Goal: Task Accomplishment & Management: Manage account settings

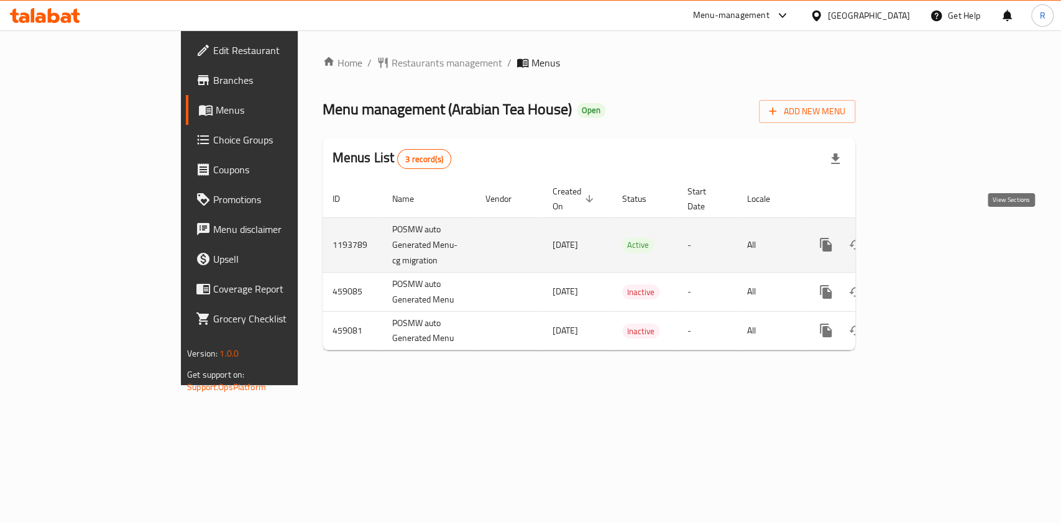
click at [923, 237] on icon "enhanced table" at bounding box center [915, 244] width 15 height 15
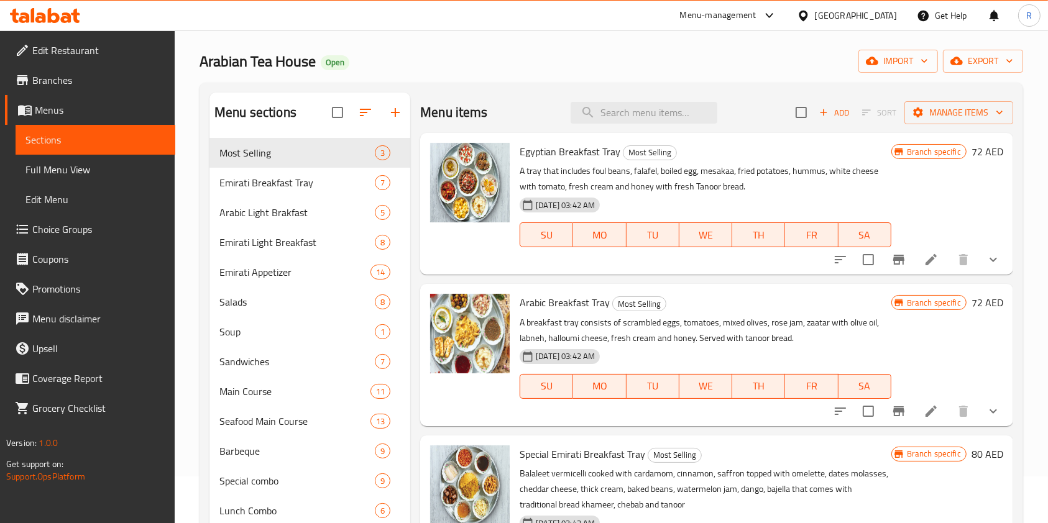
scroll to position [83, 0]
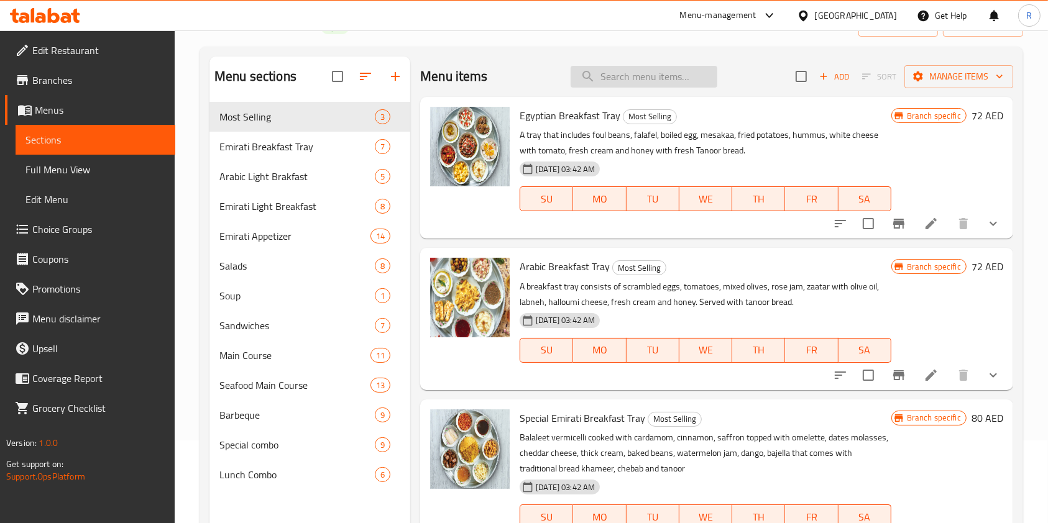
click at [685, 81] on input "search" at bounding box center [644, 77] width 147 height 22
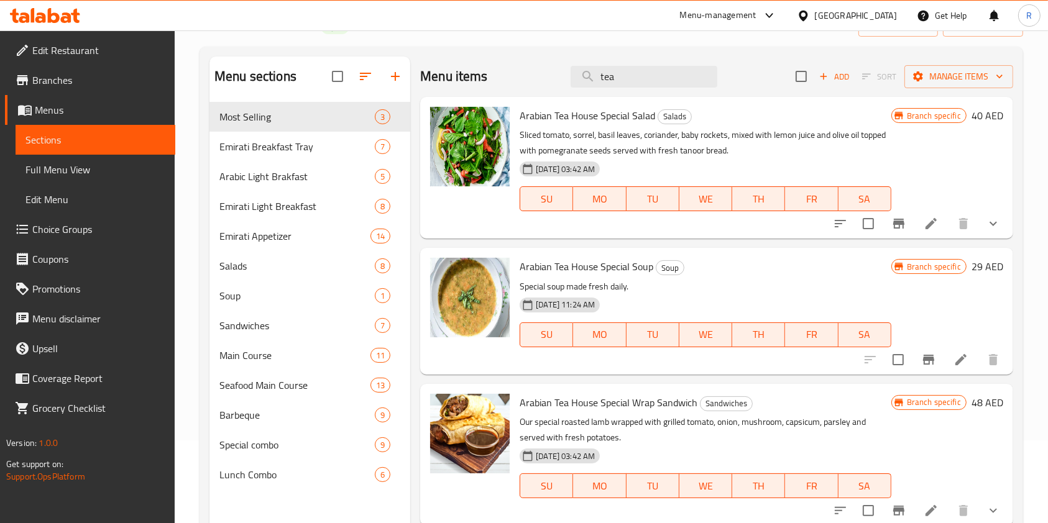
type input "tea"
click at [63, 232] on span "Choice Groups" at bounding box center [98, 229] width 133 height 15
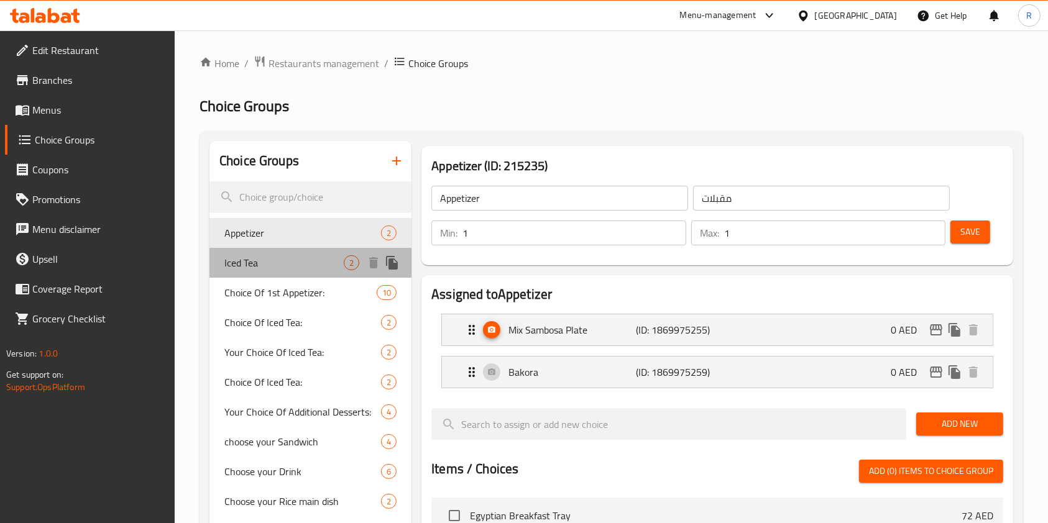
click at [290, 259] on span "Iced Tea" at bounding box center [283, 262] width 119 height 15
type input "Iced Tea"
type input "شاي مثلج"
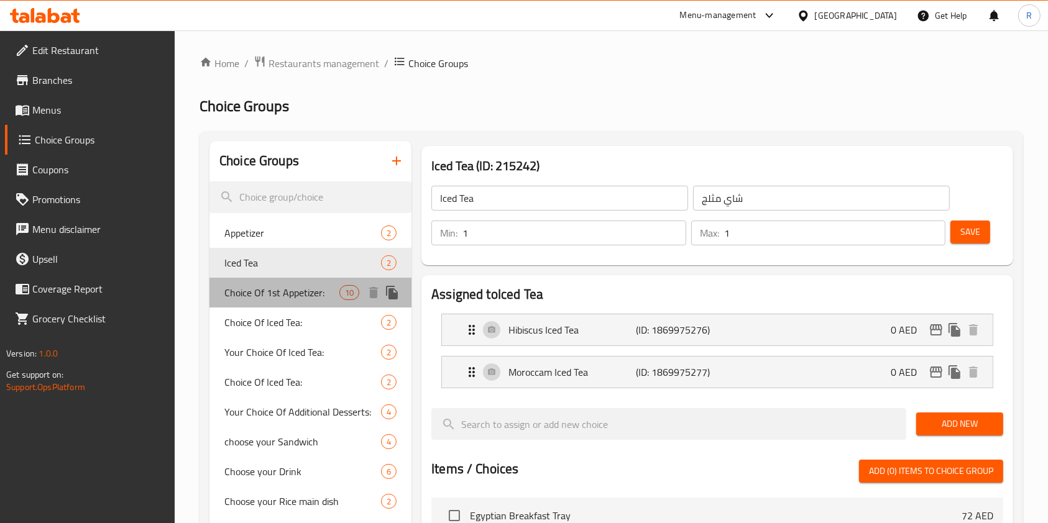
click at [271, 300] on span "Choice Of 1st Appetizer:" at bounding box center [281, 292] width 115 height 15
type input "Choice Of 1st Appetizer:"
type input "اختيار اول مقبلات:"
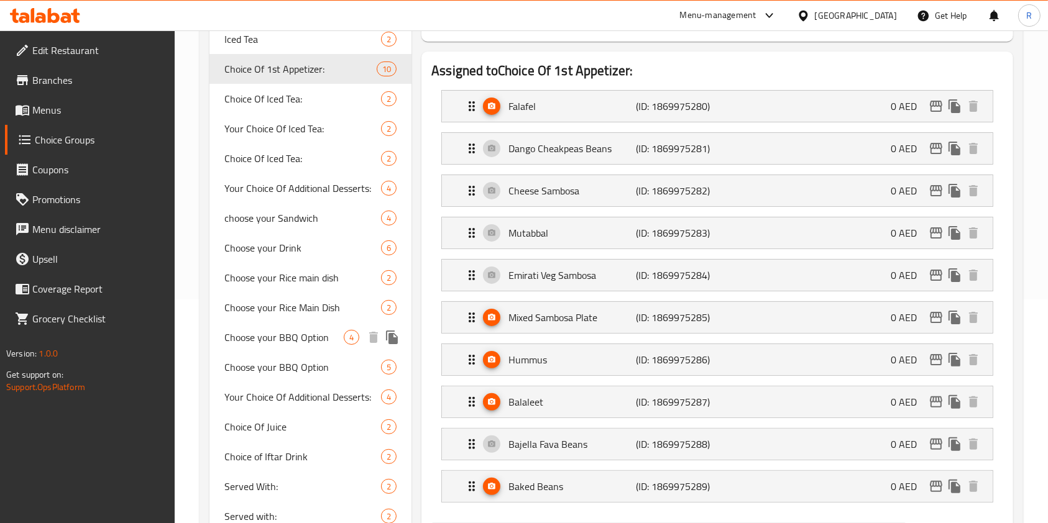
scroll to position [249, 0]
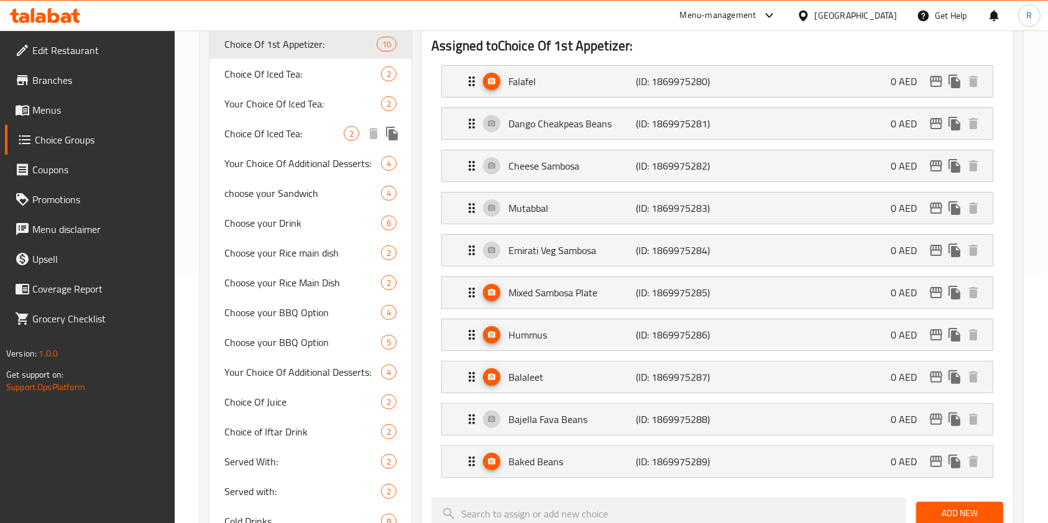
click at [280, 129] on span "Choice Of Iced Tea:" at bounding box center [283, 133] width 119 height 15
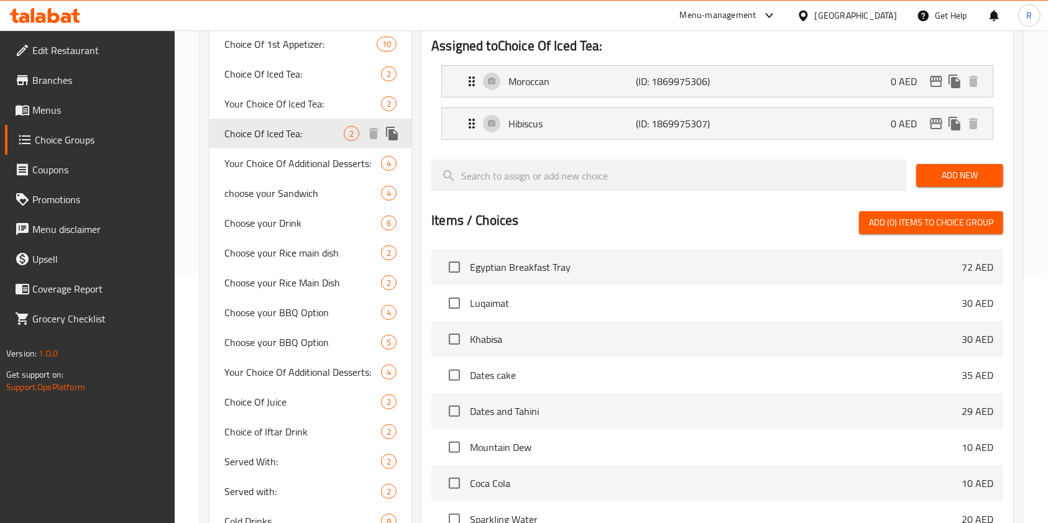
type input "Choice Of Iced Tea:"
type input "اختار الشاي المثلج:"
type input "0"
click at [281, 218] on span "Choose your Drink" at bounding box center [283, 223] width 119 height 15
type input "Choose your Drink"
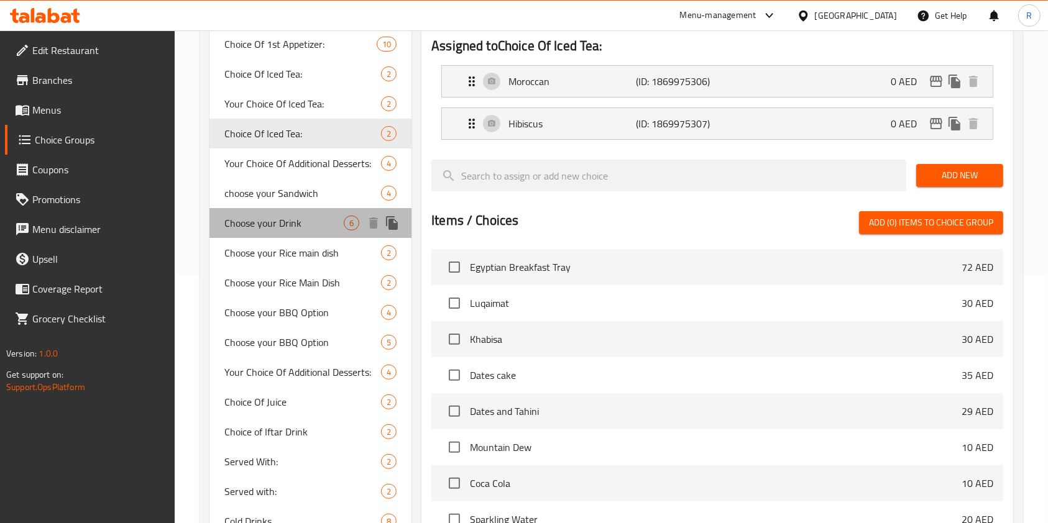
type input "Choose your Drink"
type input "1"
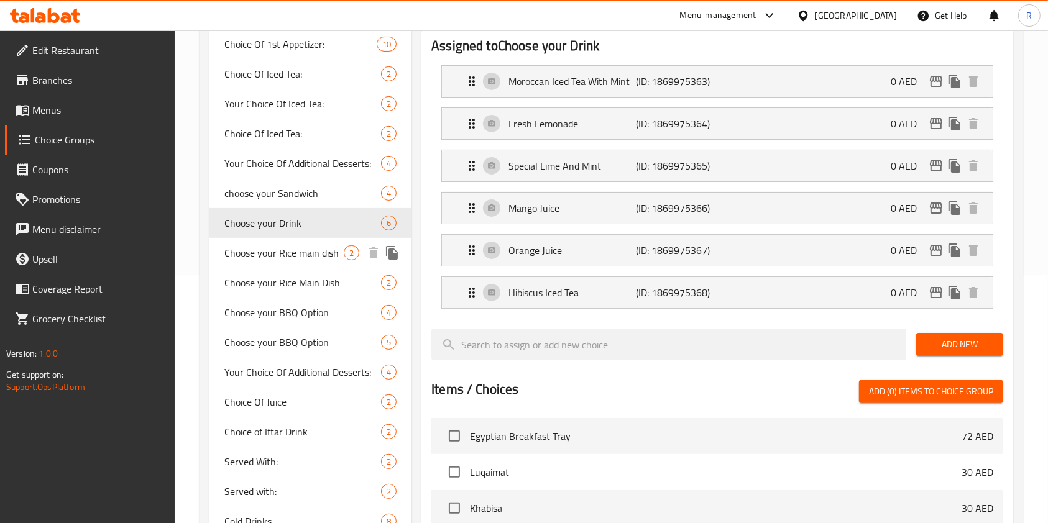
click at [277, 246] on span "Choose your Rice main dish" at bounding box center [283, 253] width 119 height 15
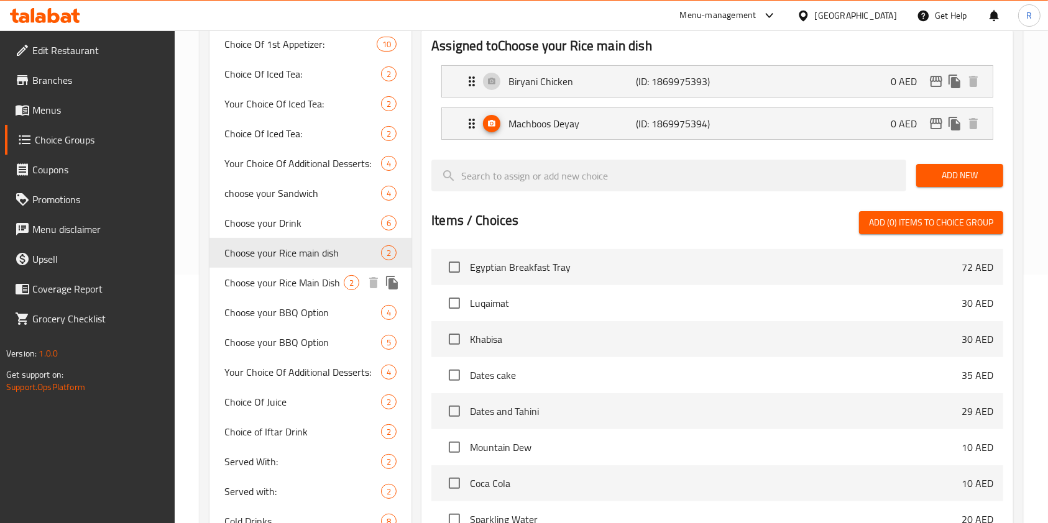
type input "Choose your Rice main dish"
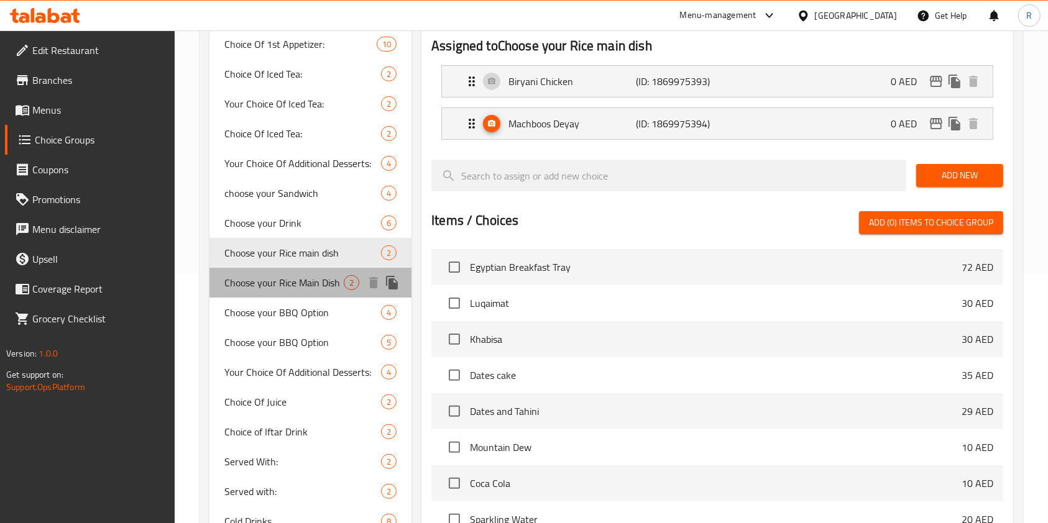
click at [278, 288] on span "Choose your Rice Main Dish" at bounding box center [283, 282] width 119 height 15
type input "Choose your Rice Main Dish"
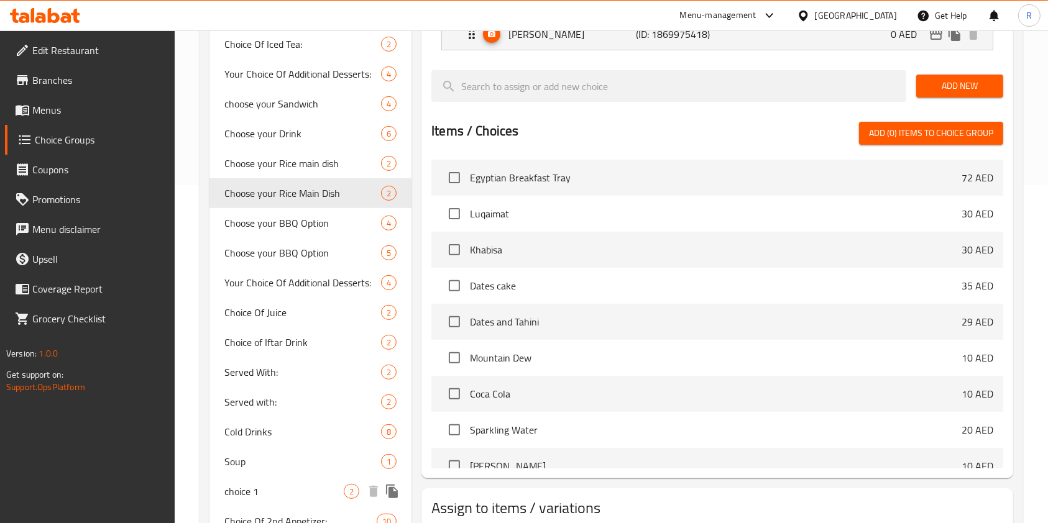
scroll to position [497, 0]
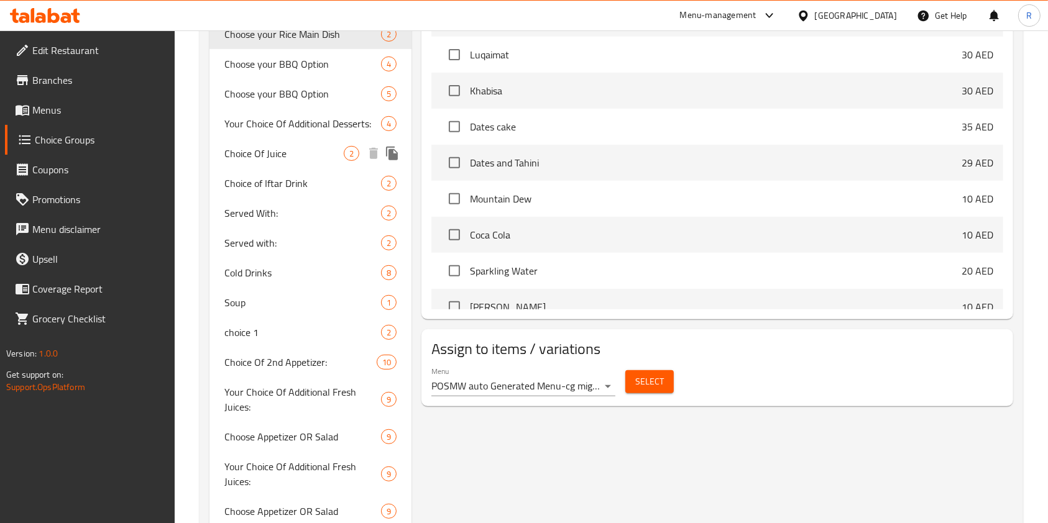
click at [266, 155] on span "Choice Of Juice" at bounding box center [283, 153] width 119 height 15
type input "Choice Of Juice"
type input "اختيار العصير"
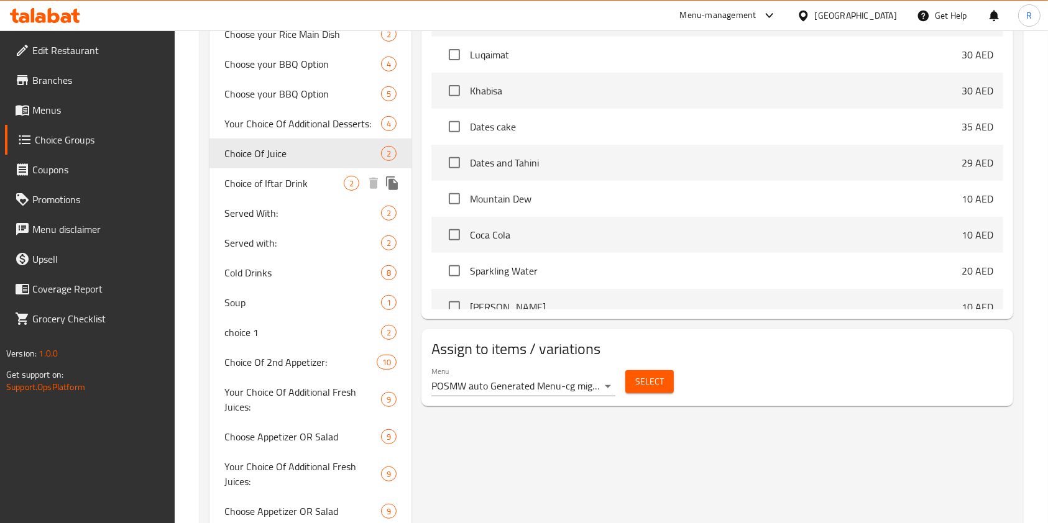
click at [268, 179] on span "Choice of Iftar Drink" at bounding box center [283, 183] width 119 height 15
type input "Choice of Iftar Drink"
type input "اختيار مشروب الإفطار"
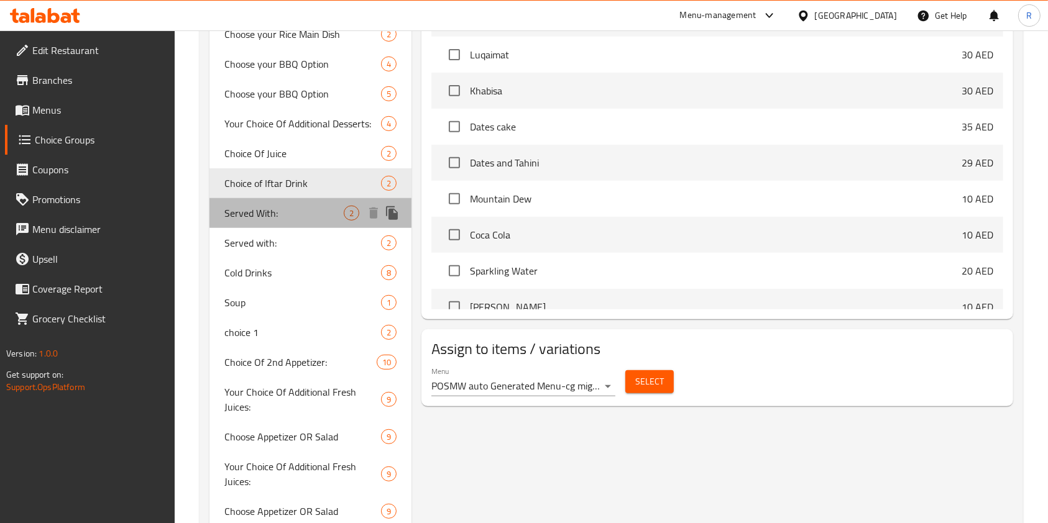
click at [260, 214] on span "Served With:" at bounding box center [283, 213] width 119 height 15
type input "Served With:"
type input "يقدم مع:"
type input "0"
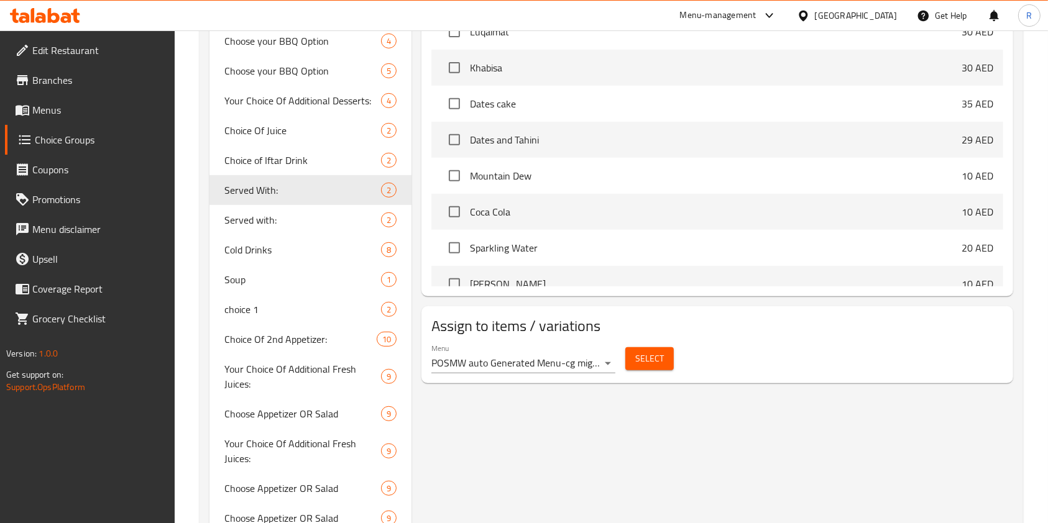
scroll to position [580, 0]
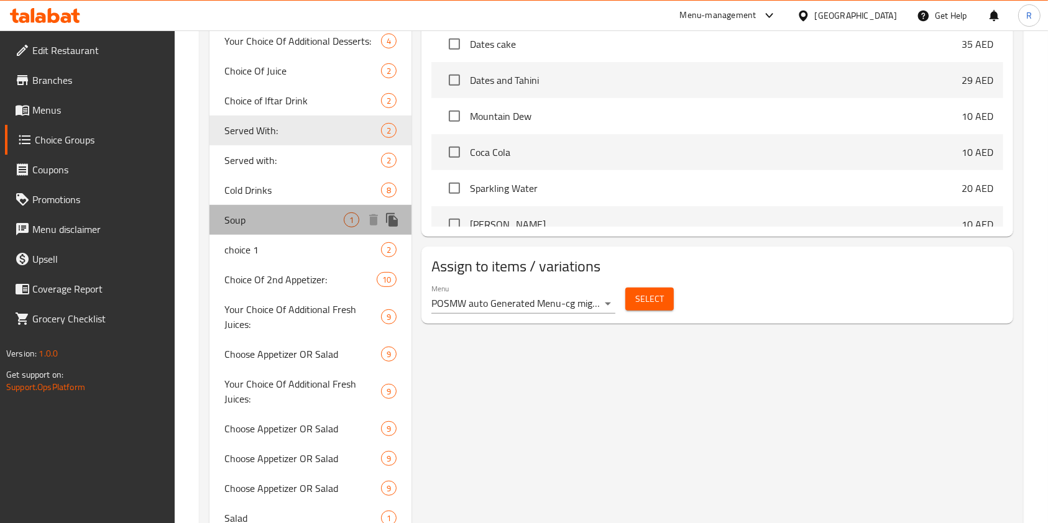
click at [278, 216] on span "Soup" at bounding box center [283, 220] width 119 height 15
type input "Soup"
type input "حساء"
type input "1"
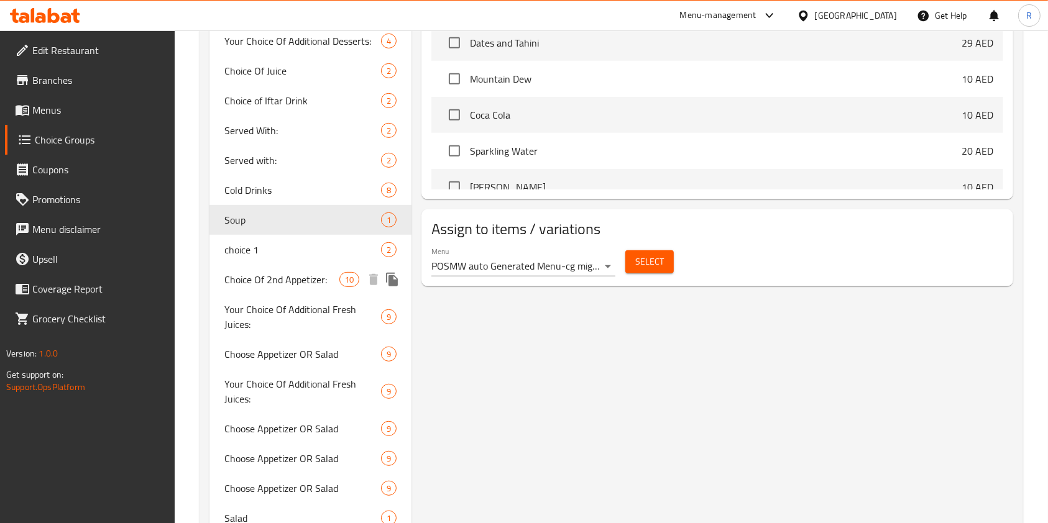
click at [268, 298] on div "Your Choice Of Additional Fresh Juices: 9" at bounding box center [310, 317] width 202 height 45
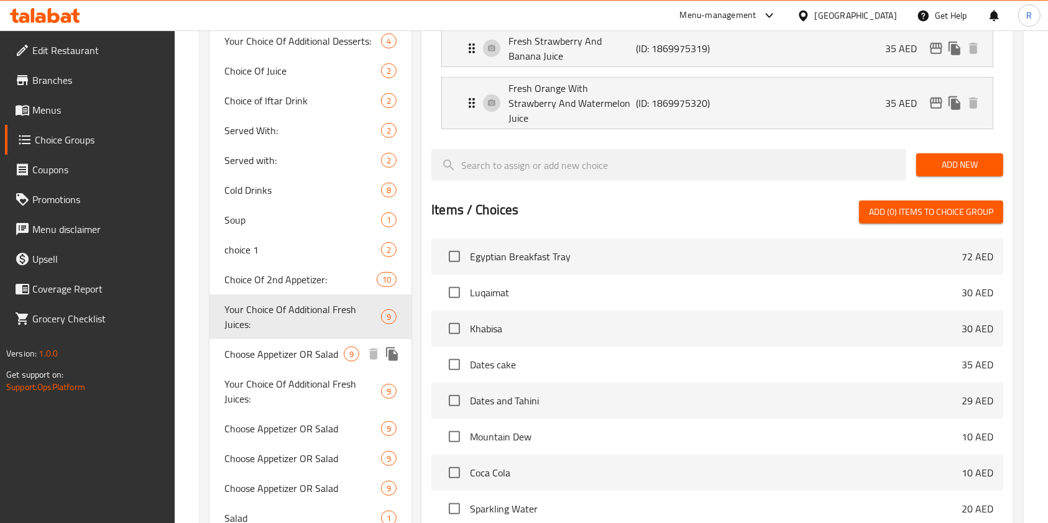
type input "Your Choice Of Additional Fresh Juices:"
type input "إختيارك من العصائر الطازجة إضافية:"
type input "0"
type input "9"
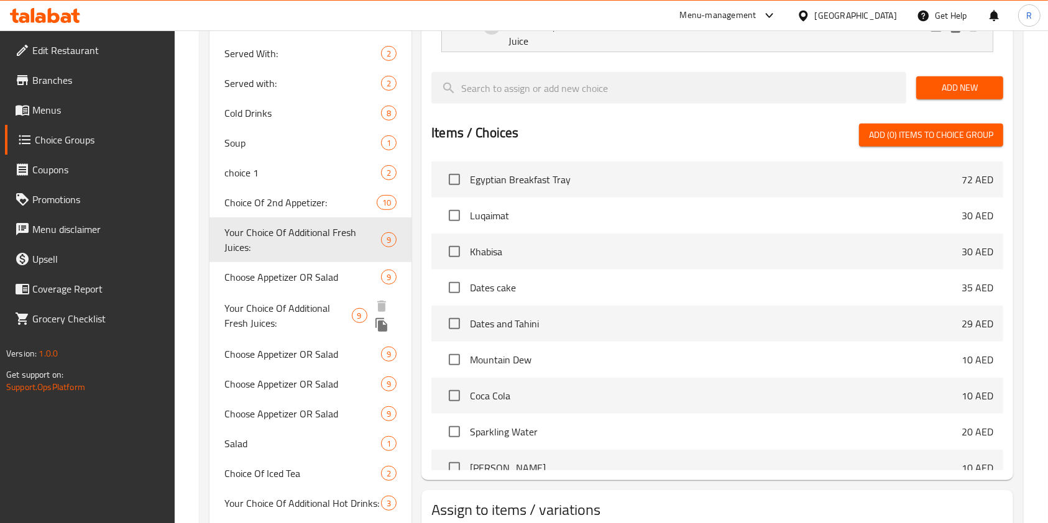
scroll to position [828, 0]
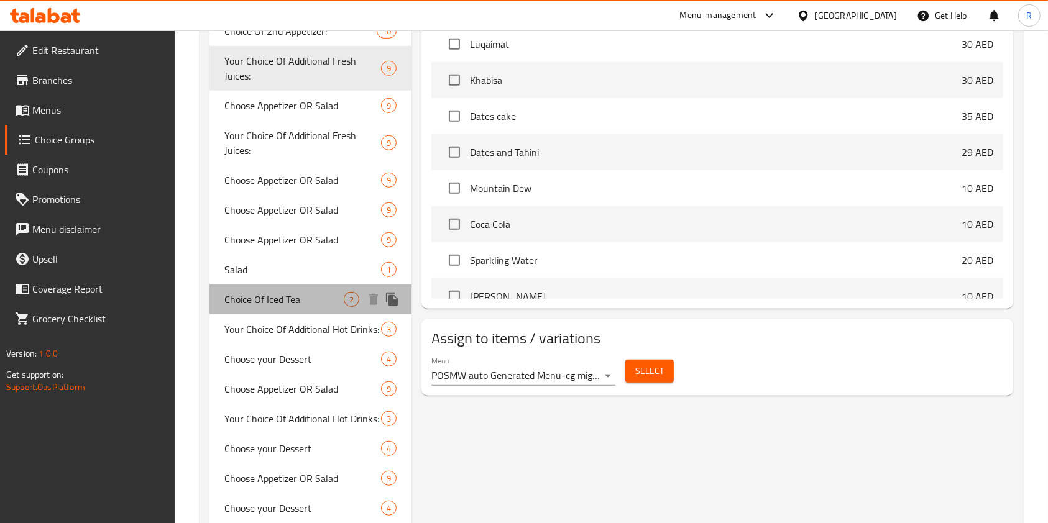
click at [280, 292] on span "Choice Of Iced Tea" at bounding box center [283, 299] width 119 height 15
type input "Choice Of Iced Tea"
type input "اختيار الشاي المثلج"
type input "1"
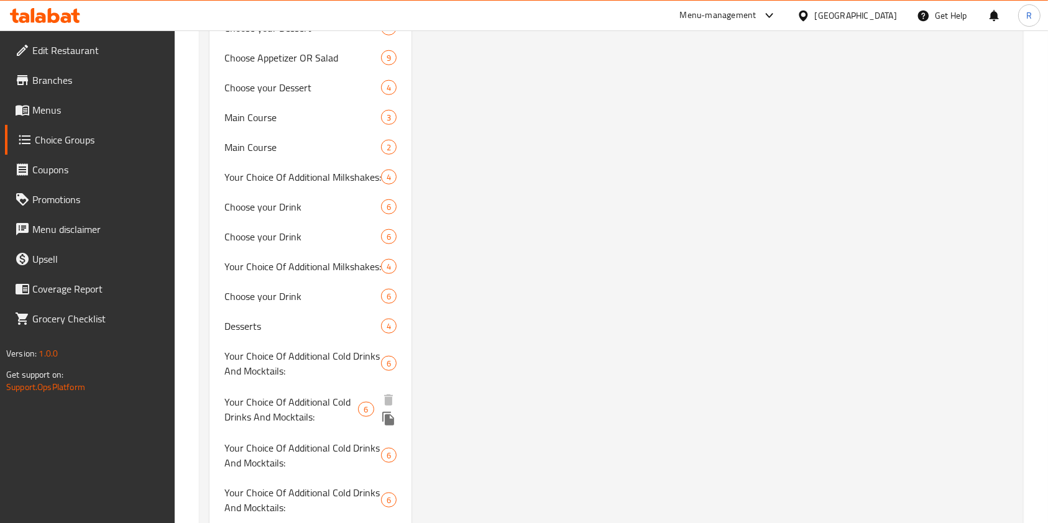
scroll to position [1243, 0]
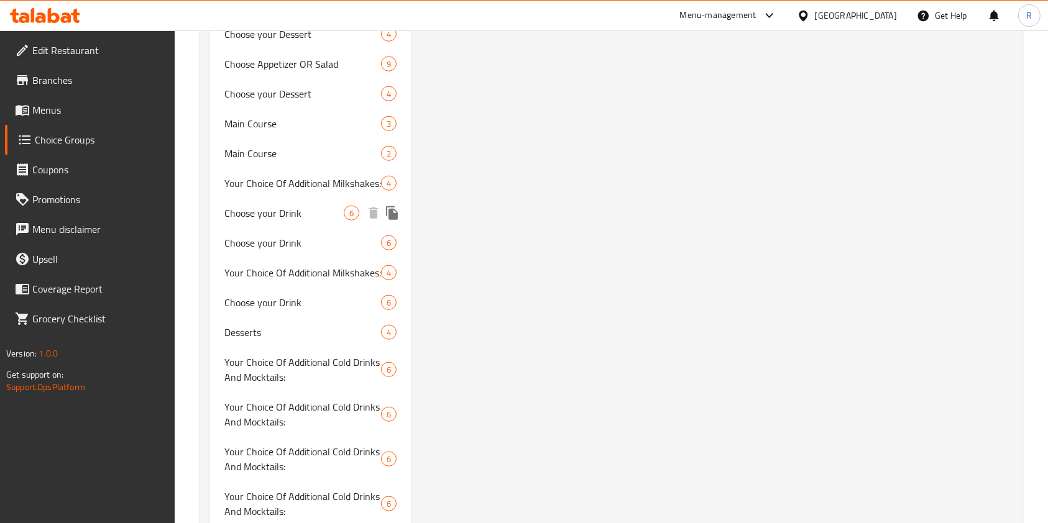
click at [286, 206] on span "Choose your Drink" at bounding box center [283, 213] width 119 height 15
type input "Choose your Drink"
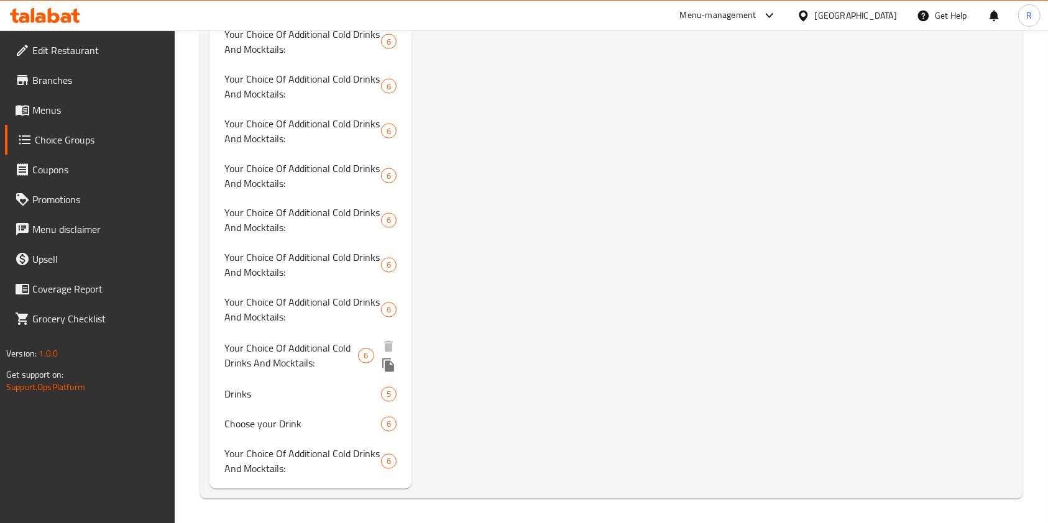
scroll to position [2151, 0]
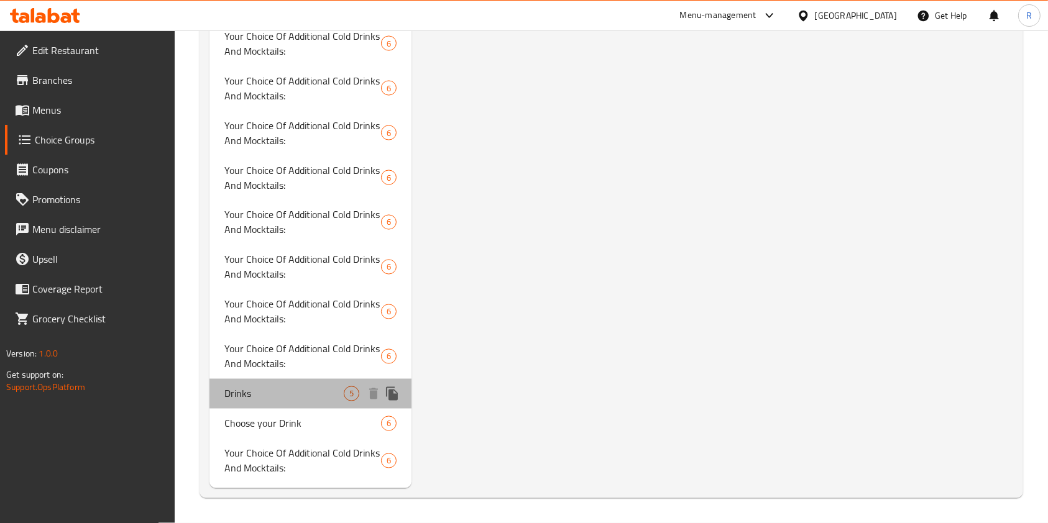
click at [239, 390] on span "Drinks" at bounding box center [283, 394] width 119 height 15
type input "Drinks"
type input "مشروبات"
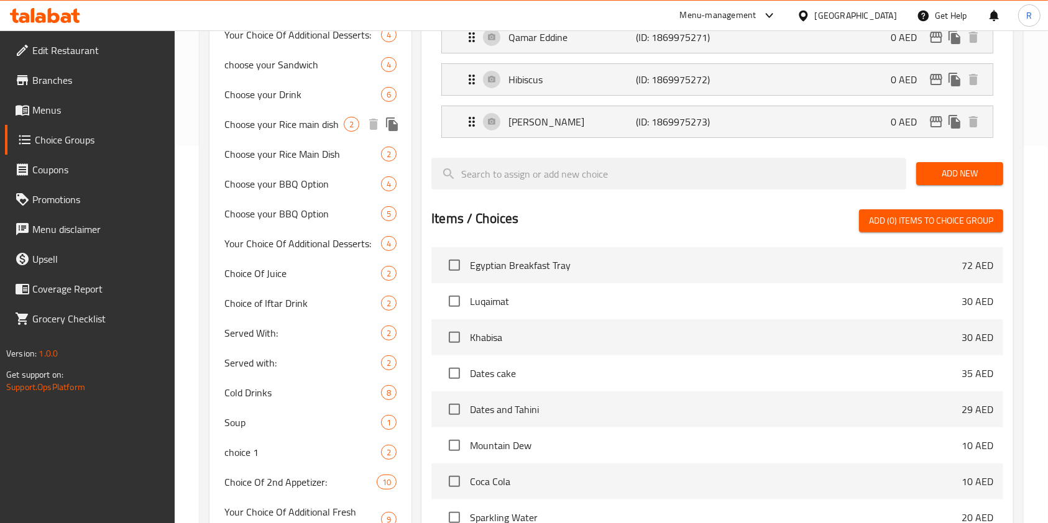
scroll to position [414, 0]
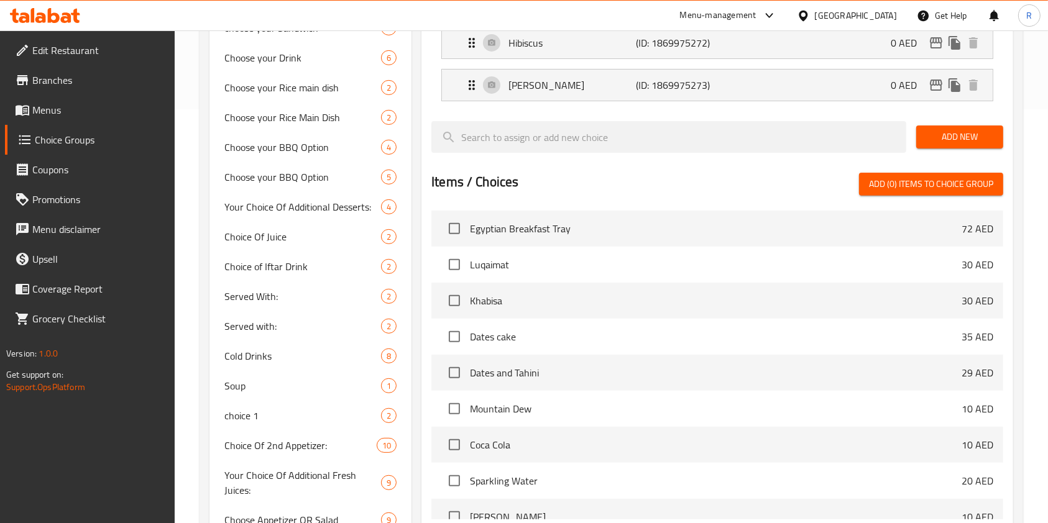
click at [60, 117] on span "Menus" at bounding box center [98, 110] width 133 height 15
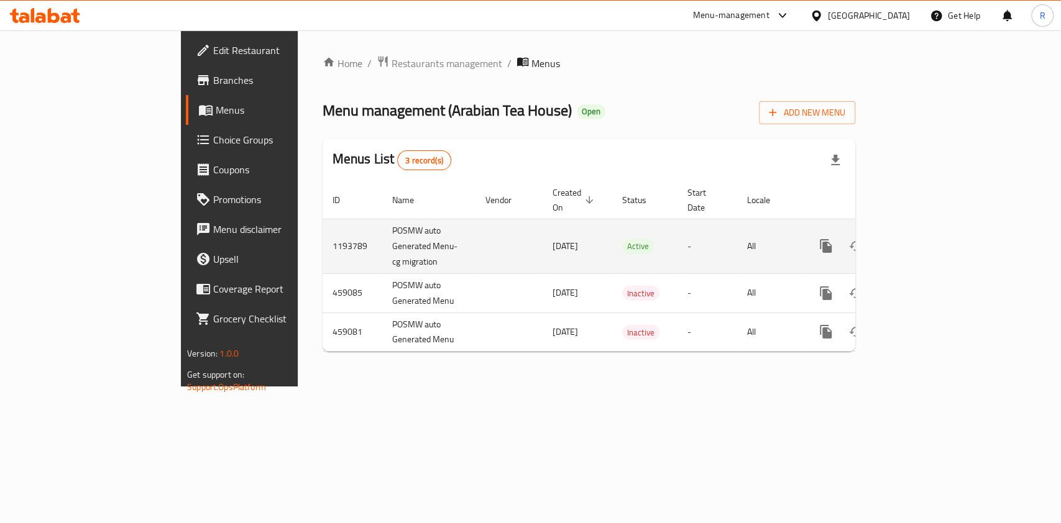
click at [923, 239] on icon "enhanced table" at bounding box center [915, 246] width 15 height 15
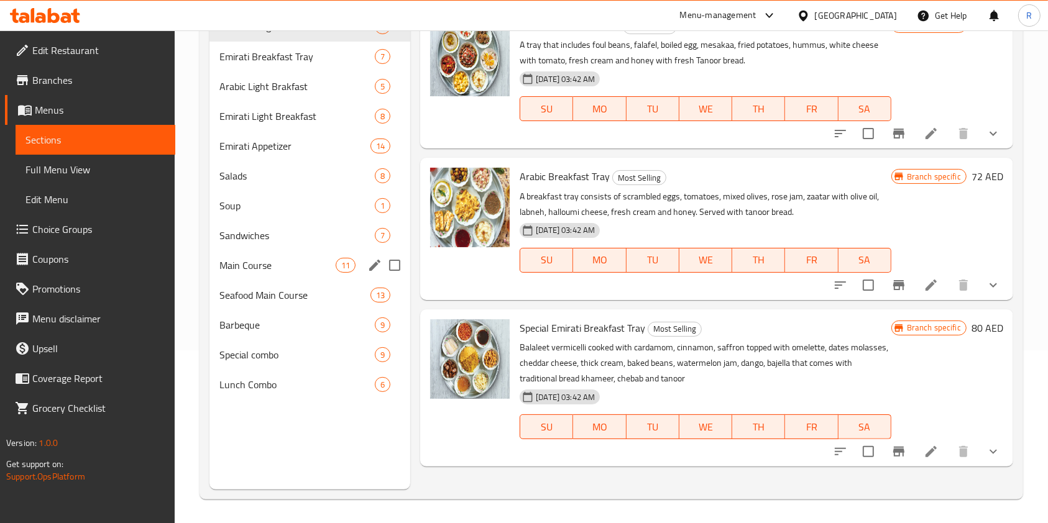
scroll to position [174, 0]
click at [1003, 283] on button "show more" at bounding box center [993, 284] width 30 height 30
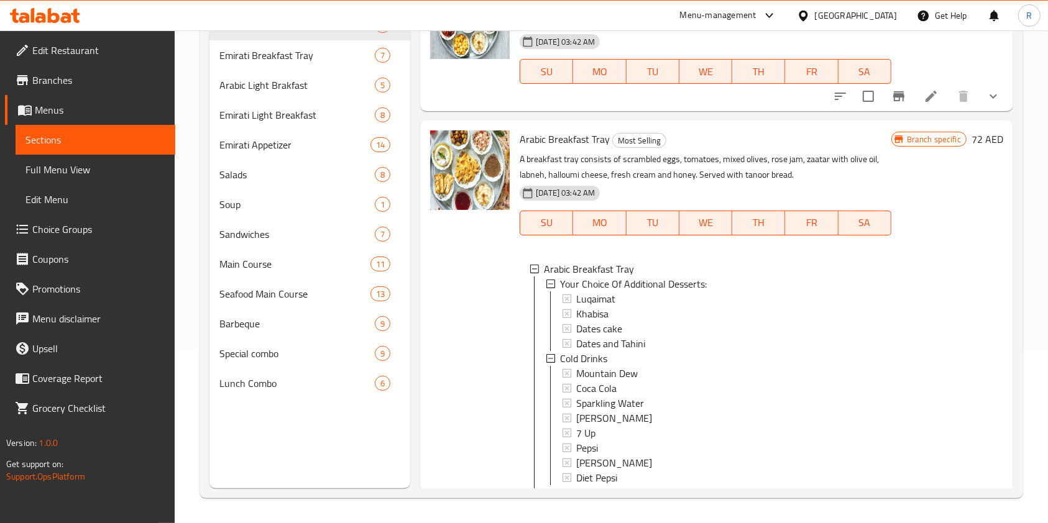
scroll to position [0, 0]
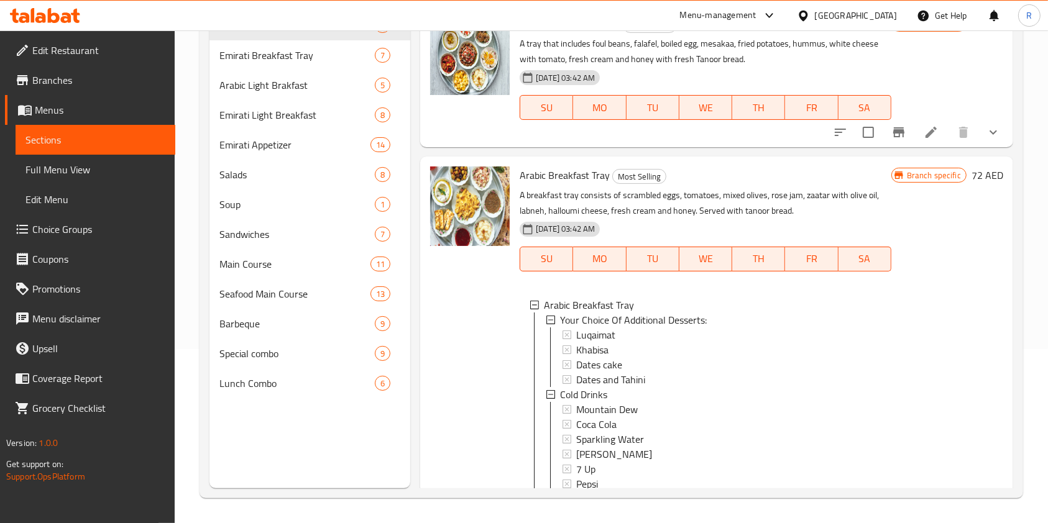
click at [986, 137] on icon "show more" at bounding box center [993, 132] width 15 height 15
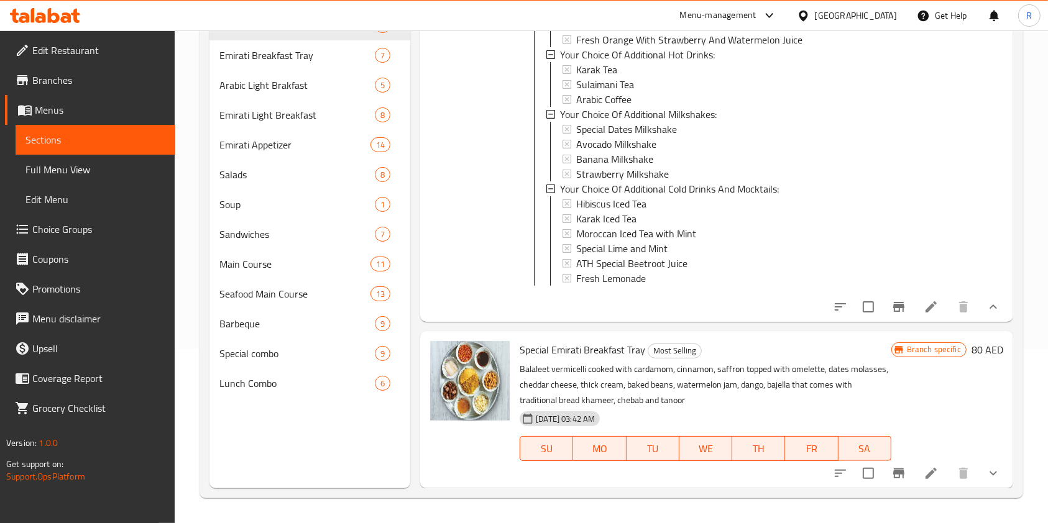
scroll to position [1295, 0]
click at [986, 479] on icon "show more" at bounding box center [993, 473] width 15 height 15
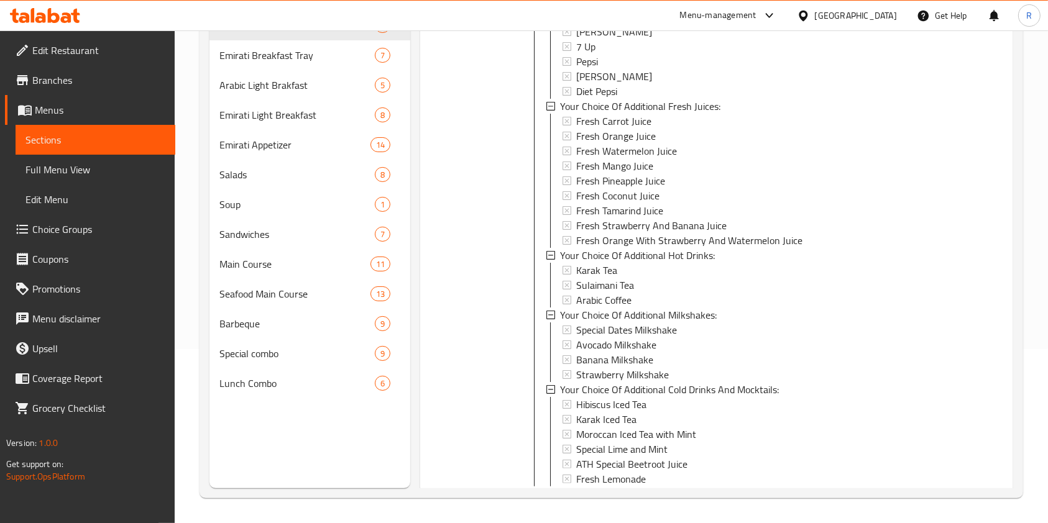
scroll to position [1954, 0]
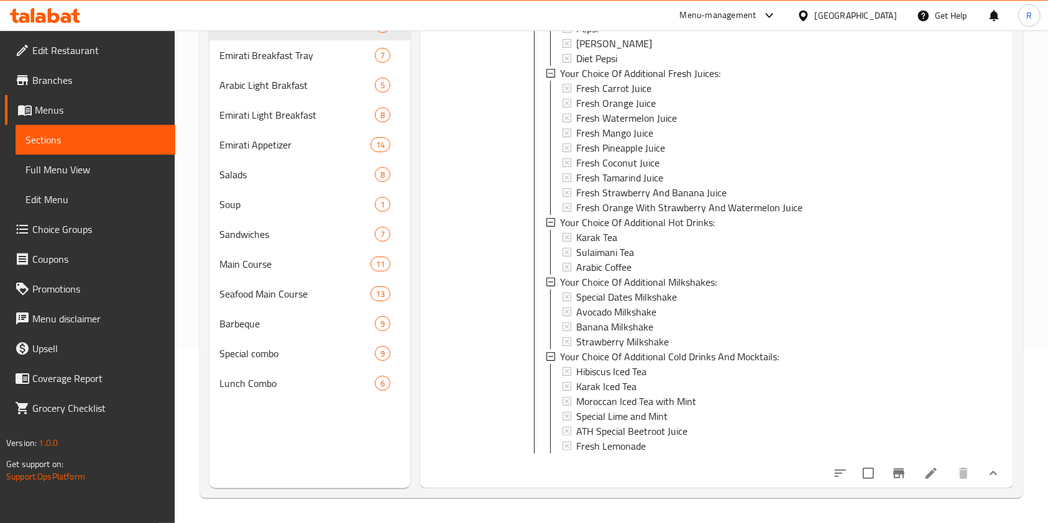
drag, startPoint x: 75, startPoint y: 226, endPoint x: 130, endPoint y: 236, distance: 56.2
click at [76, 226] on span "Choice Groups" at bounding box center [98, 229] width 133 height 15
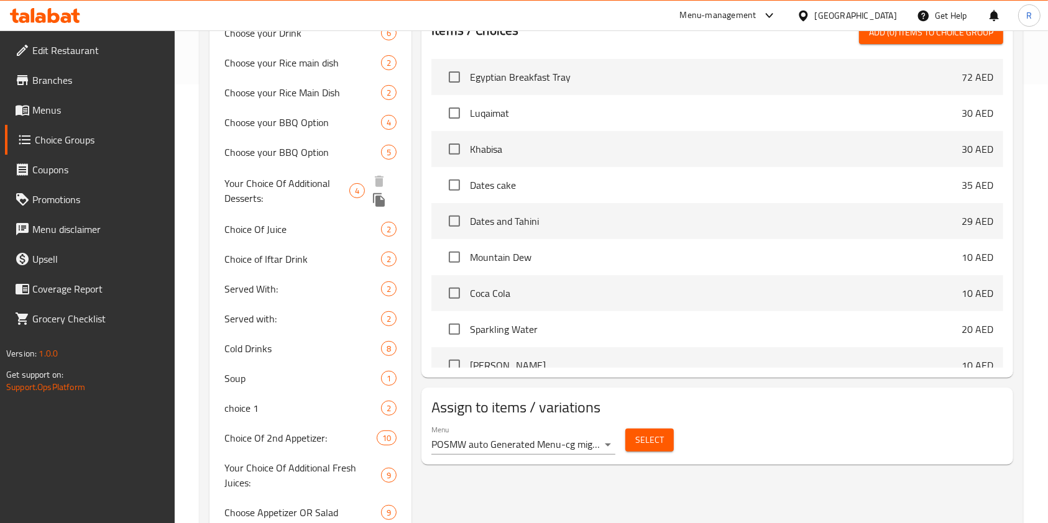
scroll to position [754, 0]
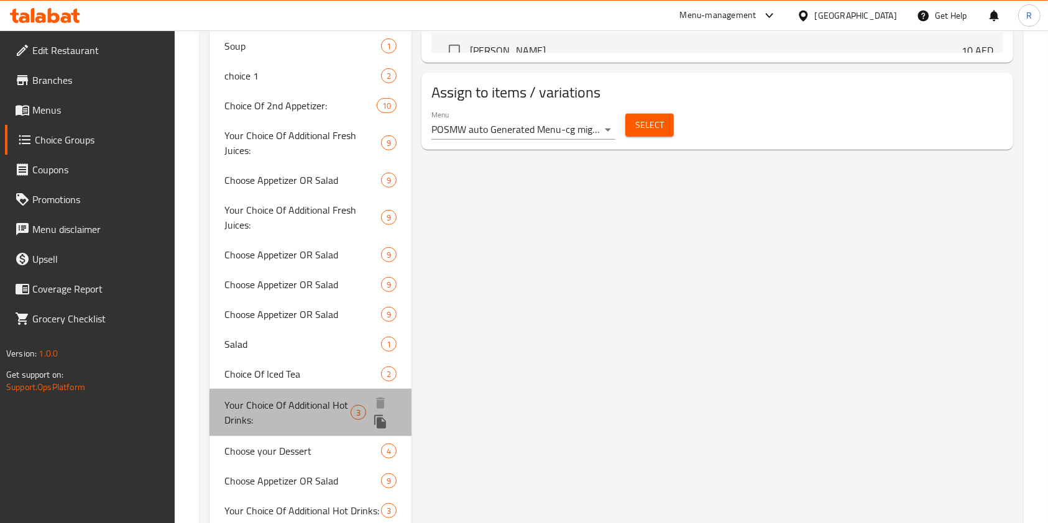
click at [313, 411] on span "Your Choice Of Additional Hot Drinks:" at bounding box center [287, 413] width 126 height 30
type input "Your Choice Of Additional Hot Drinks:"
type input "إختيارك من المشروبات الساخنة إضافية:"
type input "0"
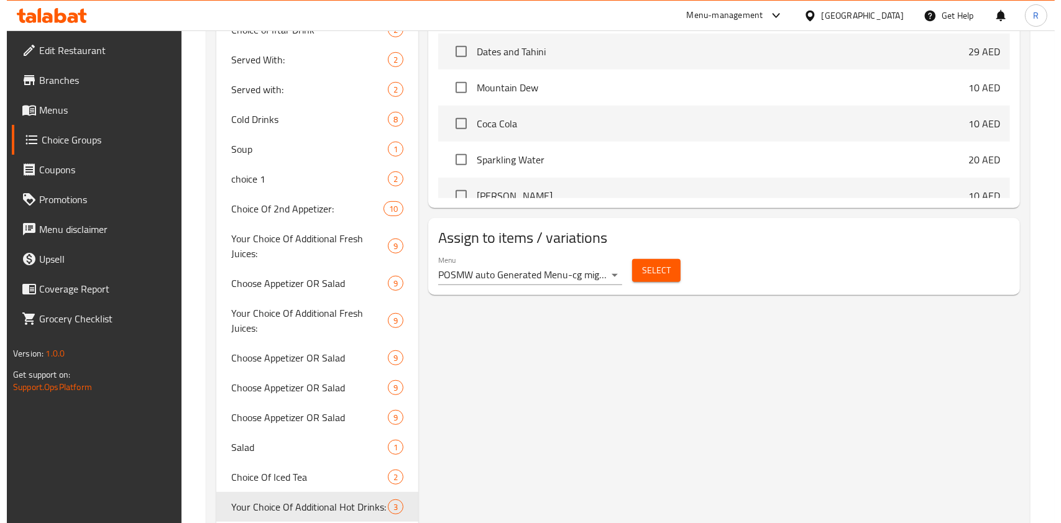
scroll to position [671, 0]
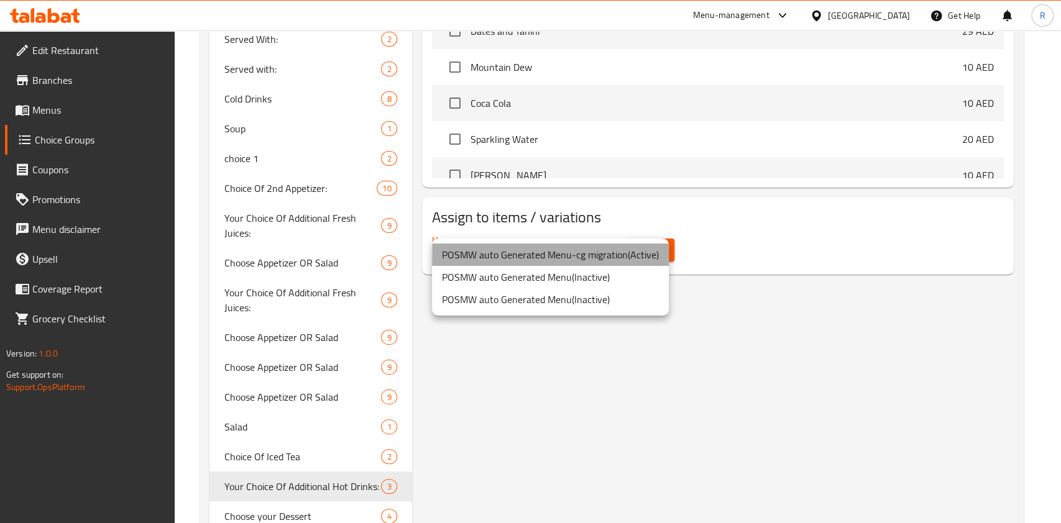
click at [650, 256] on li "POSMW auto Generated Menu-cg migration ( Active )" at bounding box center [550, 255] width 237 height 22
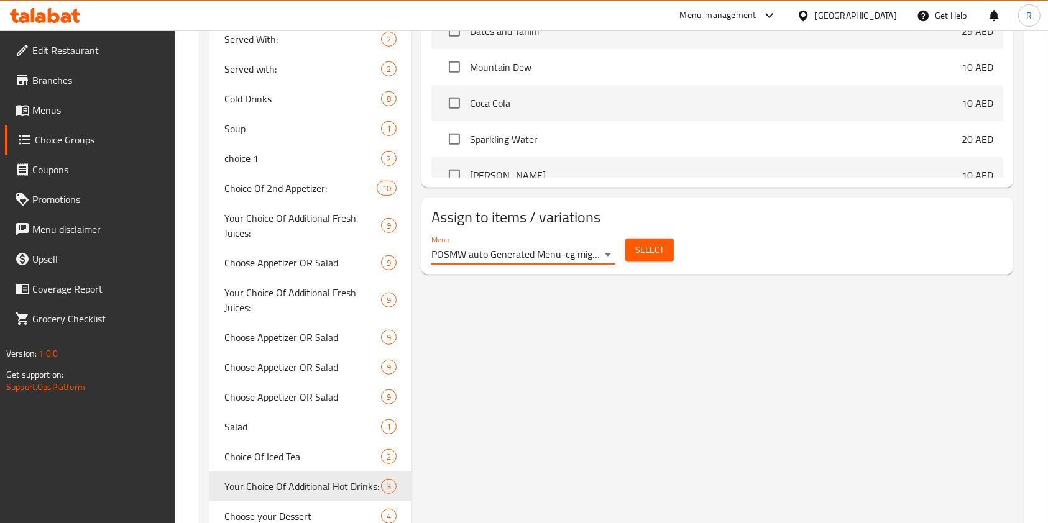
click at [652, 256] on span "Select" at bounding box center [649, 250] width 29 height 16
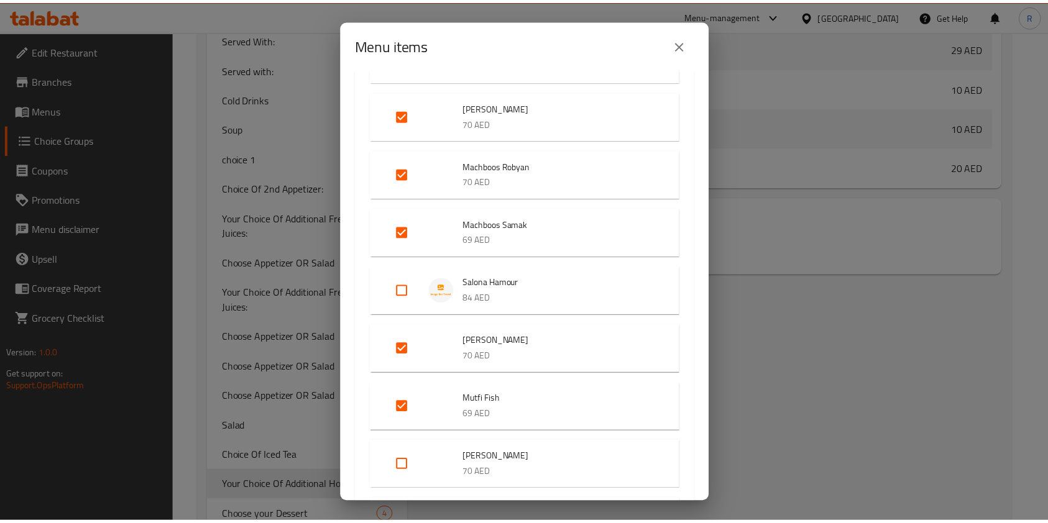
scroll to position [4889, 0]
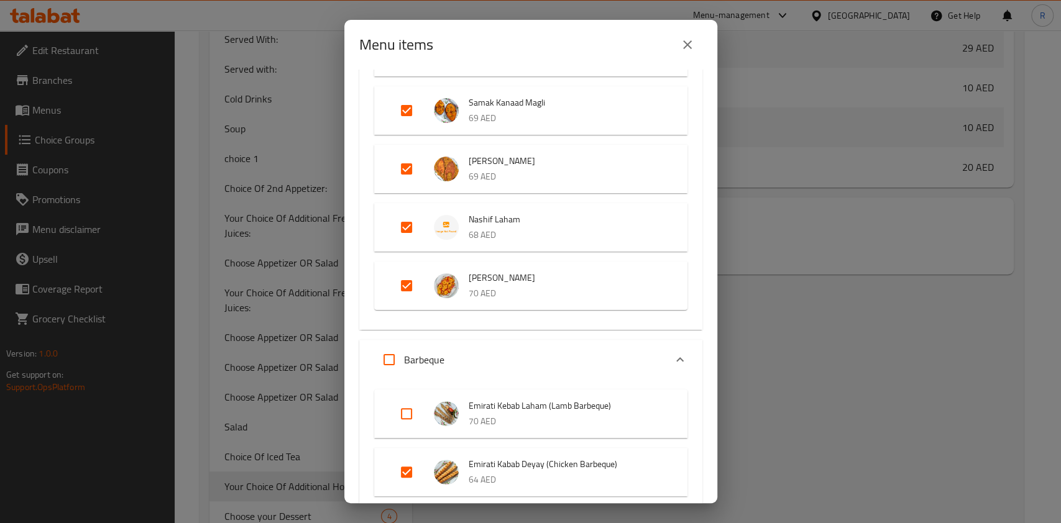
click at [884, 353] on div "Menu items 82 / 101 items selected ​ Most Selling Egyptian Breakfast Tray 72 AE…" at bounding box center [530, 261] width 1061 height 523
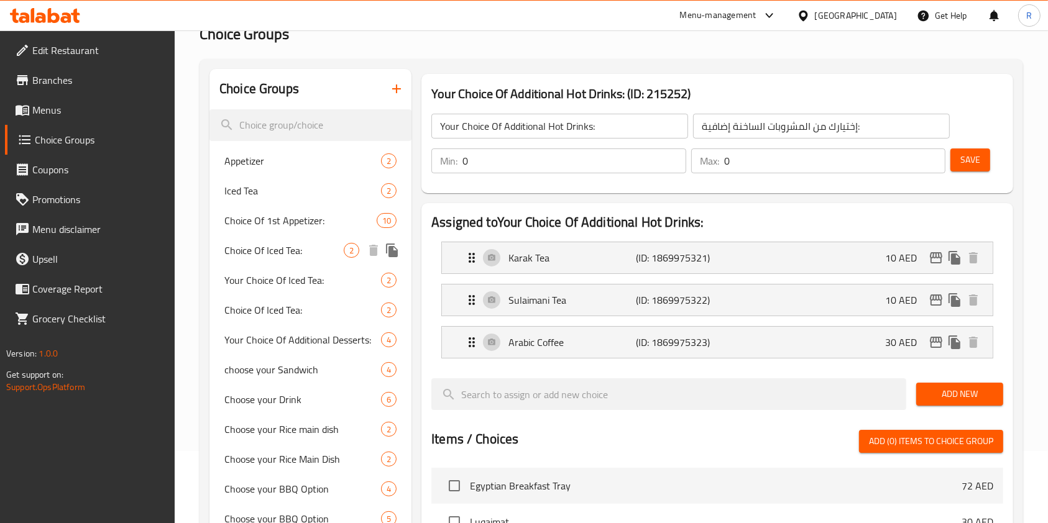
scroll to position [0, 0]
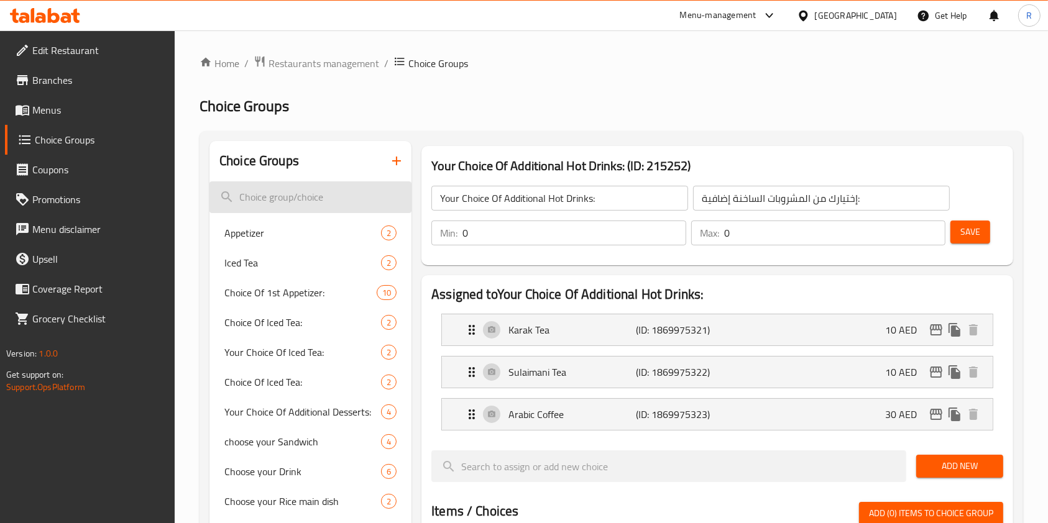
click at [293, 201] on input "search" at bounding box center [310, 197] width 202 height 32
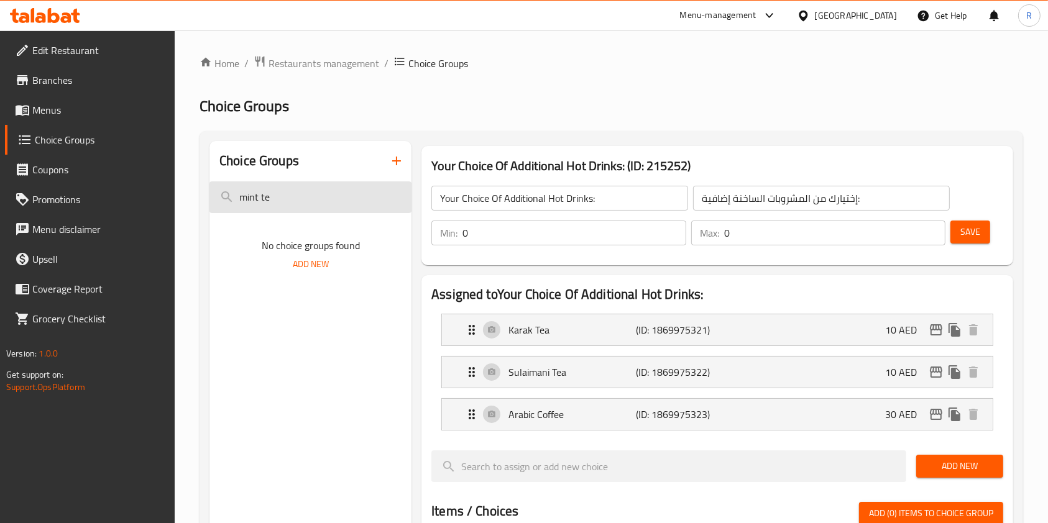
type input "mint tea"
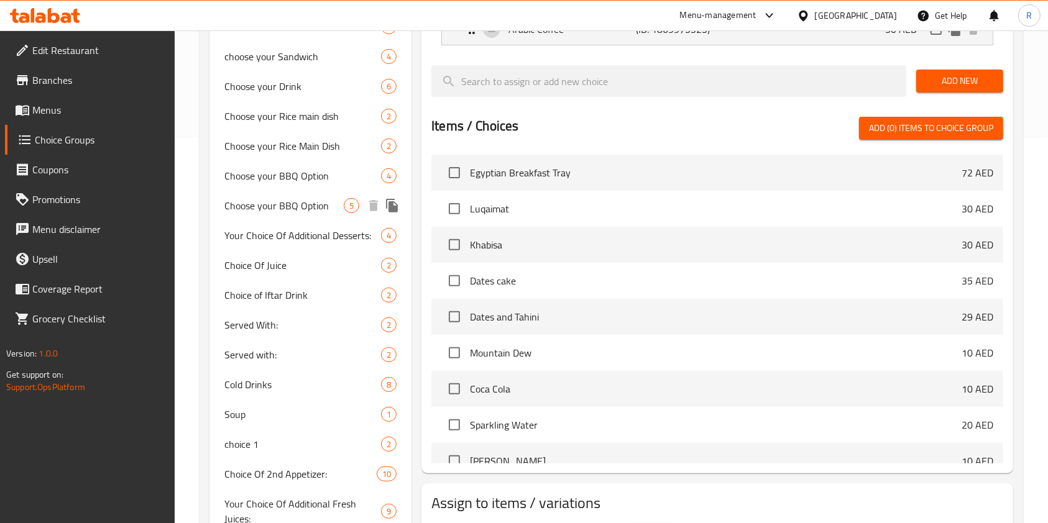
scroll to position [249, 0]
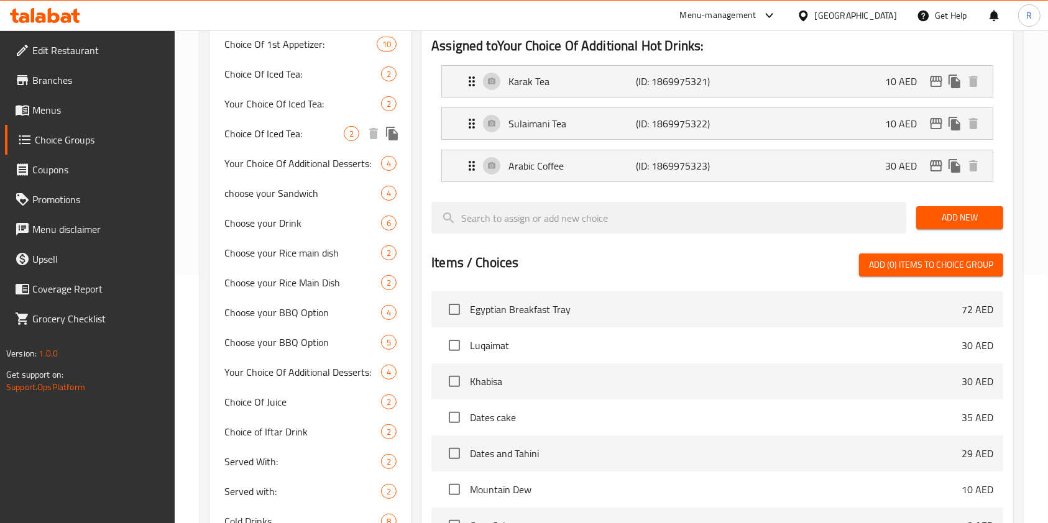
drag, startPoint x: 296, startPoint y: 130, endPoint x: 428, endPoint y: 185, distance: 143.2
click at [294, 133] on span "Choice Of Iced Tea:" at bounding box center [283, 133] width 119 height 15
type input "Choice Of Iced Tea:"
type input "اختار الشاي المثلج:"
type input "1"
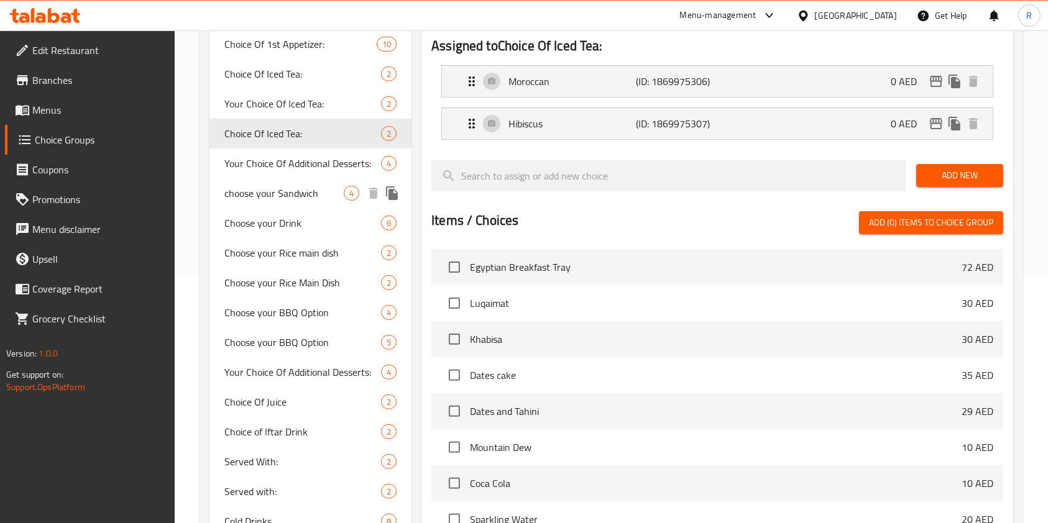
click at [312, 195] on span "choose your Sandwich" at bounding box center [283, 193] width 119 height 15
type input "choose your Sandwich"
type input "1"
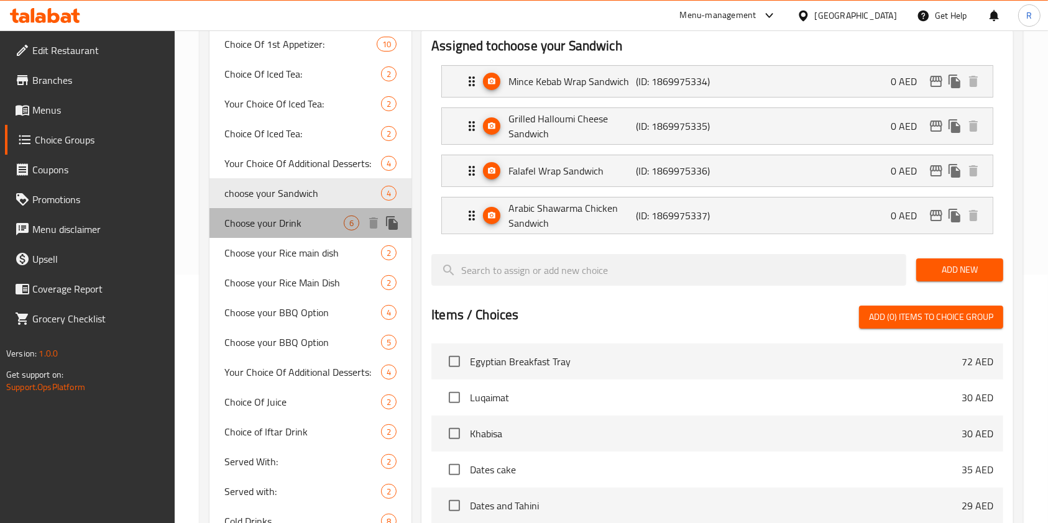
click at [291, 226] on span "Choose your Drink" at bounding box center [283, 223] width 119 height 15
type input "Choose your Drink"
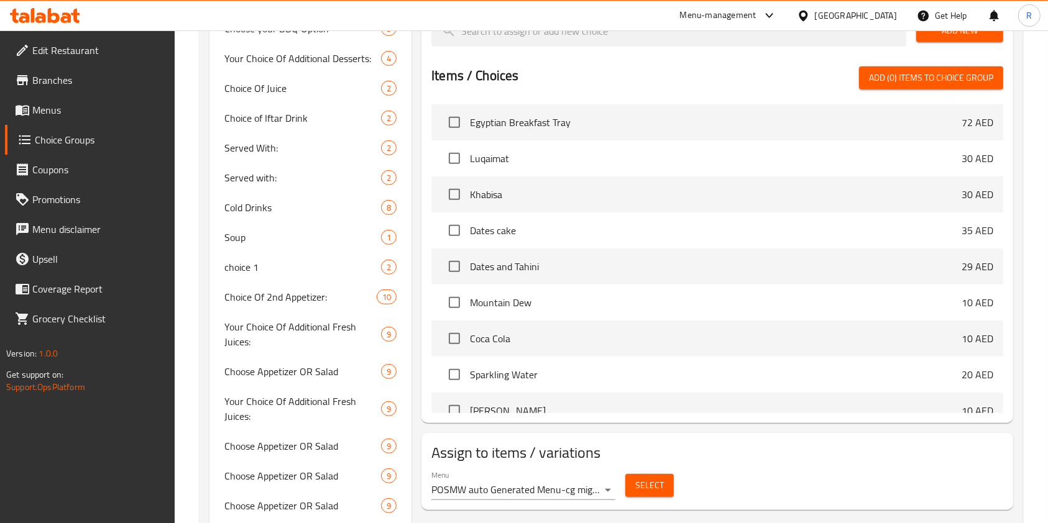
scroll to position [580, 0]
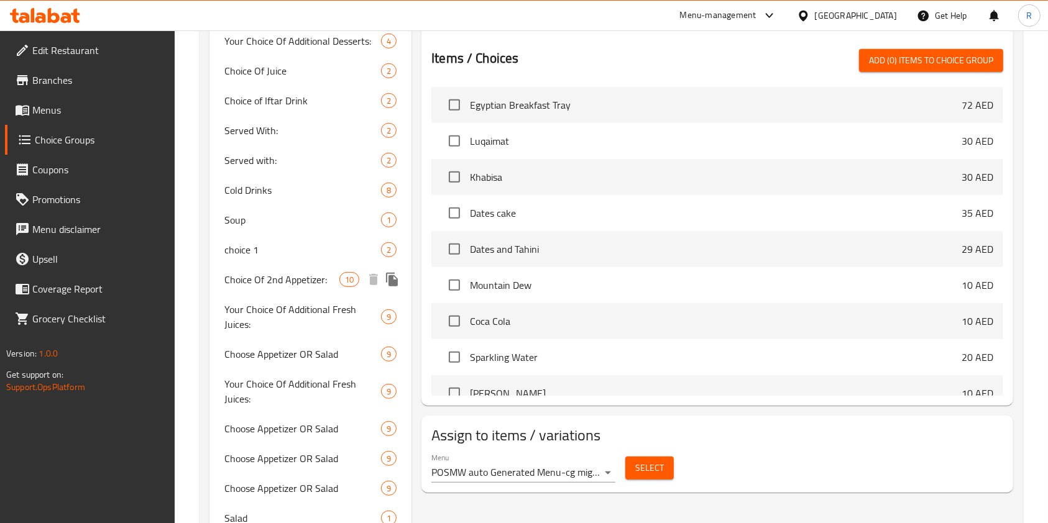
click at [276, 272] on span "Choice Of 2nd Appetizer:" at bounding box center [281, 279] width 115 height 15
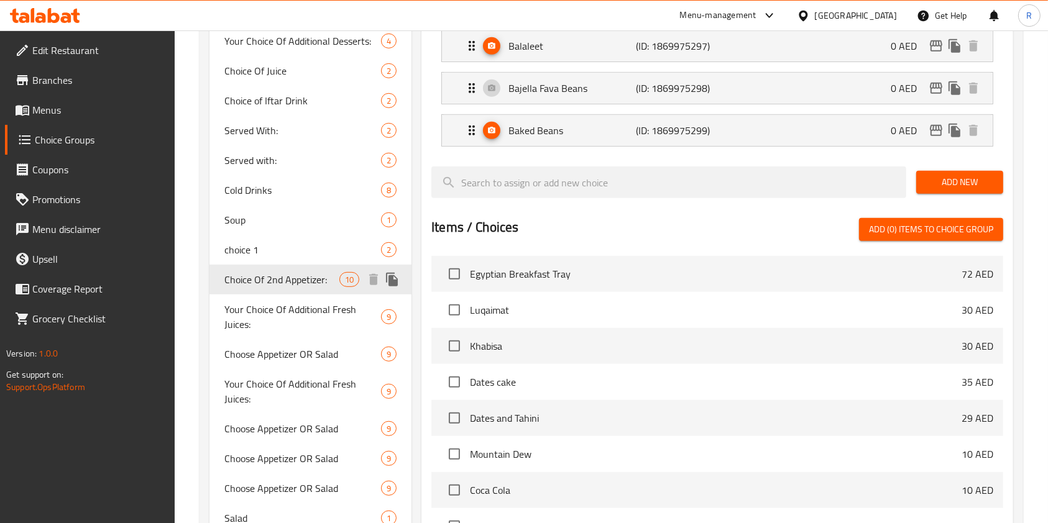
type input "Choice Of 2nd Appetizer:"
type input "اختيار ثاني مقبلات:"
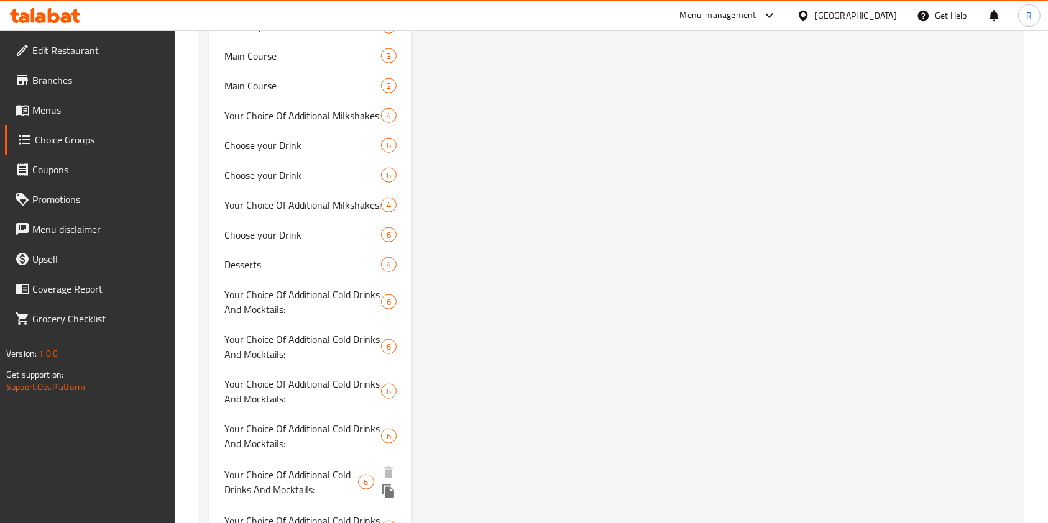
scroll to position [1408, 0]
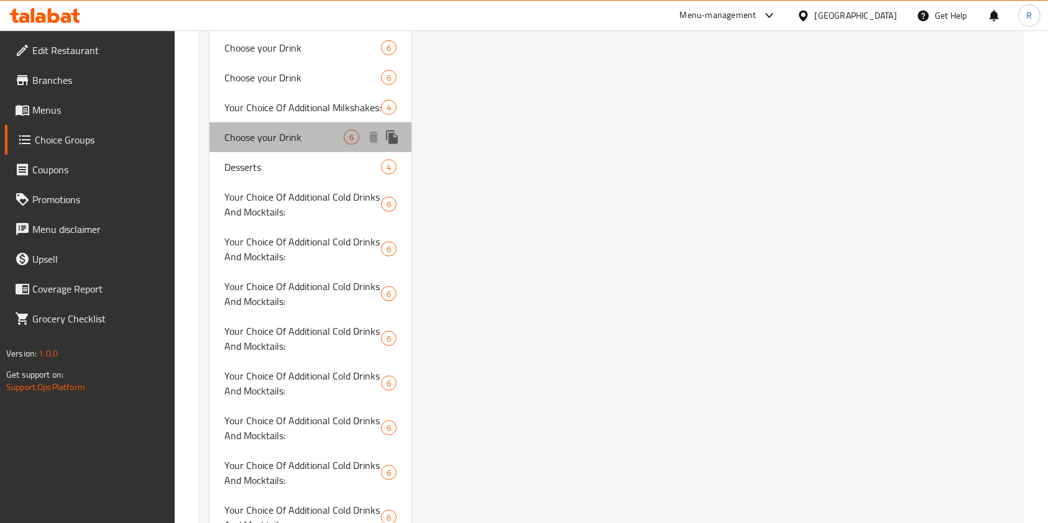
click at [276, 139] on span "Choose your Drink" at bounding box center [283, 137] width 119 height 15
type input "Choose your Drink"
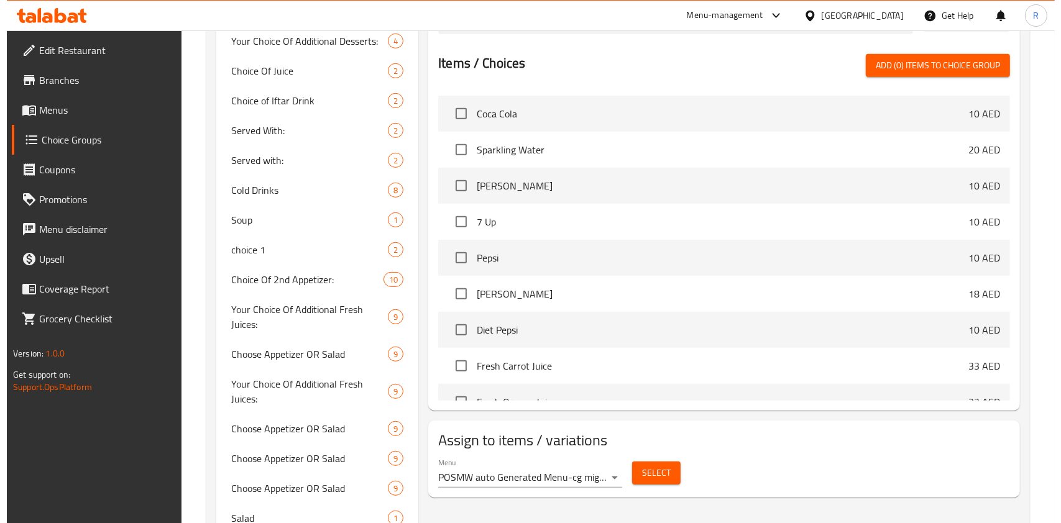
scroll to position [497, 0]
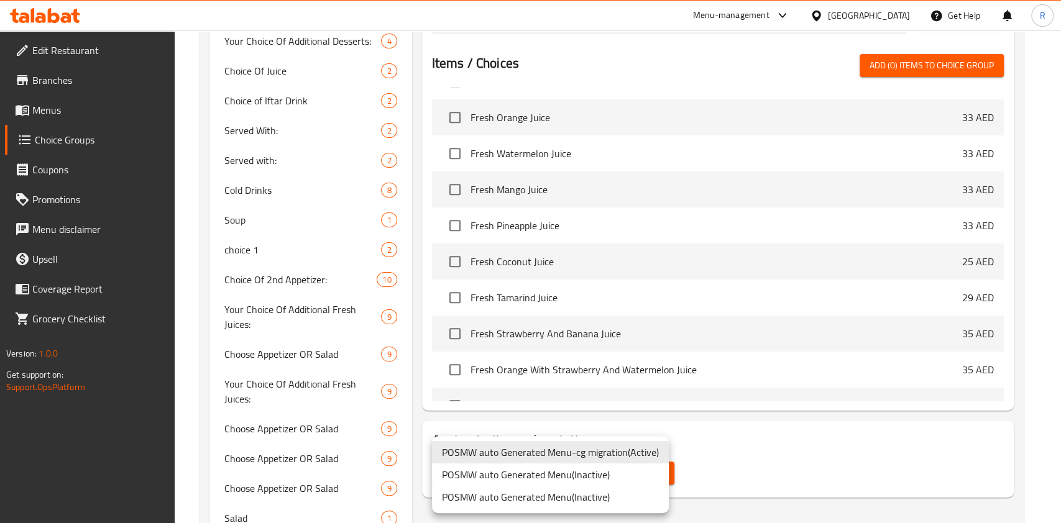
click at [615, 459] on li "POSMW auto Generated Menu-cg migration ( Active )" at bounding box center [550, 452] width 237 height 22
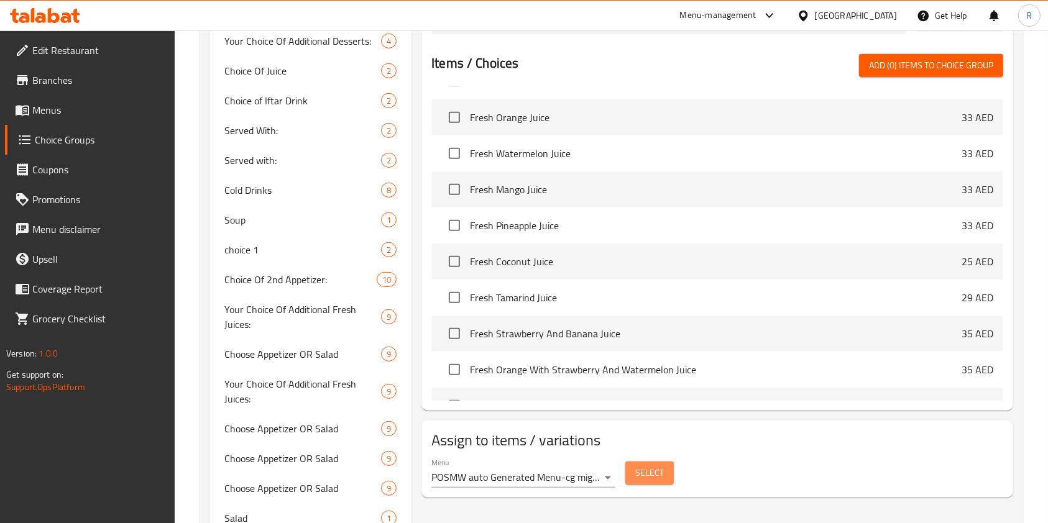
click at [649, 466] on span "Select" at bounding box center [649, 474] width 29 height 16
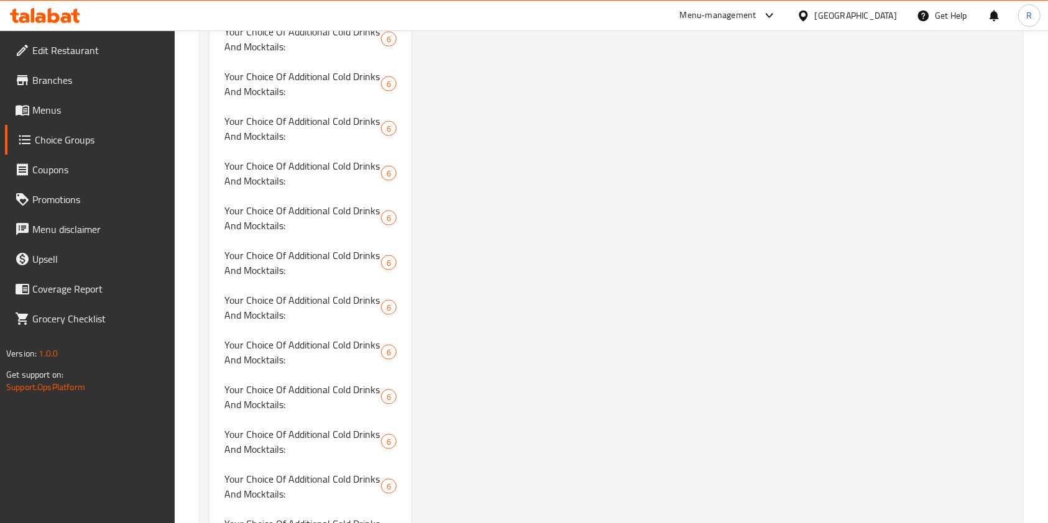
scroll to position [2151, 0]
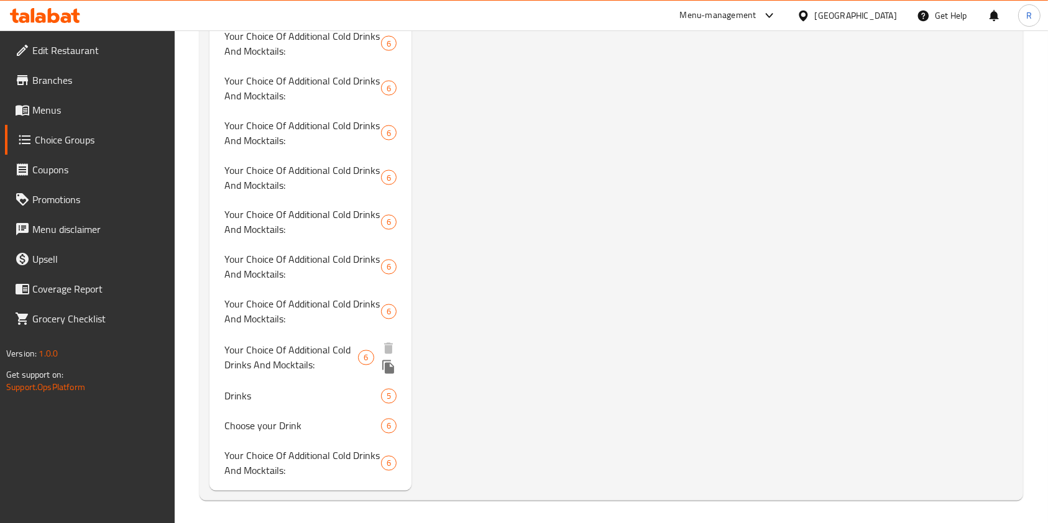
click at [287, 356] on span "Your Choice Of Additional Cold Drinks And Mocktails:" at bounding box center [291, 358] width 134 height 30
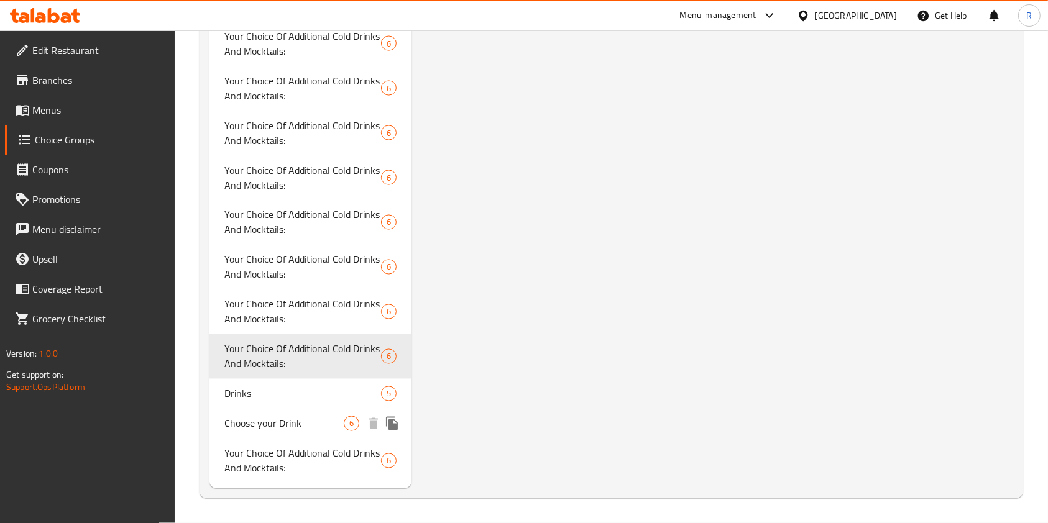
type input "Your Choice Of Additional Cold Drinks And Mocktails:"
type input "إختيارك من المشروبات الباردة و موكتيل إضافية:"
type input "0"
type input "6"
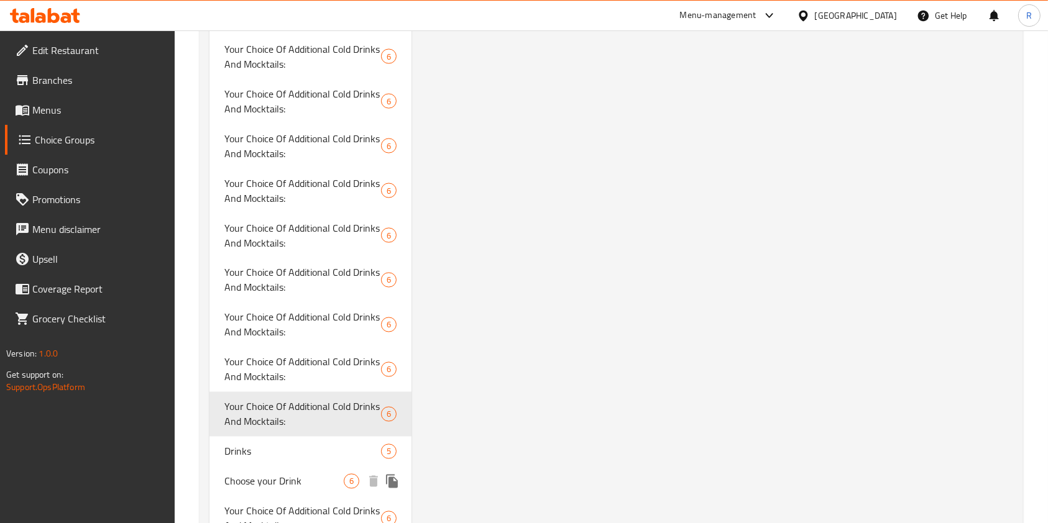
scroll to position [2068, 0]
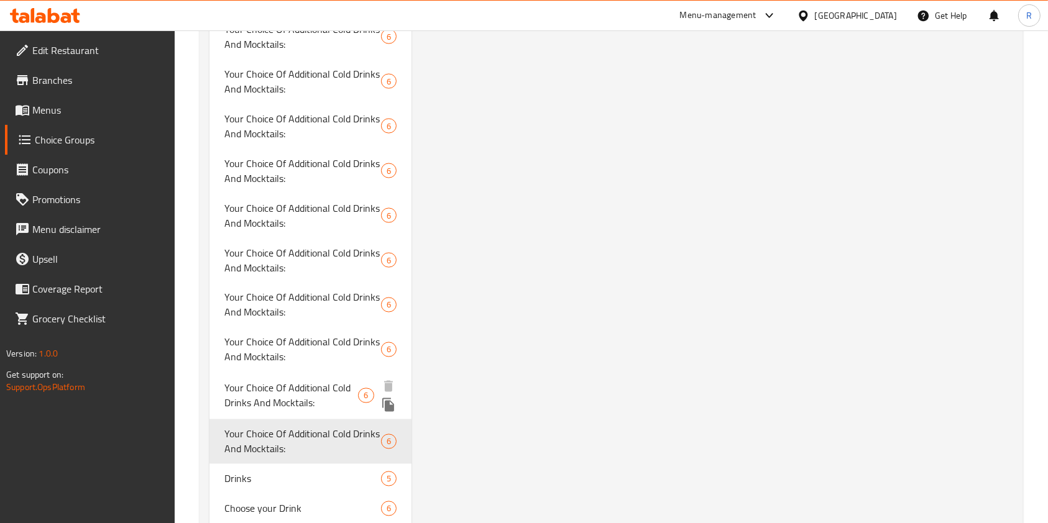
click at [313, 275] on span "Your Choice Of Additional Cold Drinks And Mocktails:" at bounding box center [302, 261] width 157 height 30
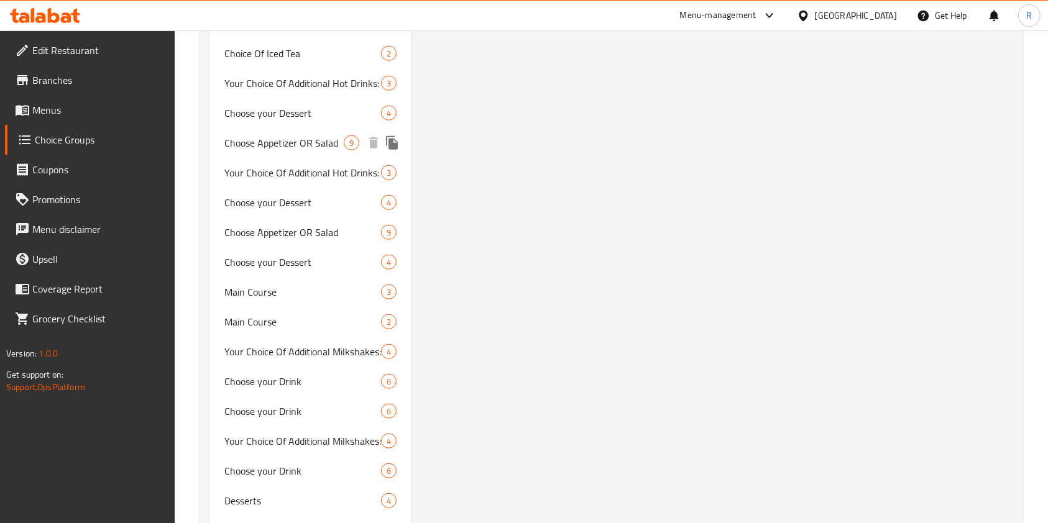
scroll to position [1323, 0]
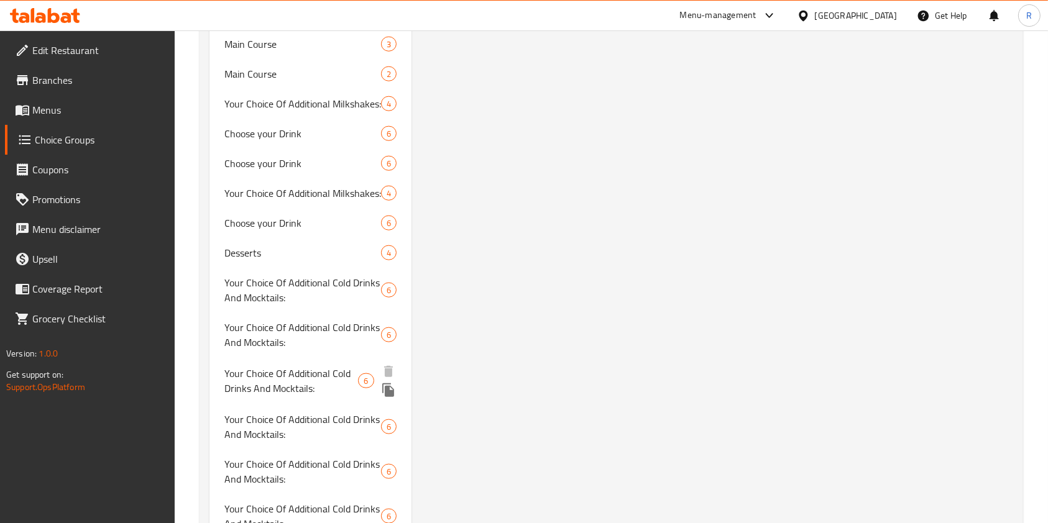
click at [268, 300] on span "Your Choice Of Additional Cold Drinks And Mocktails:" at bounding box center [302, 290] width 157 height 30
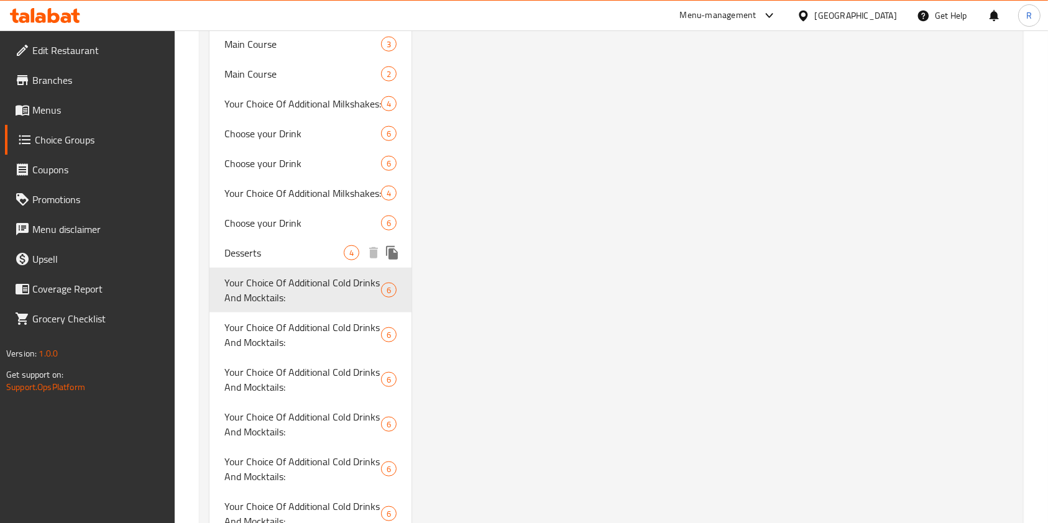
click at [283, 249] on span "Desserts" at bounding box center [283, 253] width 119 height 15
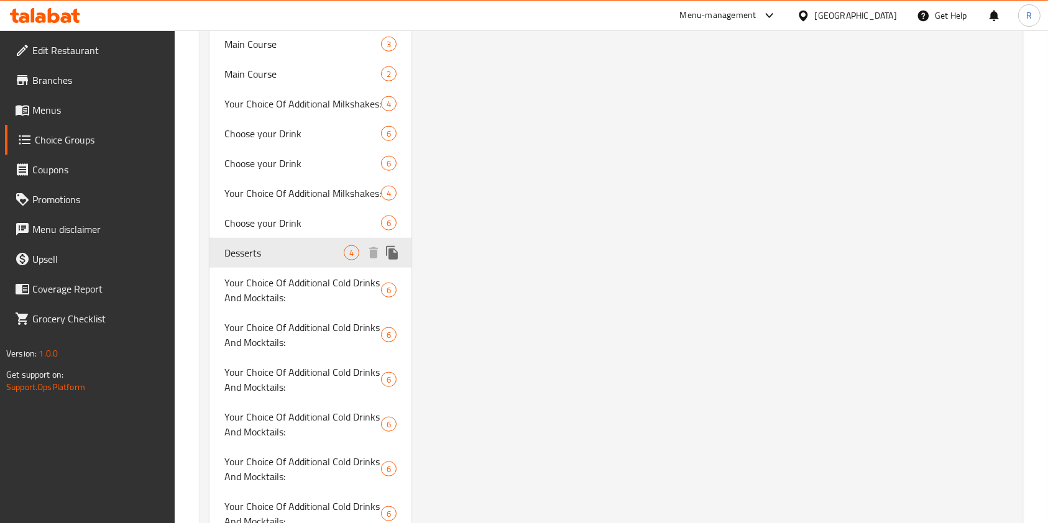
type input "Desserts"
type input "حلويات"
type input "1"
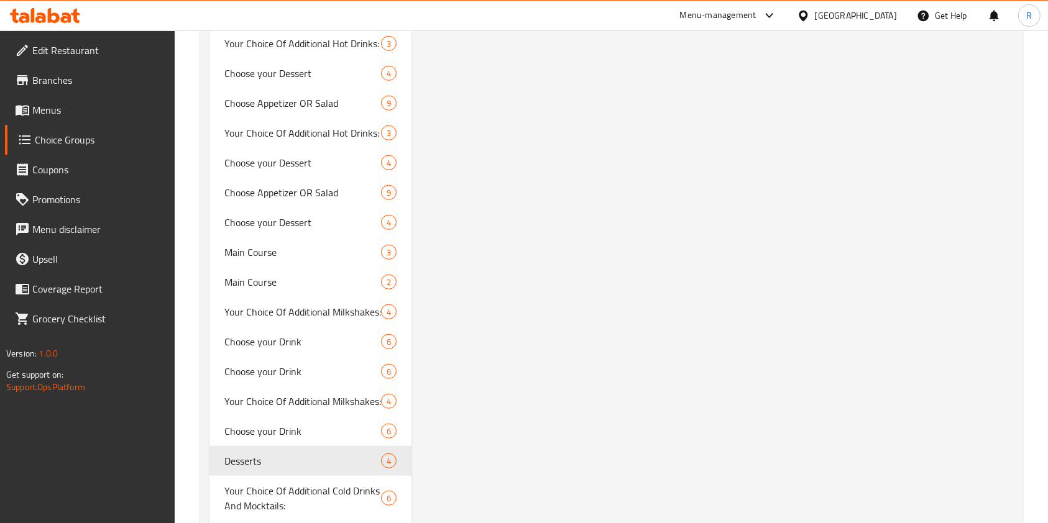
scroll to position [1160, 0]
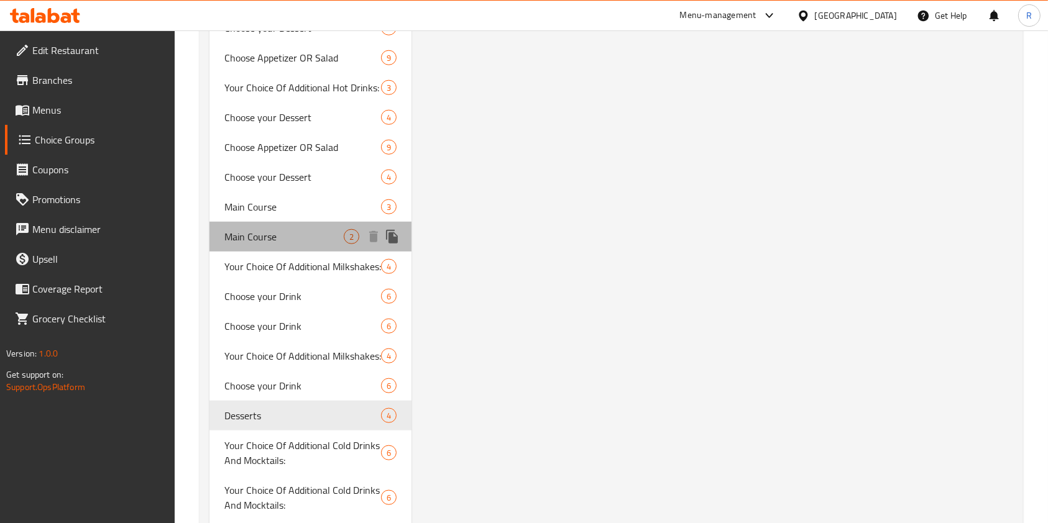
click at [261, 250] on div "Main Course 2" at bounding box center [310, 237] width 202 height 30
type input "Main Course"
type input "الطبق الرئيسي"
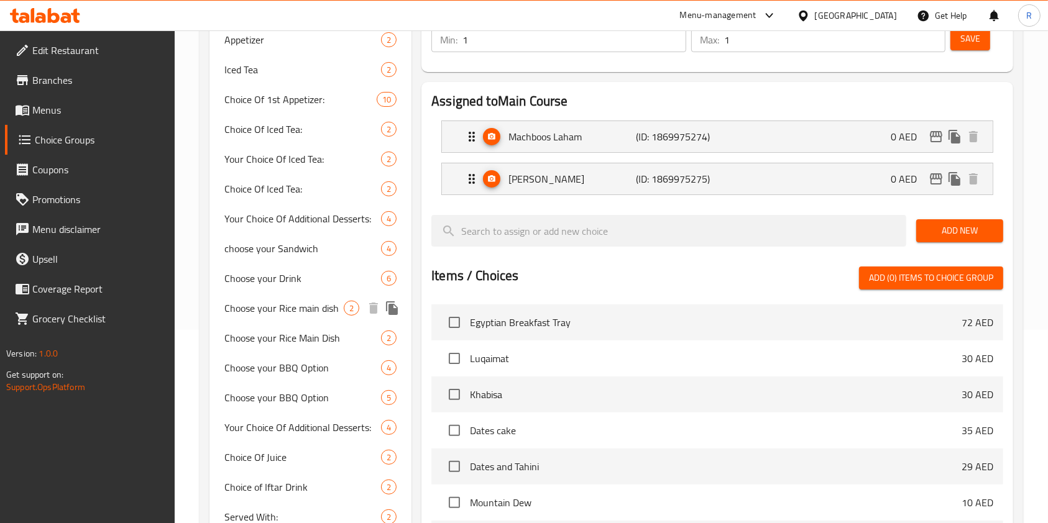
scroll to position [0, 0]
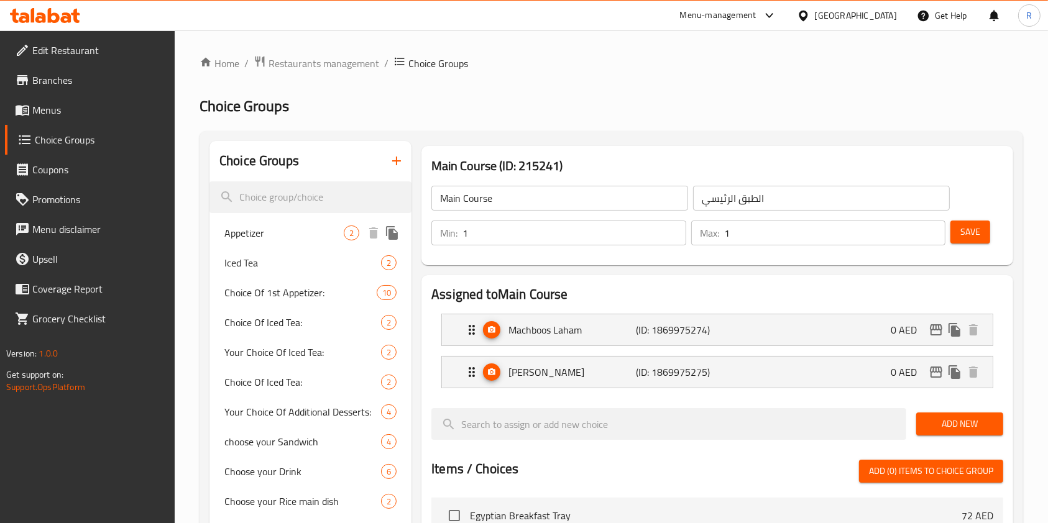
click at [247, 236] on span "Appetizer" at bounding box center [283, 233] width 119 height 15
type input "Appetizer"
type input "مقبلات"
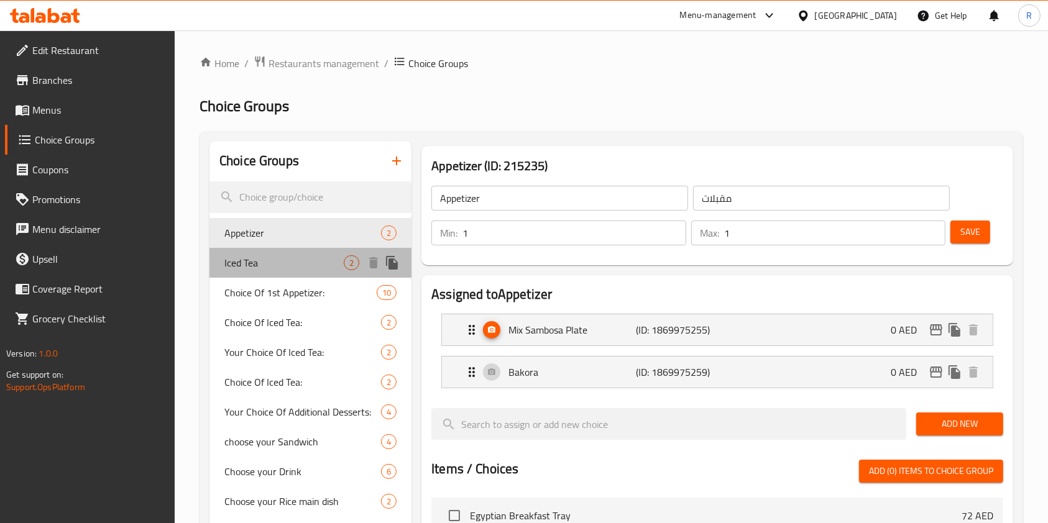
click at [278, 265] on span "Iced Tea" at bounding box center [283, 262] width 119 height 15
type input "Iced Tea"
type input "شاي مثلج"
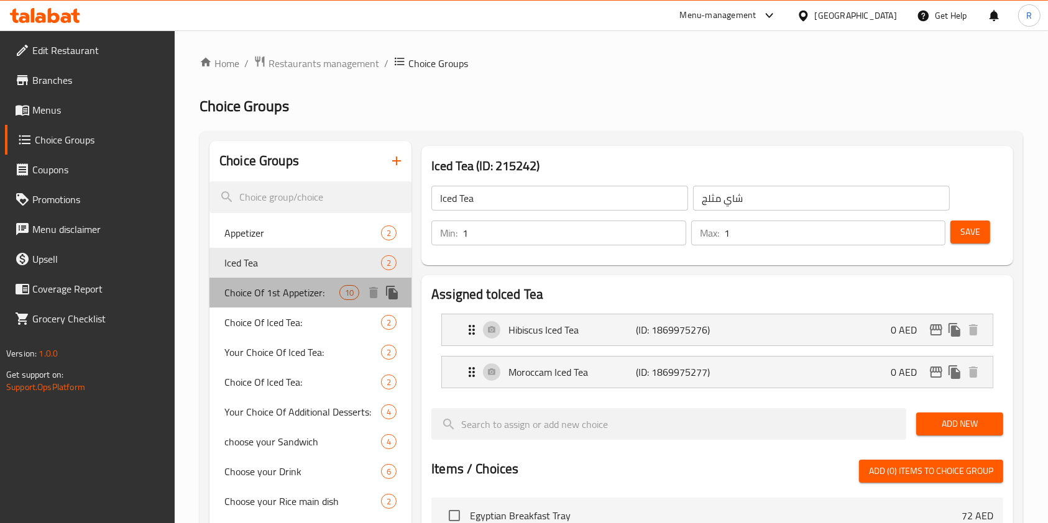
click at [283, 296] on span "Choice Of 1st Appetizer:" at bounding box center [281, 292] width 115 height 15
type input "Choice Of 1st Appetizer:"
type input "اختيار اول مقبلات:"
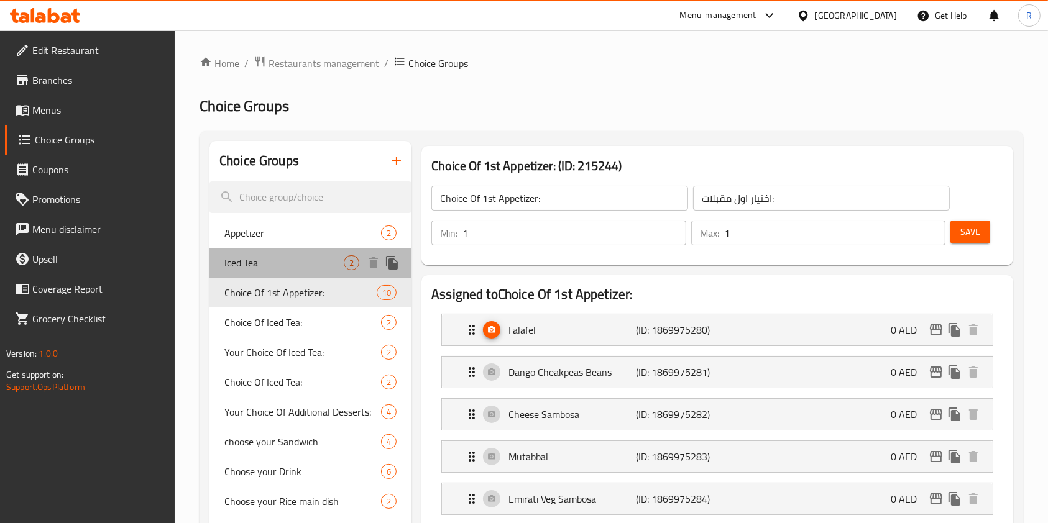
drag, startPoint x: 272, startPoint y: 257, endPoint x: 279, endPoint y: 279, distance: 23.4
click at [272, 257] on span "Iced Tea" at bounding box center [283, 262] width 119 height 15
type input "Iced Tea"
type input "شاي مثلج"
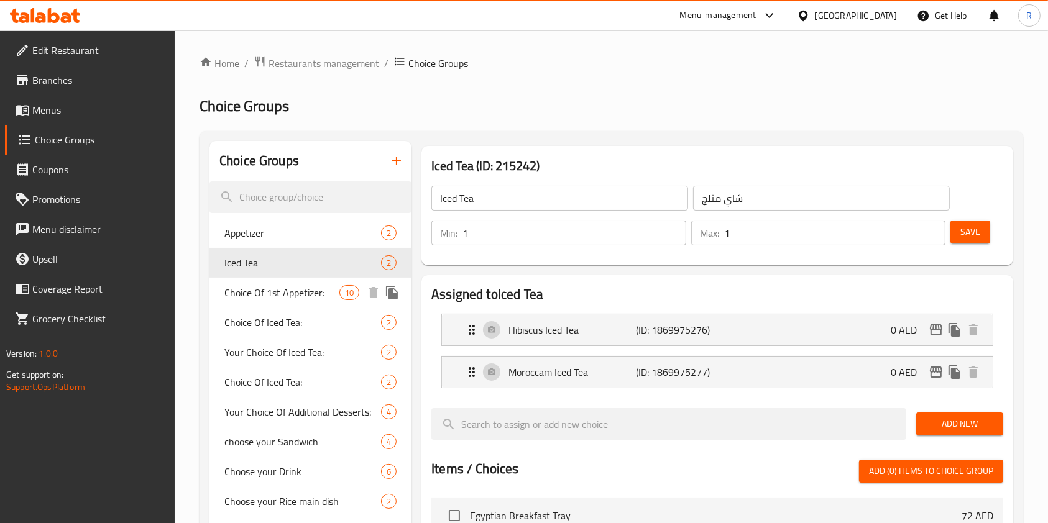
click at [288, 299] on span "Choice Of 1st Appetizer:" at bounding box center [281, 292] width 115 height 15
type input "Choice Of 1st Appetizer:"
type input "اختيار اول مقبلات:"
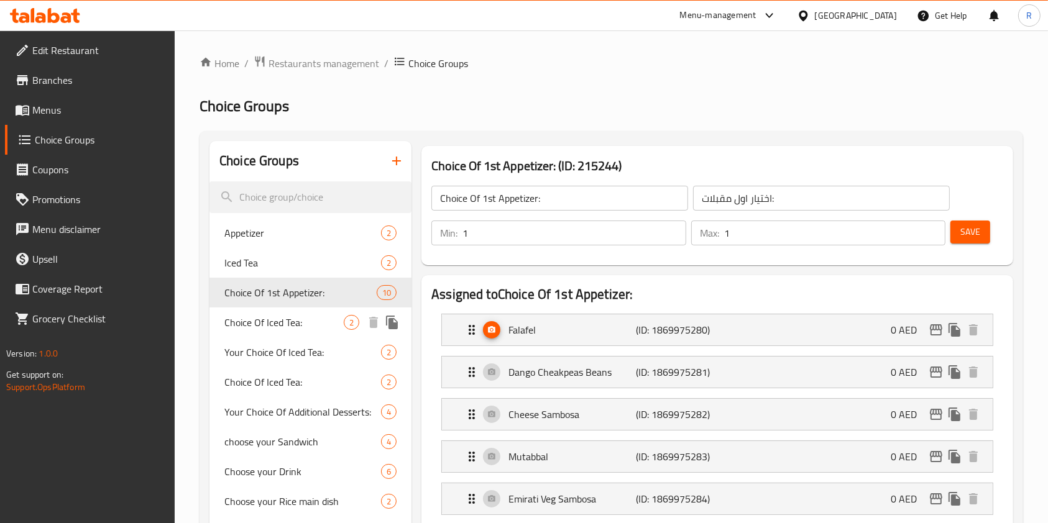
click at [293, 327] on span "Choice Of Iced Tea:" at bounding box center [283, 322] width 119 height 15
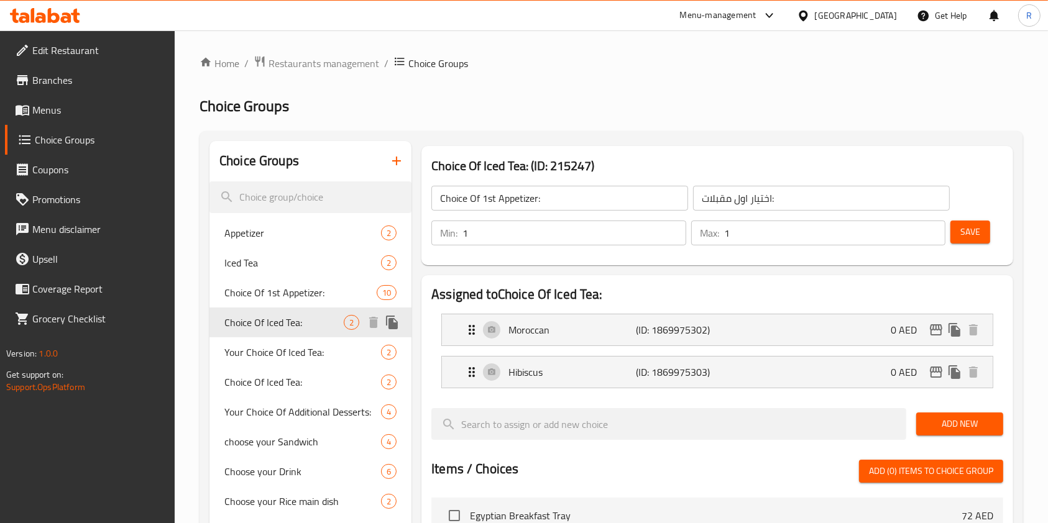
type input "Choice Of Iced Tea:"
type input "اختار الشاي المثلج:"
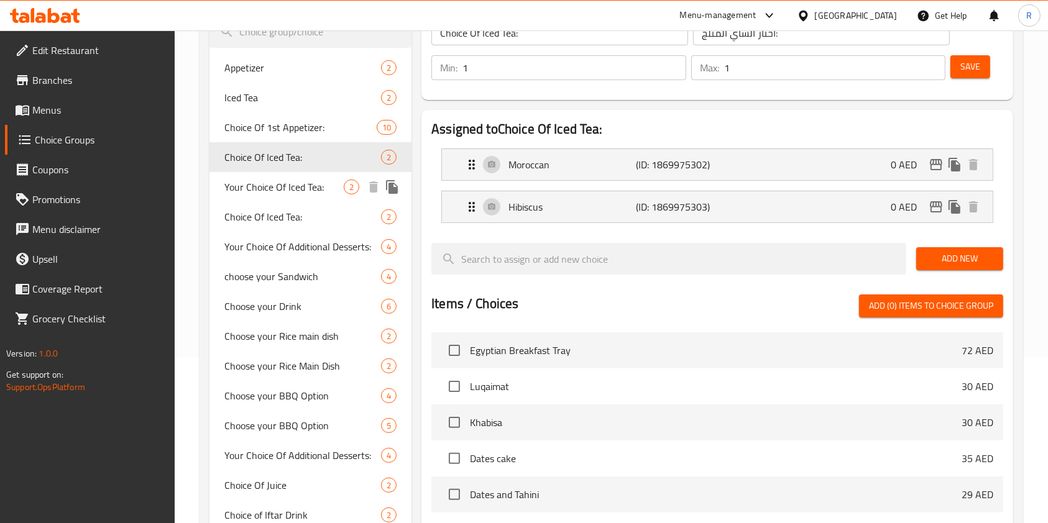
click at [285, 187] on span "Your Choice Of Iced Tea:" at bounding box center [283, 187] width 119 height 15
type input "Your Choice Of Iced Tea:"
type input "إختيارك من الشاي المثلج:"
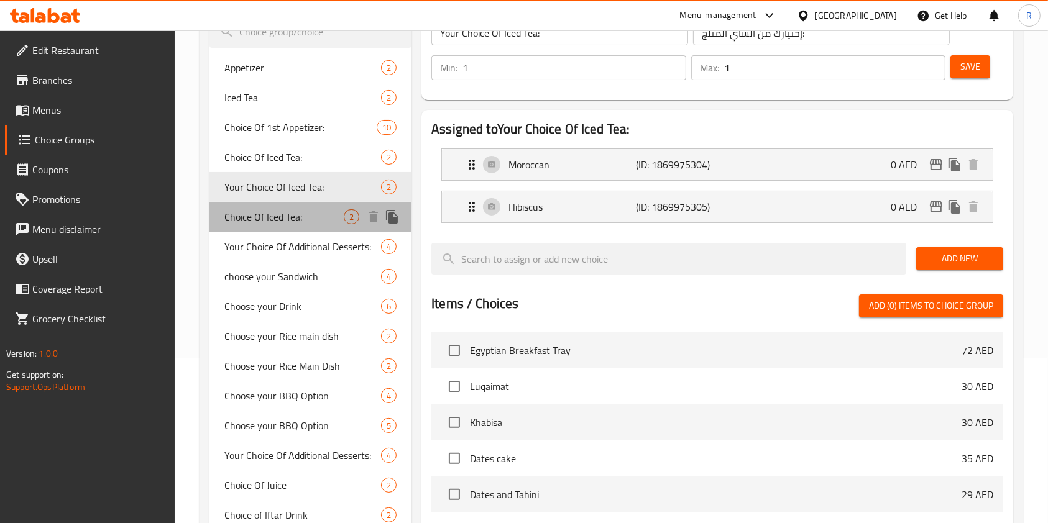
click at [280, 216] on span "Choice Of Iced Tea:" at bounding box center [283, 216] width 119 height 15
type input "Choice Of Iced Tea:"
type input "اختار الشاي المثلج:"
type input "0"
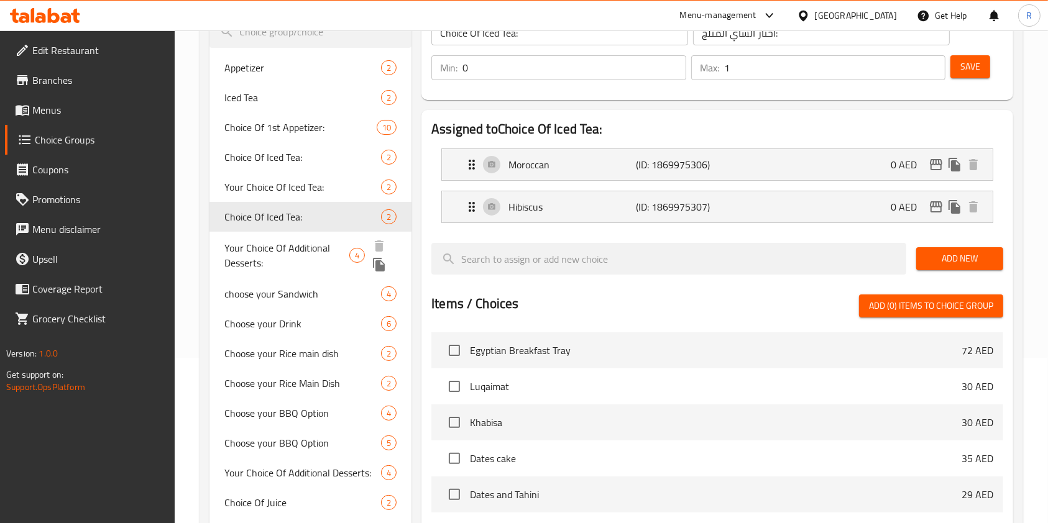
click at [278, 244] on span "Your Choice Of Additional Desserts:" at bounding box center [286, 256] width 125 height 30
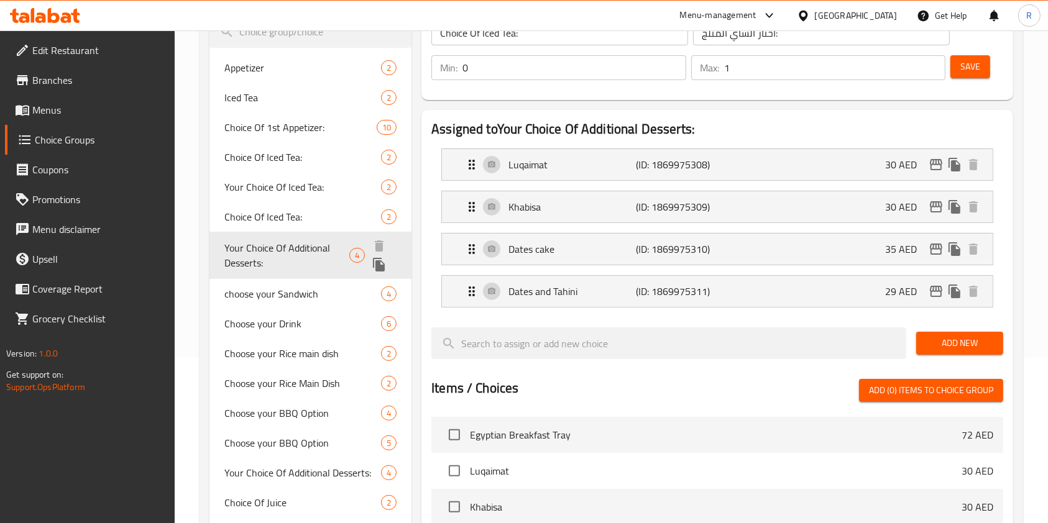
type input "Your Choice Of Additional Desserts:"
type input "إختيارك من الحلويات إضافية:"
type input "4"
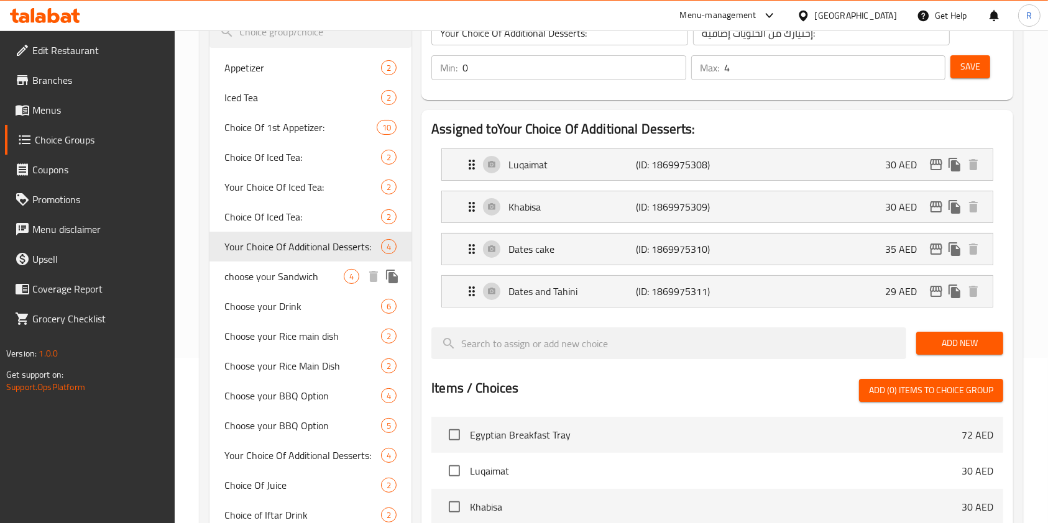
click at [266, 287] on div "choose your Sandwich 4" at bounding box center [310, 277] width 202 height 30
type input "choose your Sandwich"
type input "1"
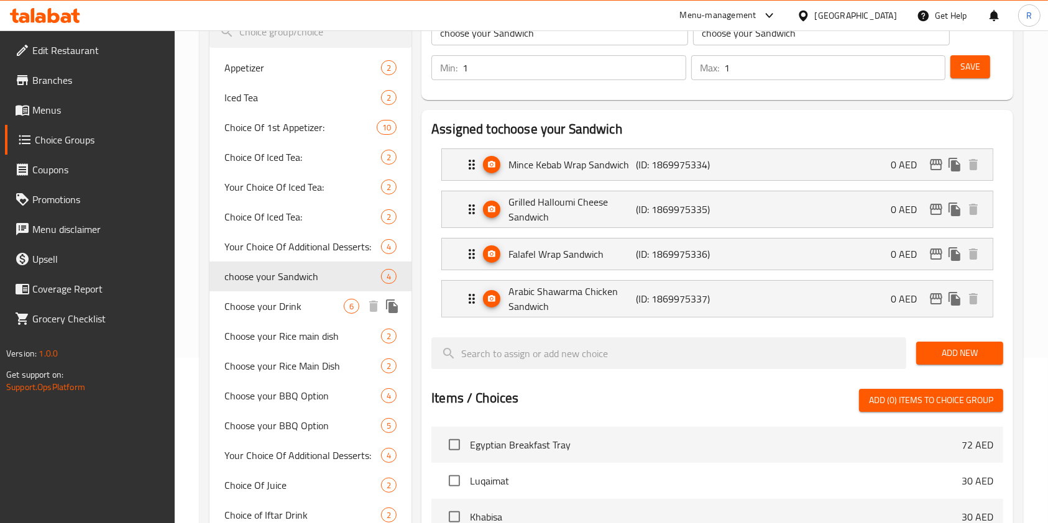
click at [274, 303] on span "Choose your Drink" at bounding box center [283, 306] width 119 height 15
type input "Choose your Drink"
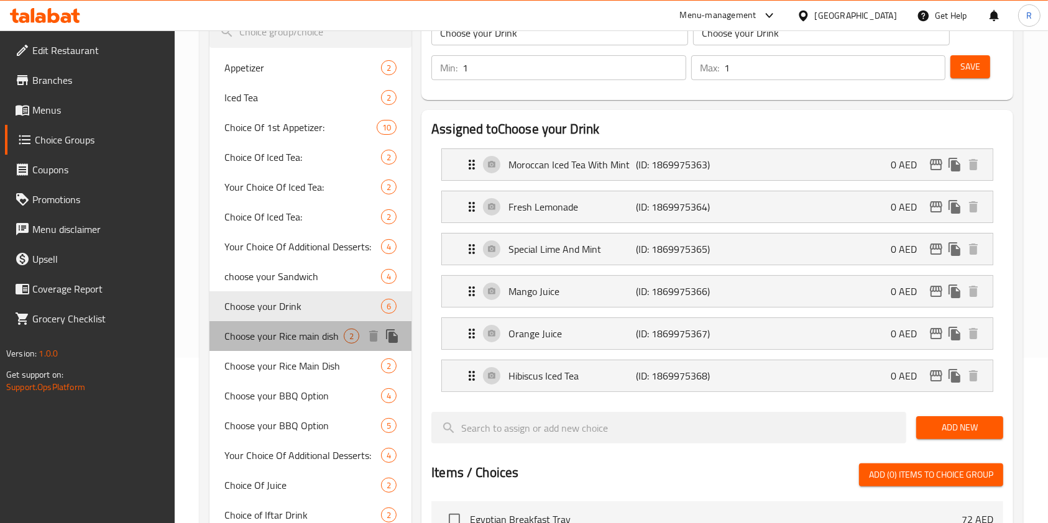
click at [272, 330] on span "Choose your Rice main dish" at bounding box center [283, 336] width 119 height 15
type input "Choose your Rice main dish"
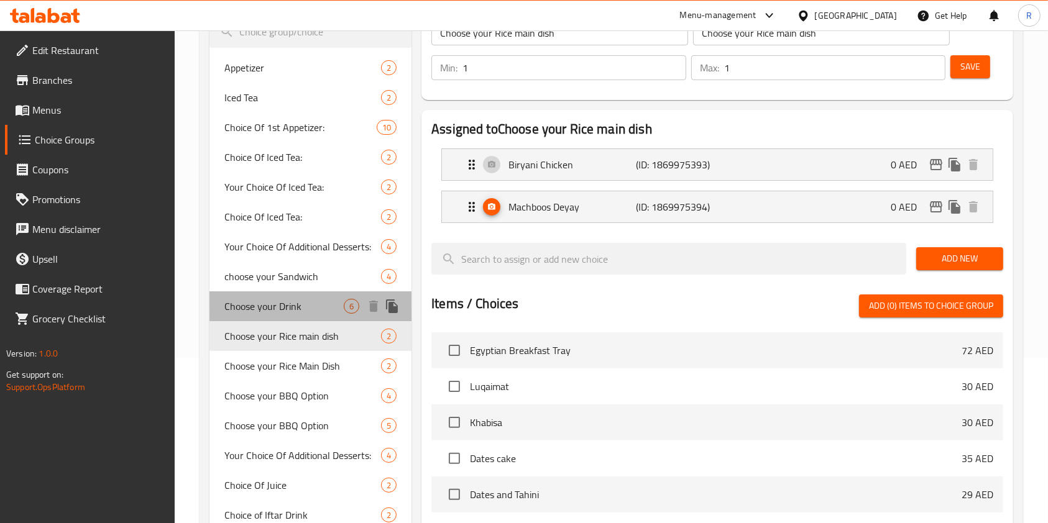
click at [301, 309] on span "Choose your Drink" at bounding box center [283, 306] width 119 height 15
type input "Choose your Drink"
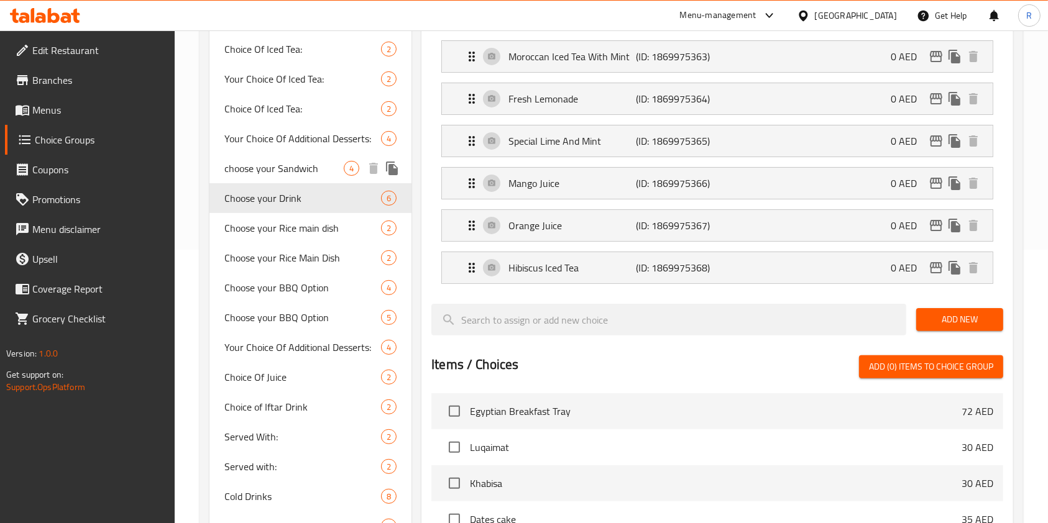
scroll to position [249, 0]
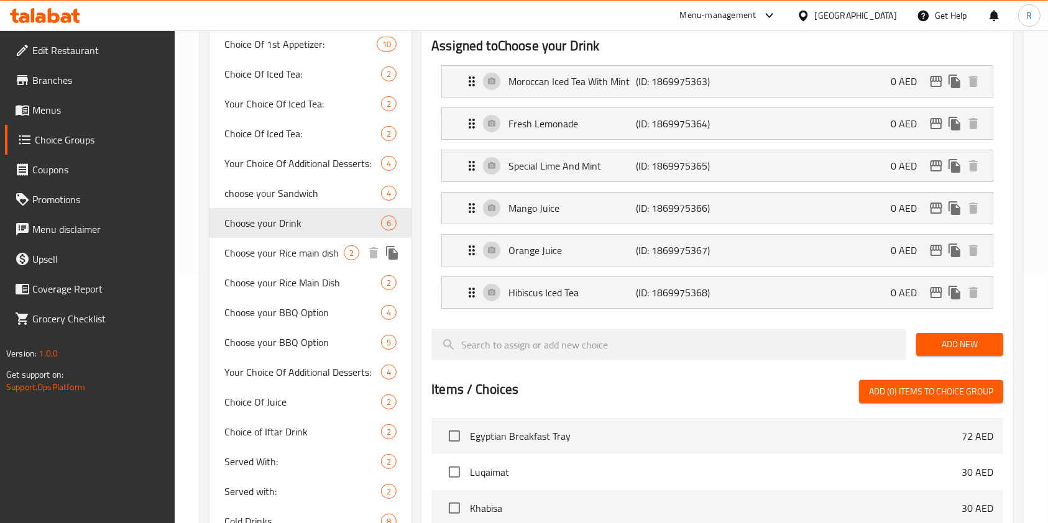
click at [283, 255] on span "Choose your Rice main dish" at bounding box center [283, 253] width 119 height 15
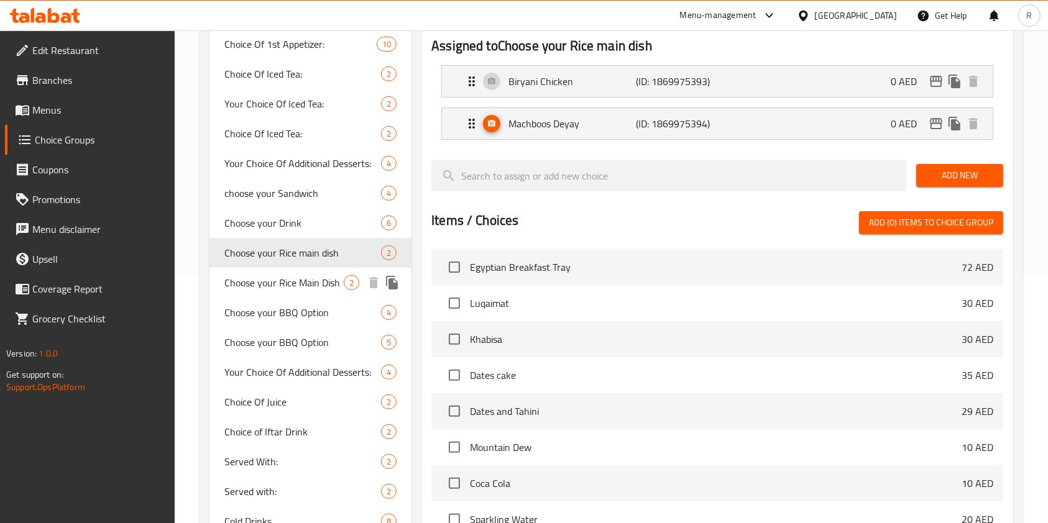
type input "Choose your Rice main dish"
click at [291, 293] on div "Choose your Rice Main Dish 2" at bounding box center [310, 283] width 202 height 30
type input "Choose your Rice Main Dish"
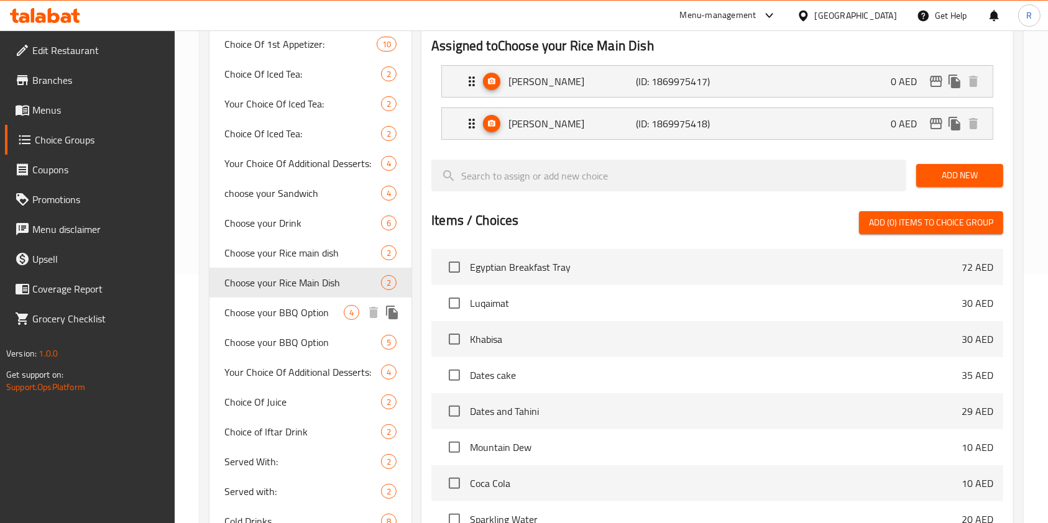
click at [298, 315] on span "Choose your BBQ Option" at bounding box center [283, 312] width 119 height 15
type input "Choose your BBQ Option"
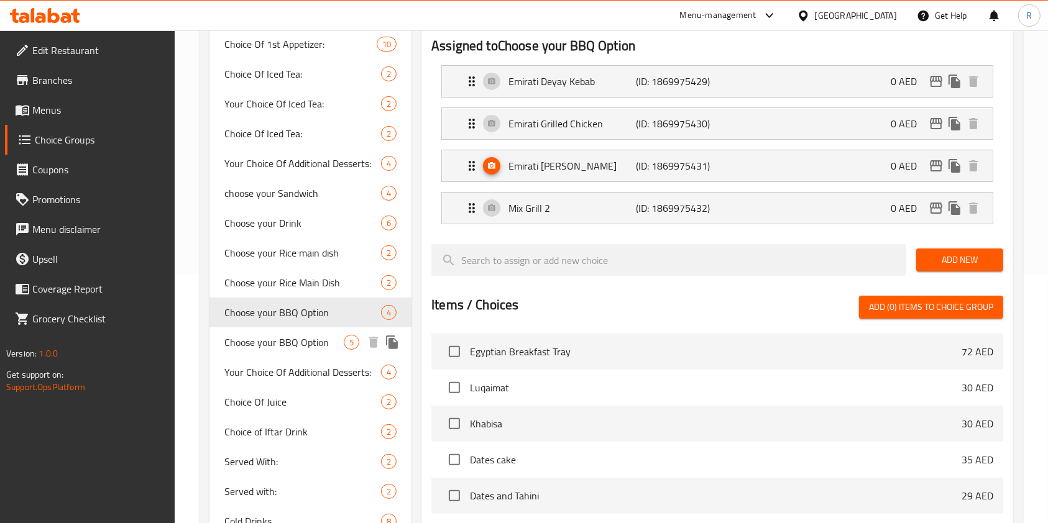
click at [281, 339] on span "Choose your BBQ Option" at bounding box center [283, 342] width 119 height 15
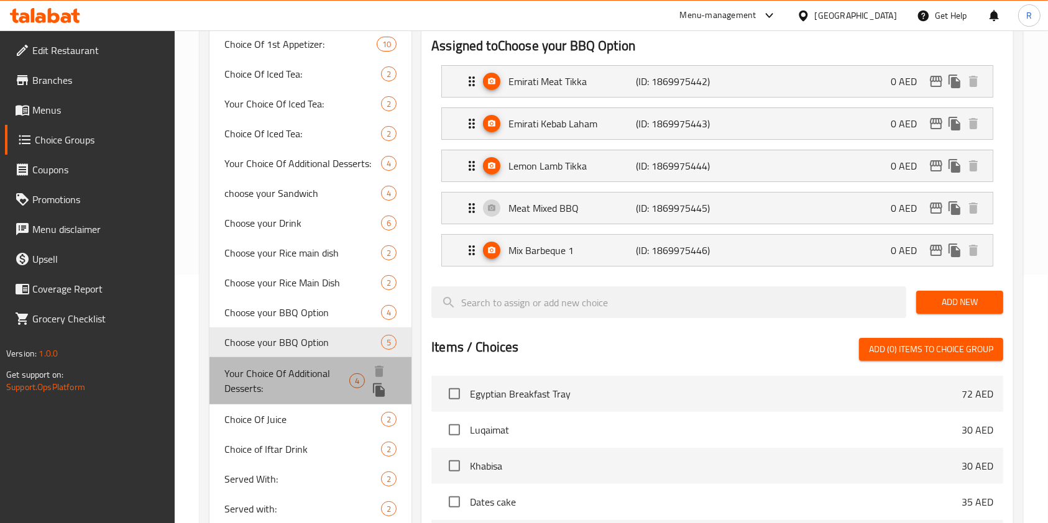
click at [285, 374] on span "Your Choice Of Additional Desserts:" at bounding box center [286, 381] width 125 height 30
type input "Your Choice Of Additional Desserts:"
type input "إختيارك من الحلويات إضافية:"
type input "0"
type input "4"
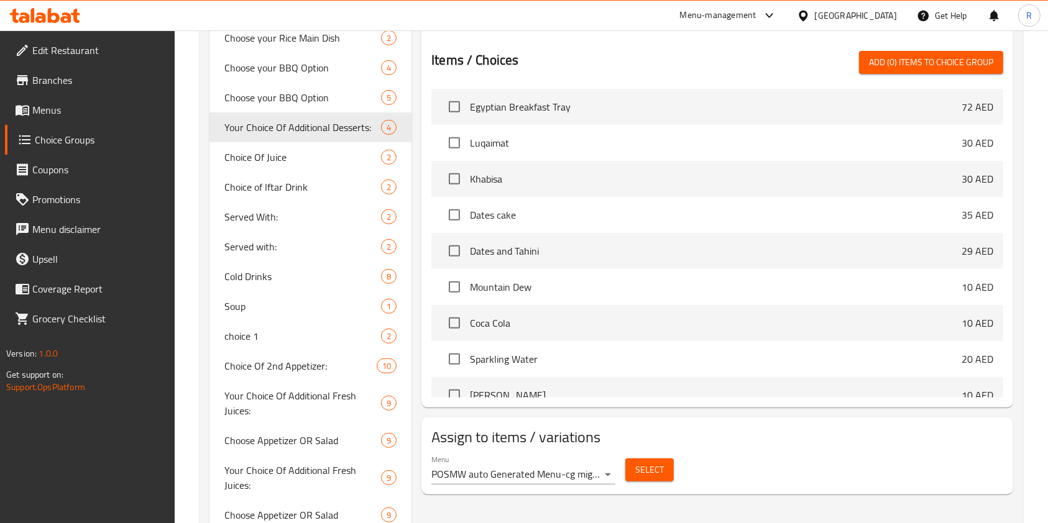
scroll to position [497, 0]
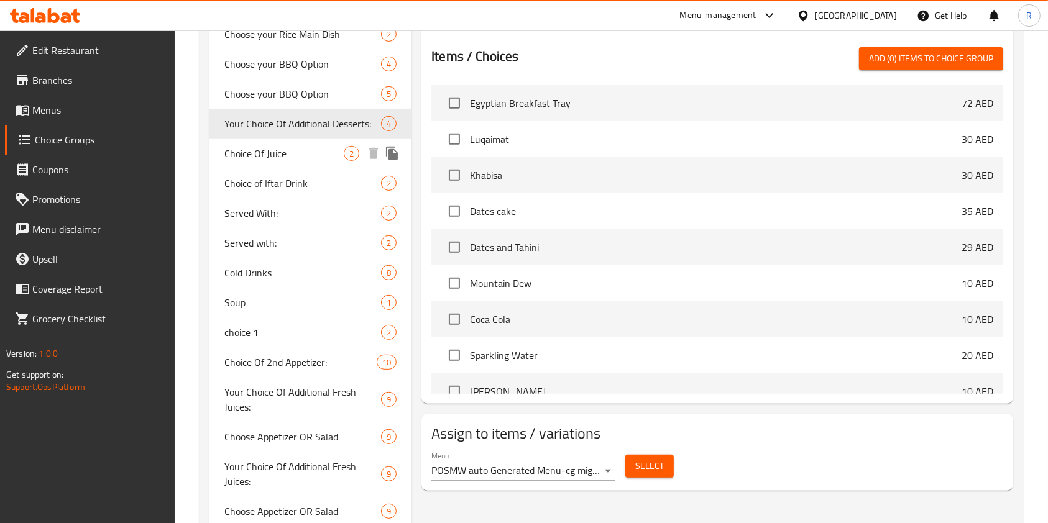
click at [288, 157] on span "Choice Of Juice" at bounding box center [283, 153] width 119 height 15
type input "Choice Of Juice"
type input "اختيار العصير"
type input "1"
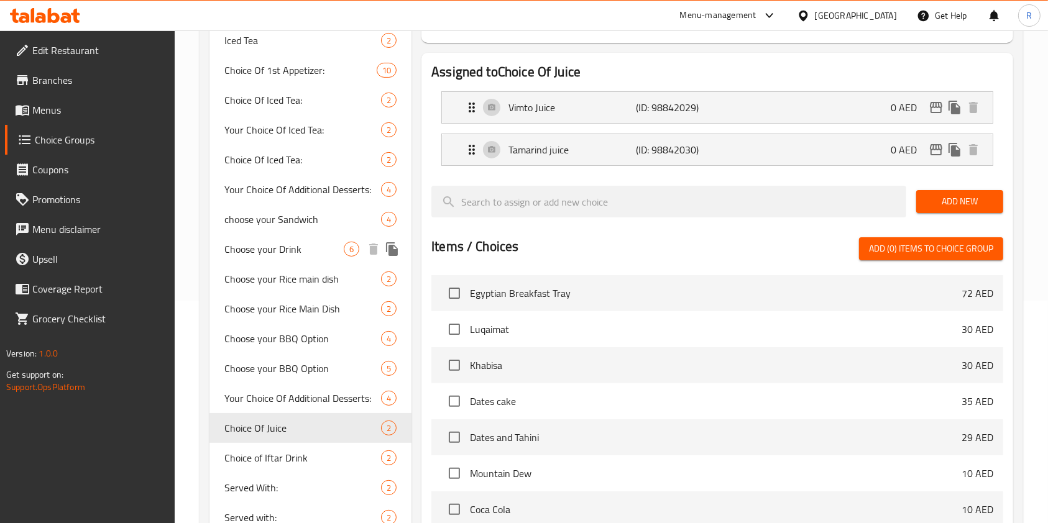
scroll to position [249, 0]
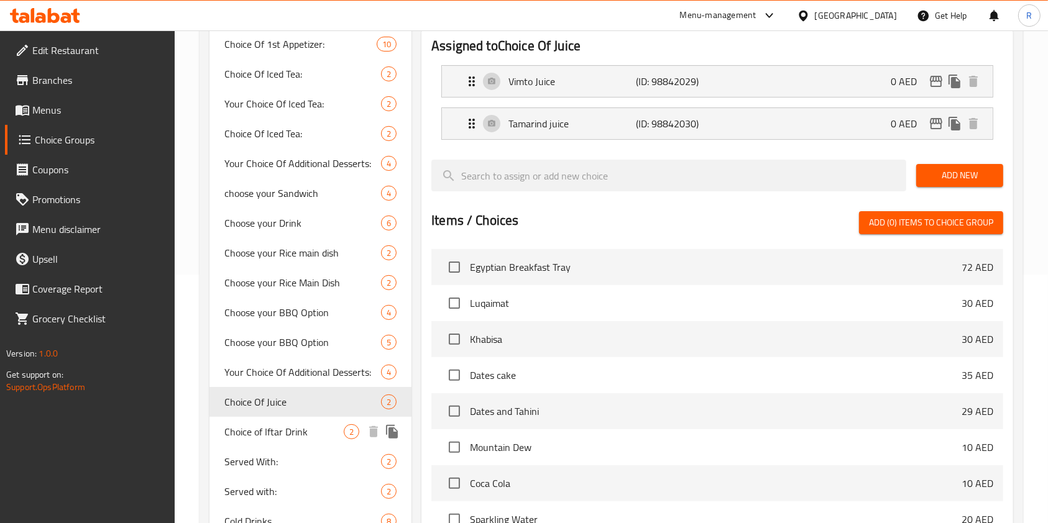
click at [287, 441] on div "Choice of Iftar Drink 2" at bounding box center [310, 432] width 202 height 30
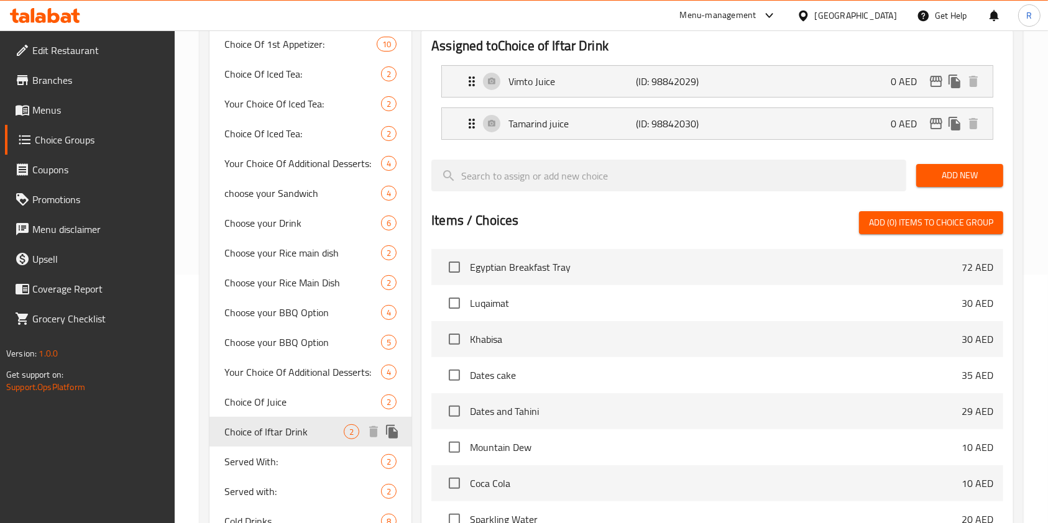
type input "Choice of Iftar Drink"
type input "اختيار مشروب الإفطار"
click at [289, 492] on span "Served with:" at bounding box center [302, 491] width 157 height 15
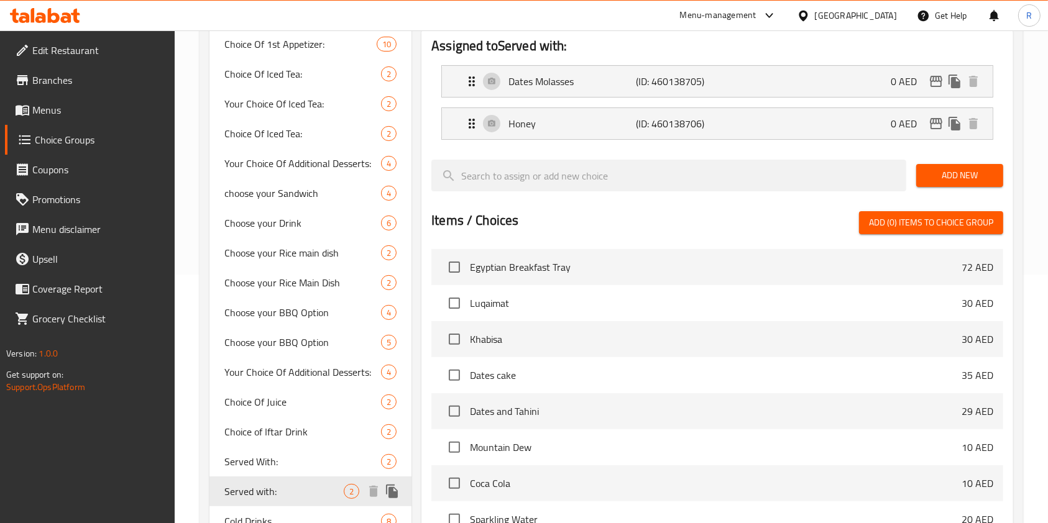
type input "Served with:"
type input "يقدم مع:"
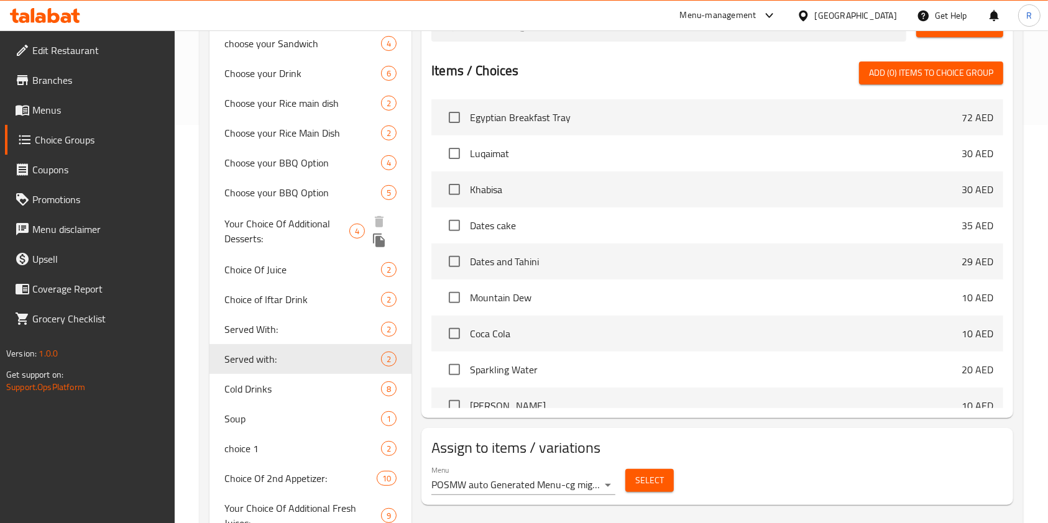
scroll to position [414, 0]
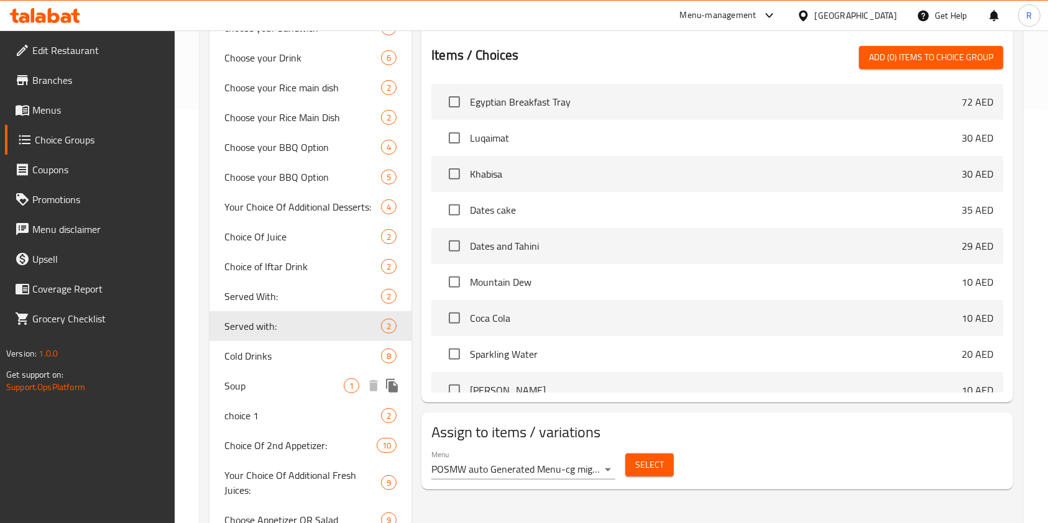
click at [299, 347] on div "Cold Drinks 8" at bounding box center [310, 356] width 202 height 30
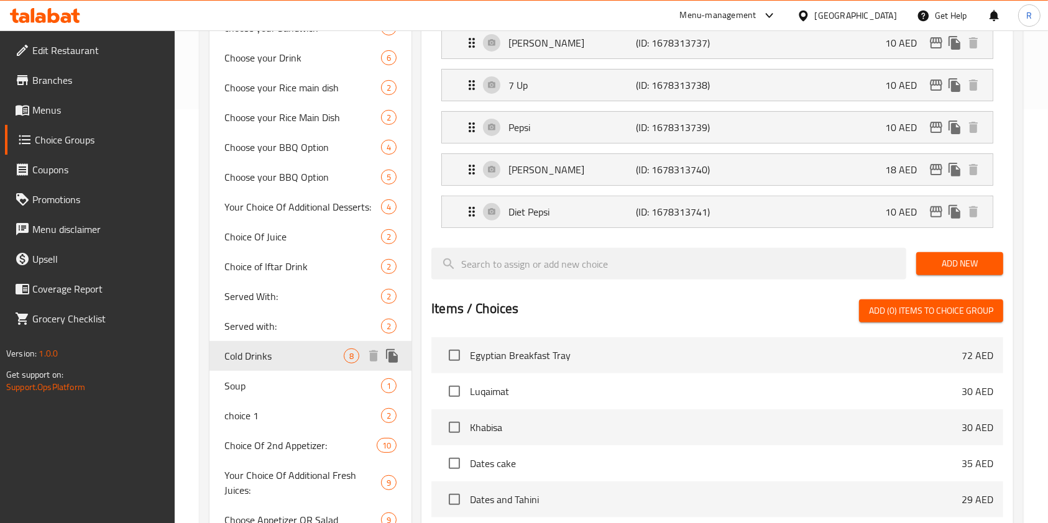
type input "Cold Drinks"
type input "مشروبات باردة"
type input "0"
type input "8"
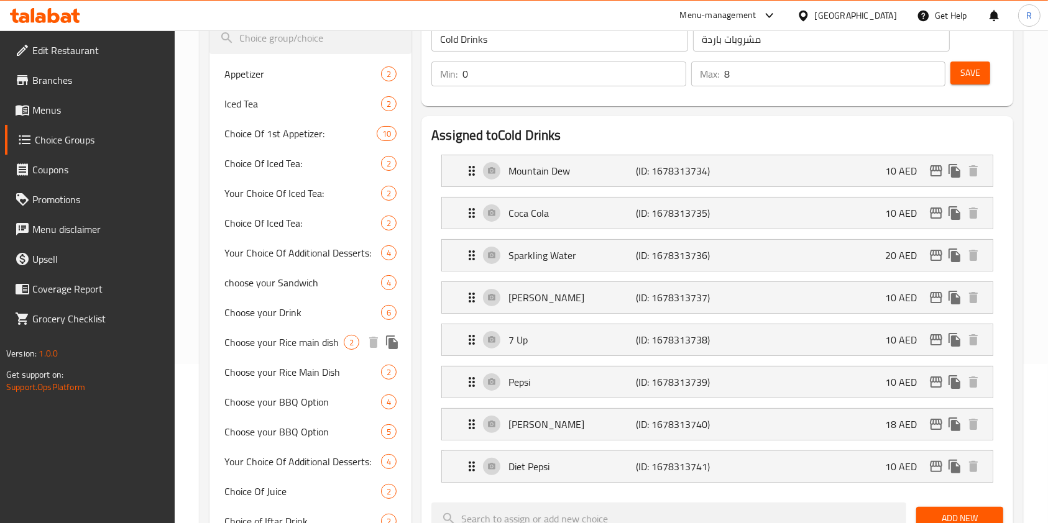
scroll to position [331, 0]
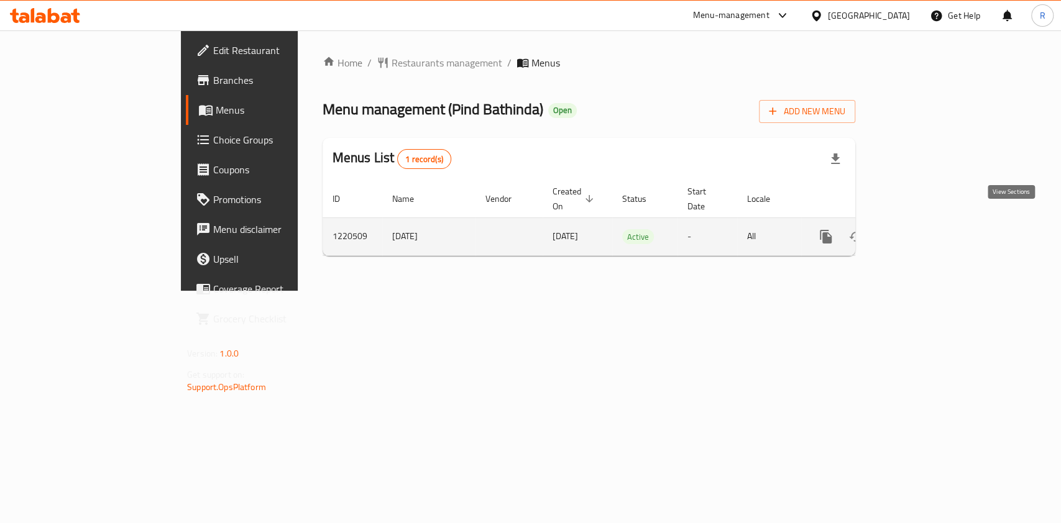
click at [921, 231] on icon "enhanced table" at bounding box center [915, 236] width 11 height 11
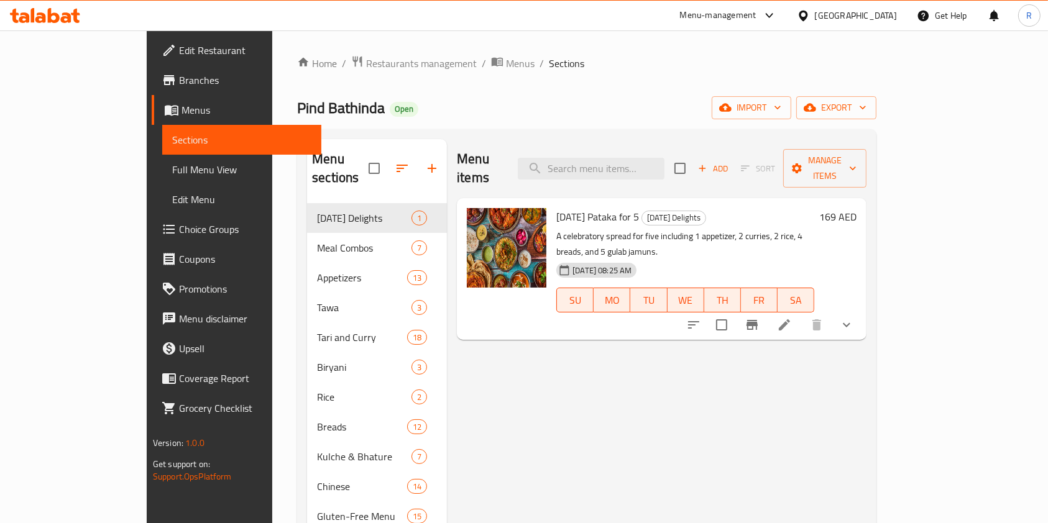
click at [179, 226] on span "Choice Groups" at bounding box center [245, 229] width 133 height 15
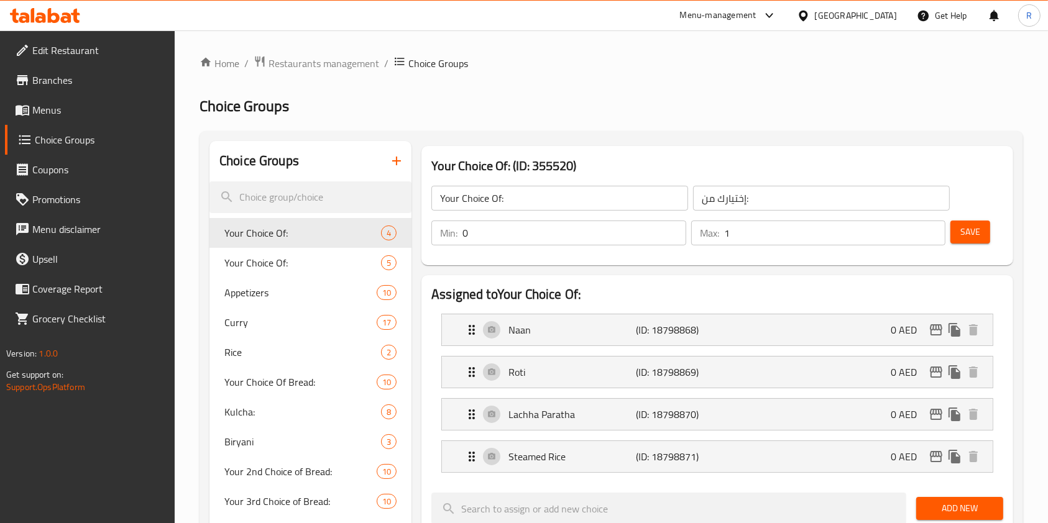
click at [691, 114] on h2 "Choice Groups" at bounding box center [612, 106] width 824 height 20
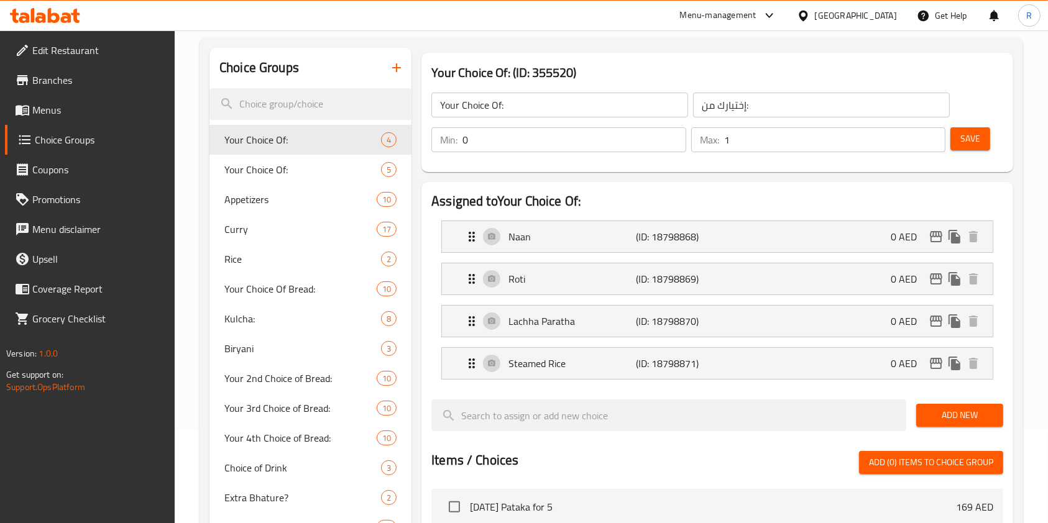
scroll to position [249, 0]
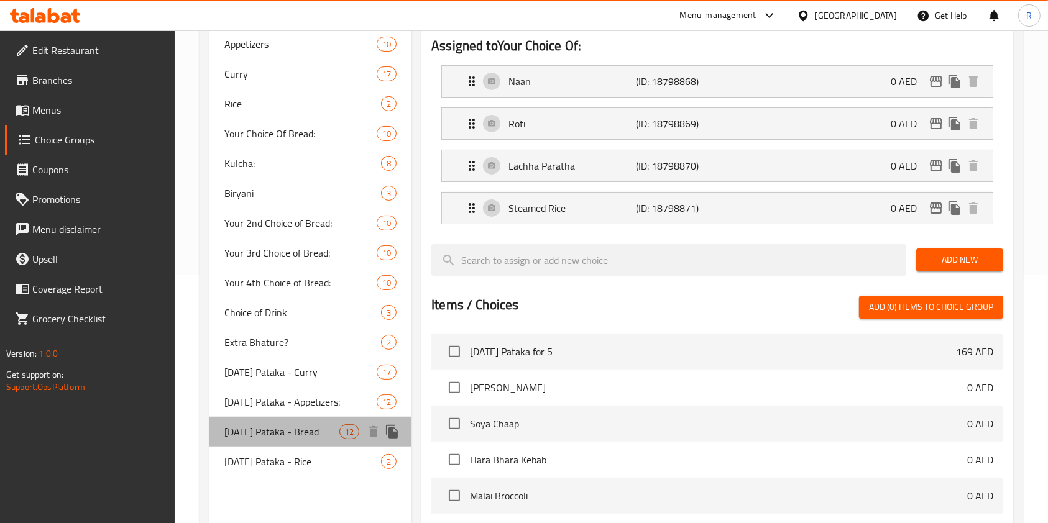
click at [304, 434] on span "Diwali Pataka - Bread" at bounding box center [281, 431] width 115 height 15
type input "Diwali Pataka - Bread"
type input "1"
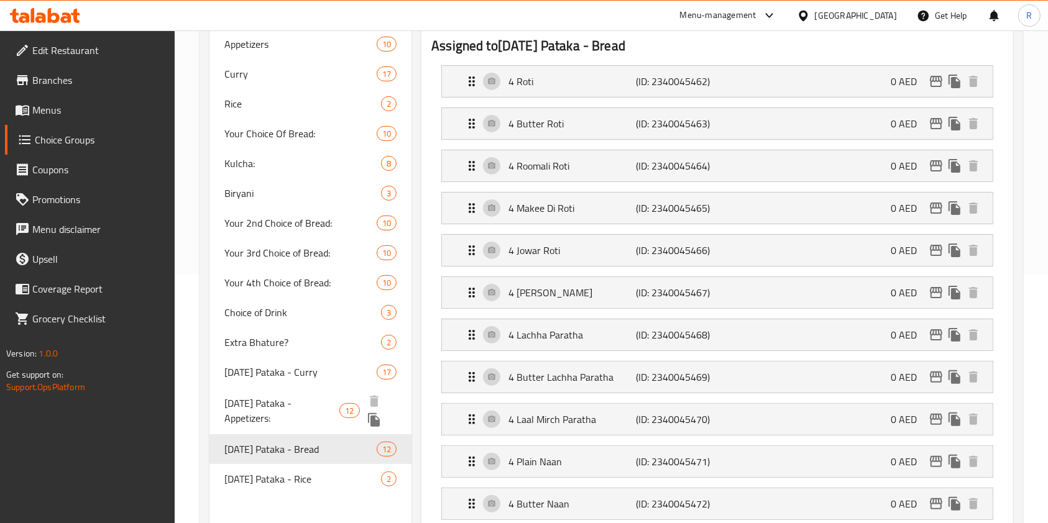
click at [313, 413] on div "Diwali Pataka - Appetizers: 12" at bounding box center [310, 410] width 202 height 47
type input "Diwali Pataka - Appetizers:"
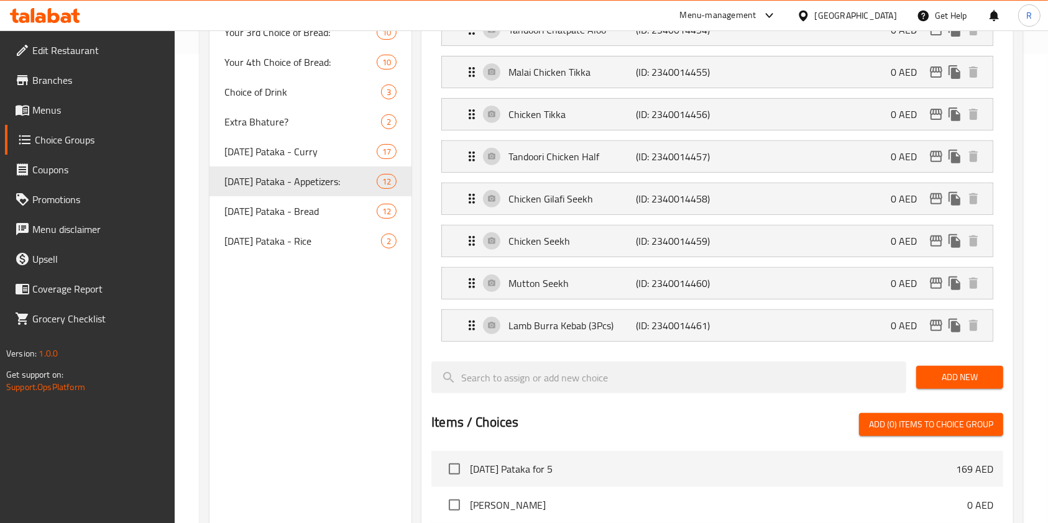
scroll to position [497, 0]
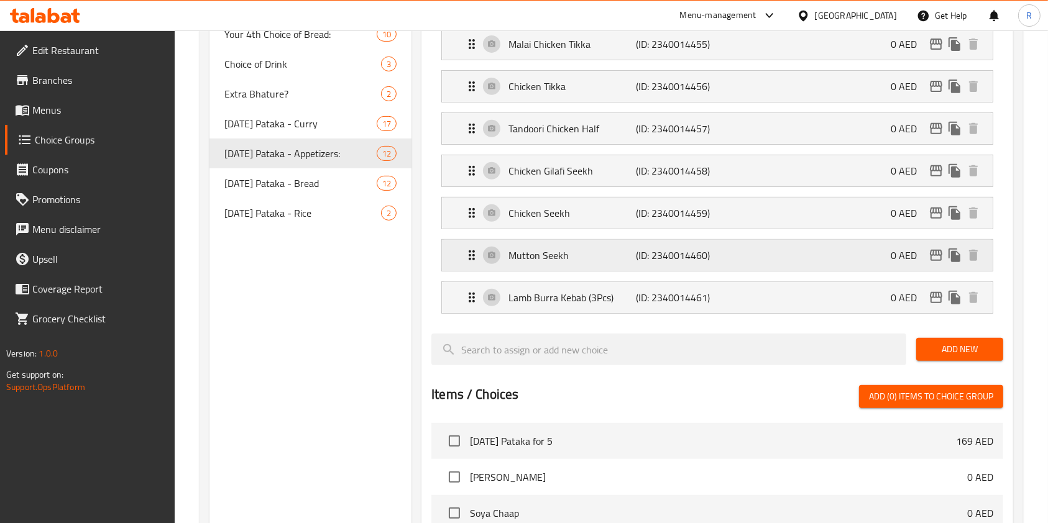
click at [581, 262] on div "Mutton Seekh (ID: 2340014460) 0 AED" at bounding box center [720, 255] width 513 height 31
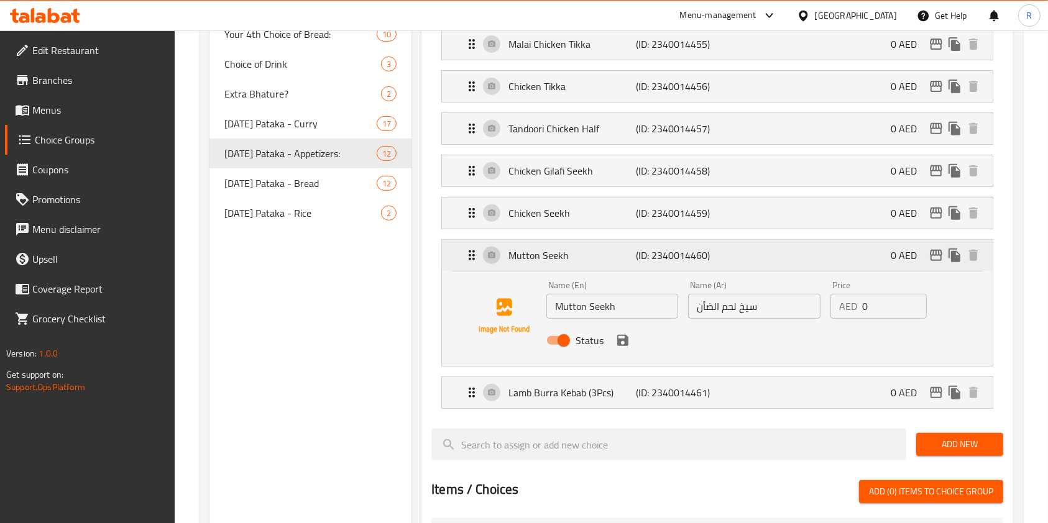
click at [820, 243] on div "Mutton Seekh (ID: 2340014460) 0 AED" at bounding box center [720, 255] width 513 height 31
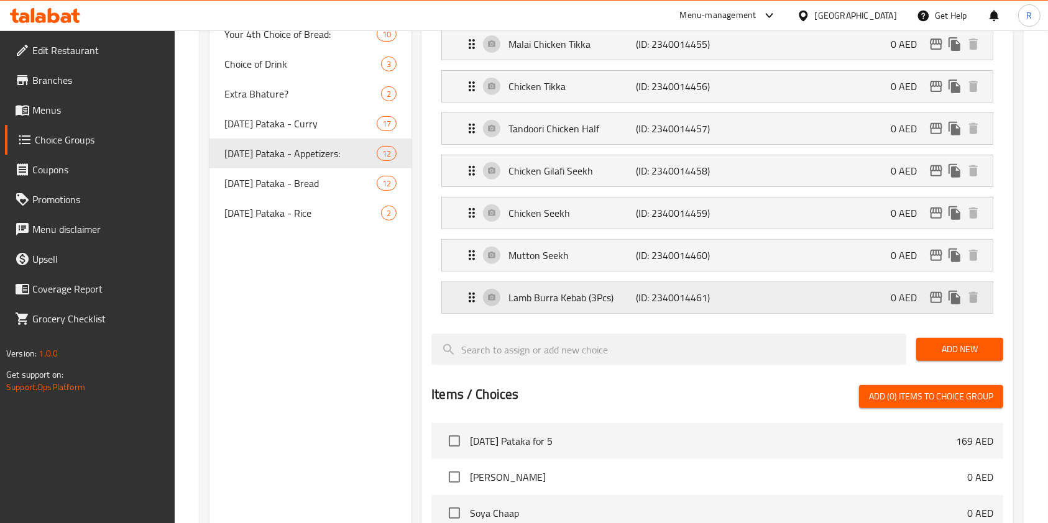
click at [810, 305] on div "Lamb Burra Kebab (3Pcs) (ID: 2340014461) 0 AED" at bounding box center [720, 297] width 513 height 31
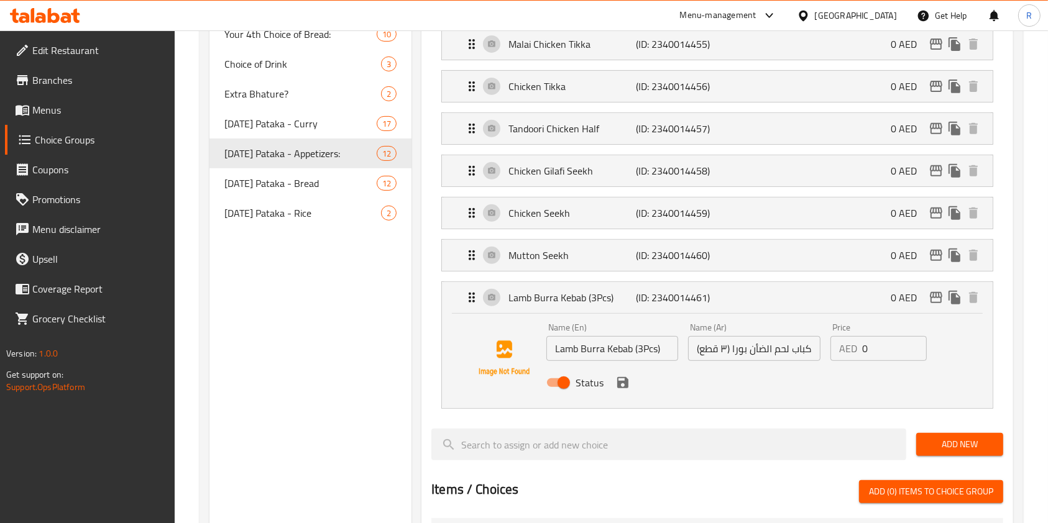
click at [554, 380] on input "Status" at bounding box center [563, 383] width 71 height 24
checkbox input "false"
click at [813, 299] on div "Lamb Burra Kebab (3Pcs) (ID: 2340014461) 0 AED" at bounding box center [720, 297] width 513 height 31
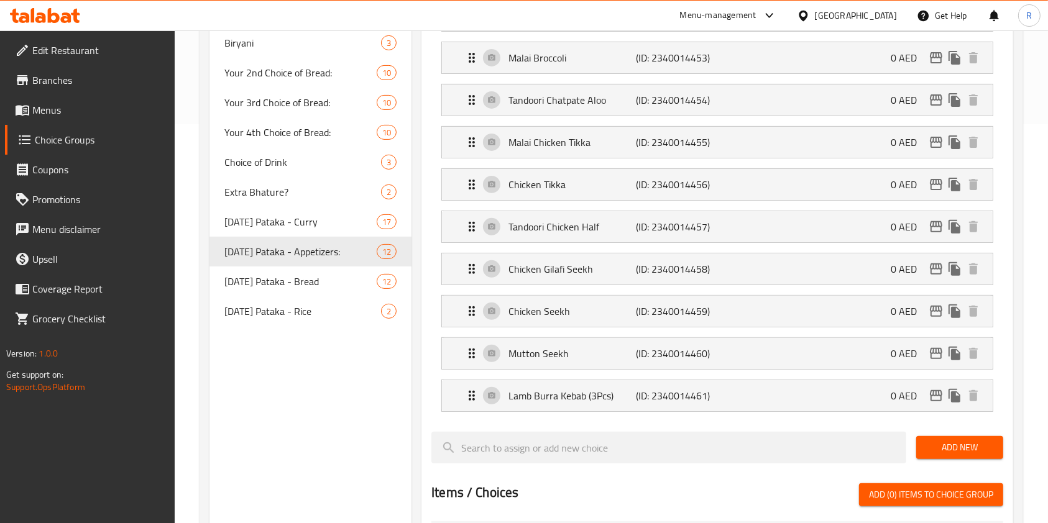
scroll to position [331, 0]
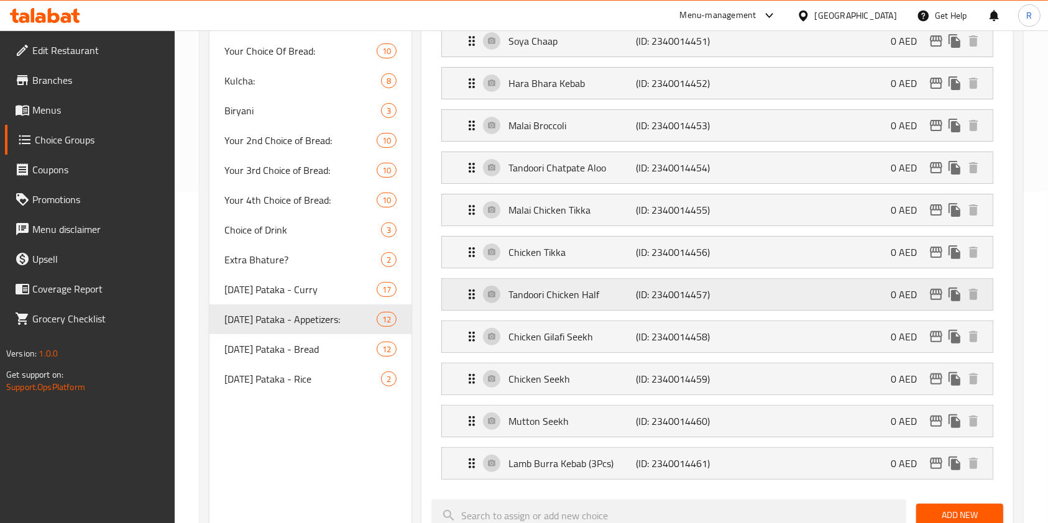
click at [741, 293] on div "Tandoori Chicken Half (ID: 2340014457) 0 AED" at bounding box center [720, 294] width 513 height 31
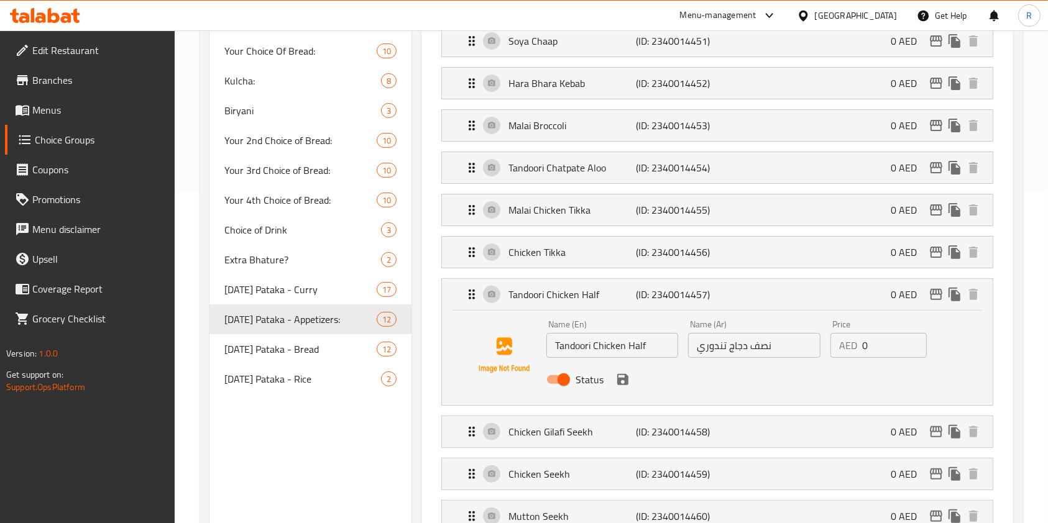
click at [559, 388] on input "Status" at bounding box center [563, 380] width 71 height 24
checkbox input "false"
click at [623, 383] on icon "save" at bounding box center [622, 379] width 11 height 11
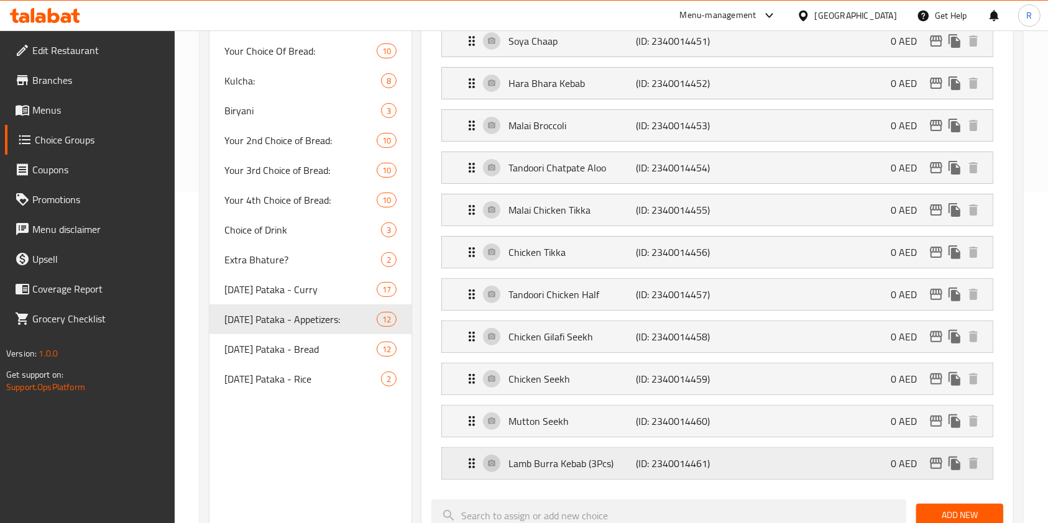
click at [472, 462] on icon "Expand" at bounding box center [472, 464] width 6 height 10
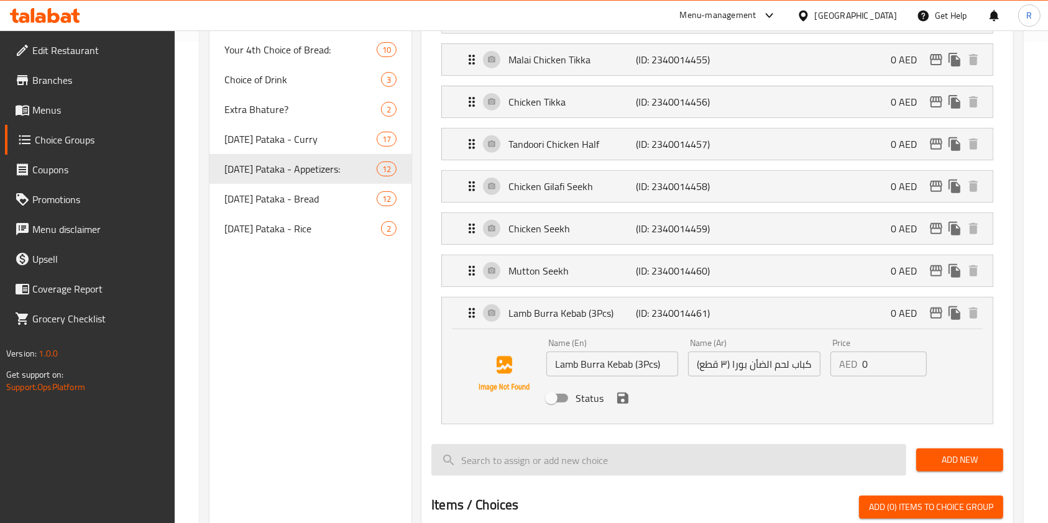
scroll to position [497, 0]
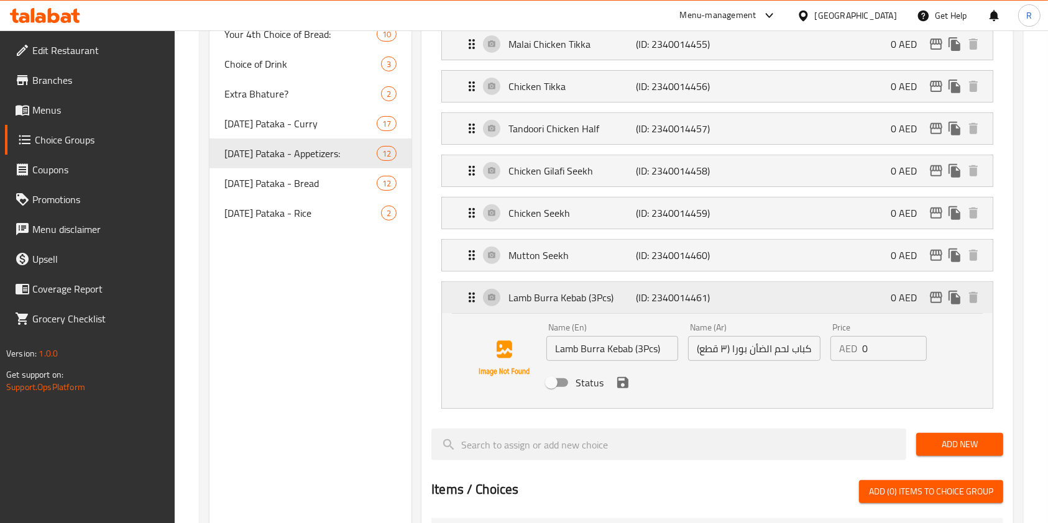
click at [452, 300] on div "Lamb Burra Kebab (3Pcs) (ID: 2340014461) 0 AED" at bounding box center [717, 297] width 551 height 31
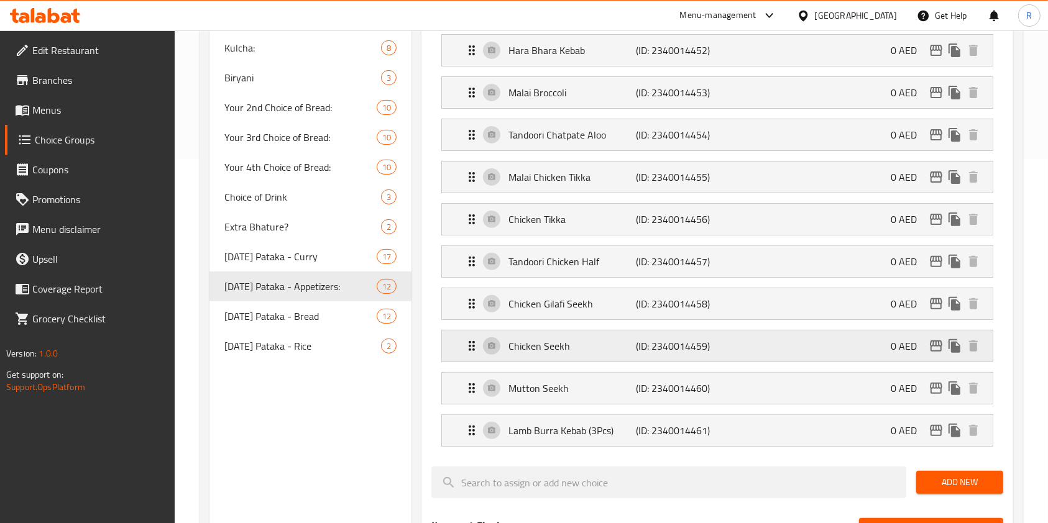
scroll to position [331, 0]
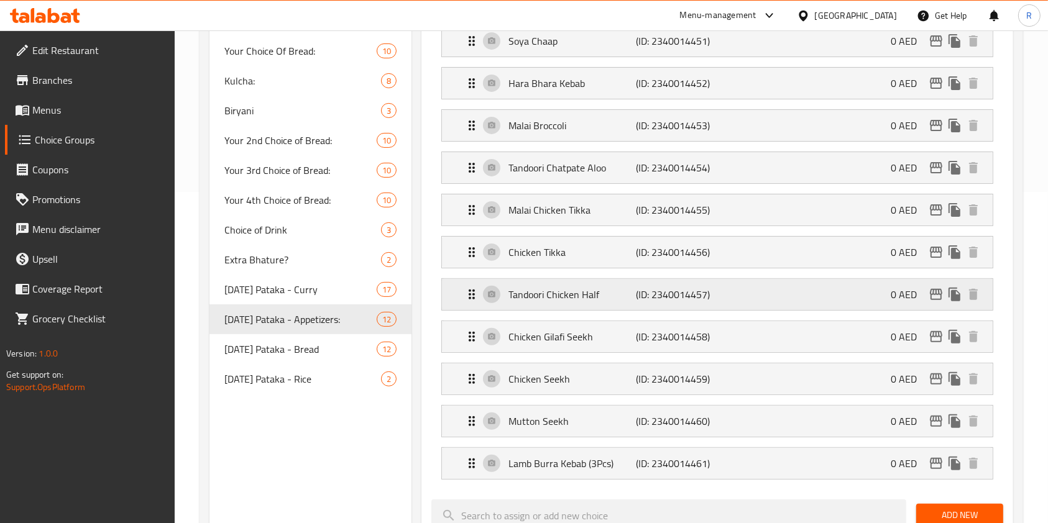
click at [462, 296] on div "Tandoori Chicken Half (ID: 2340014457) 0 AED" at bounding box center [717, 294] width 551 height 31
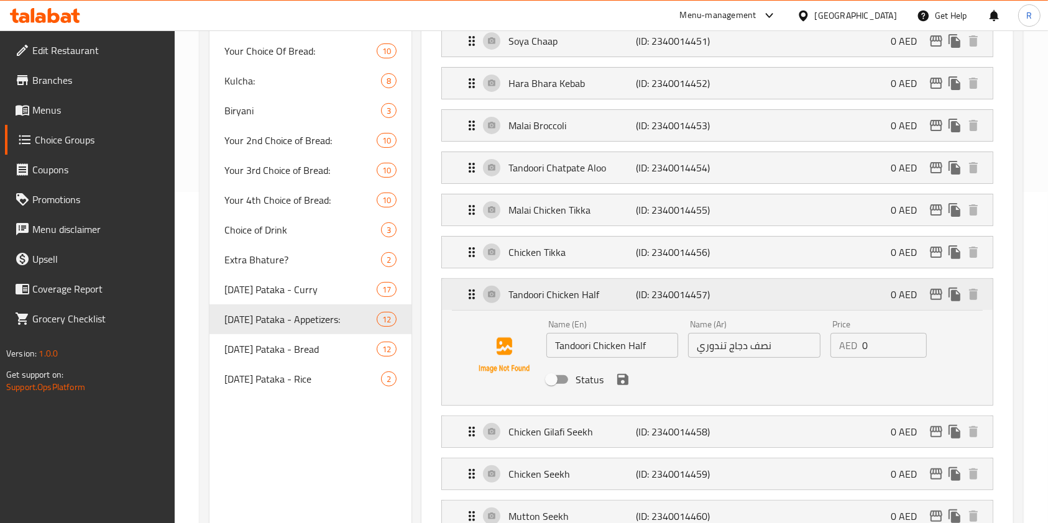
click at [462, 294] on div "Tandoori Chicken Half (ID: 2340014457) 0 AED" at bounding box center [717, 294] width 551 height 31
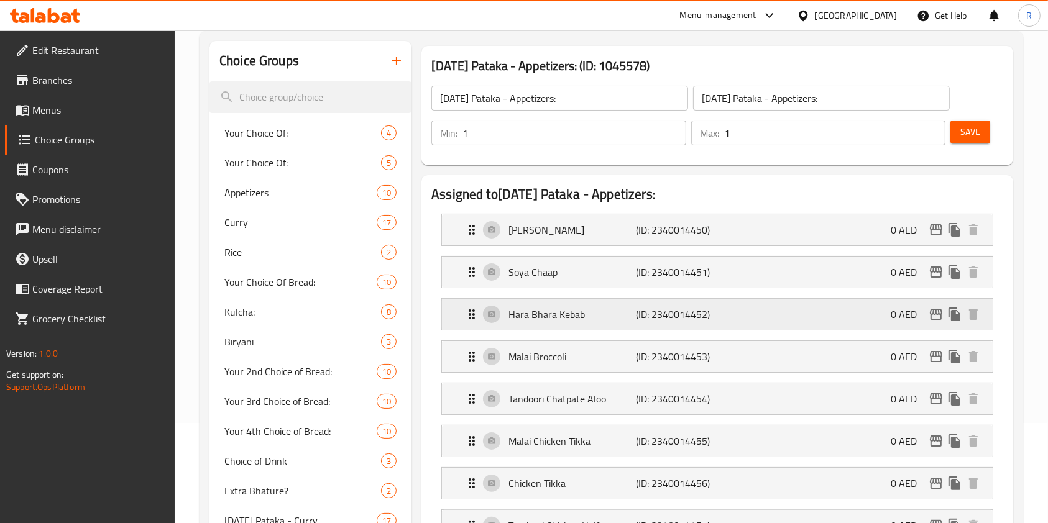
scroll to position [0, 0]
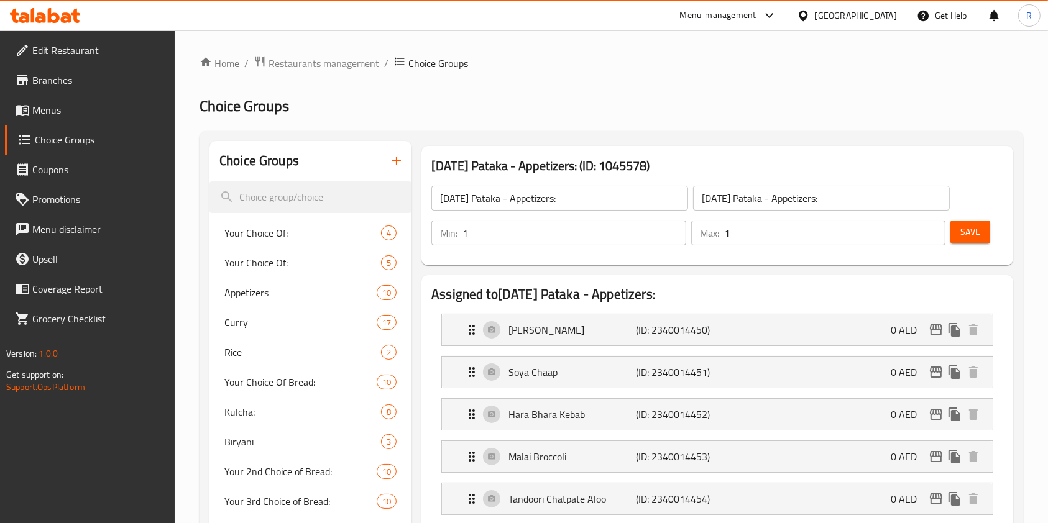
click at [966, 231] on span "Save" at bounding box center [970, 232] width 20 height 16
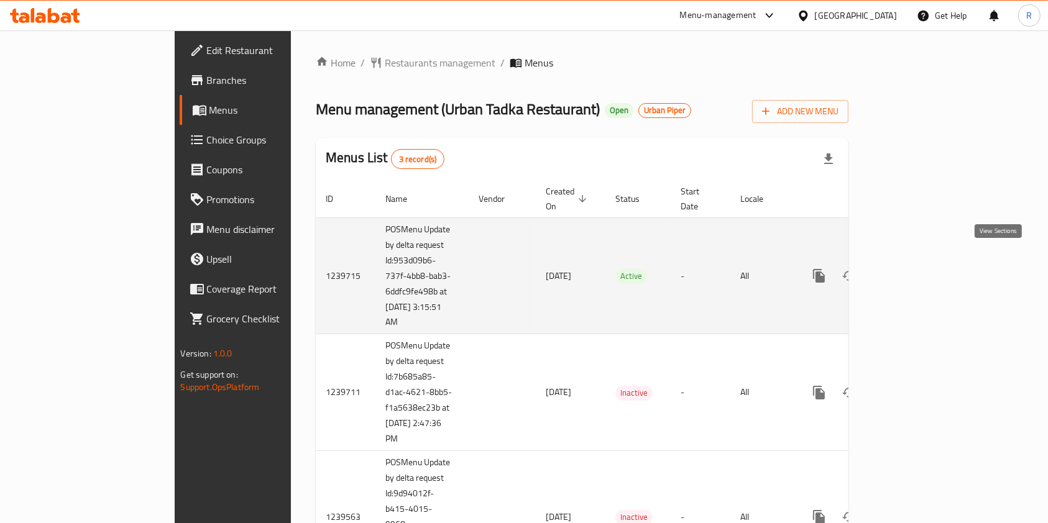
click at [916, 268] on icon "enhanced table" at bounding box center [908, 275] width 15 height 15
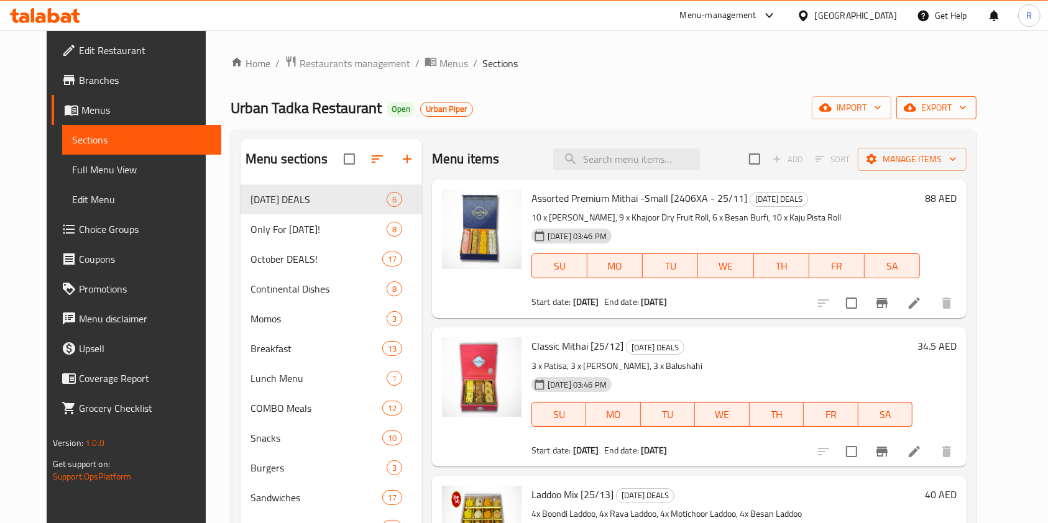
click at [966, 112] on span "export" at bounding box center [936, 108] width 60 height 16
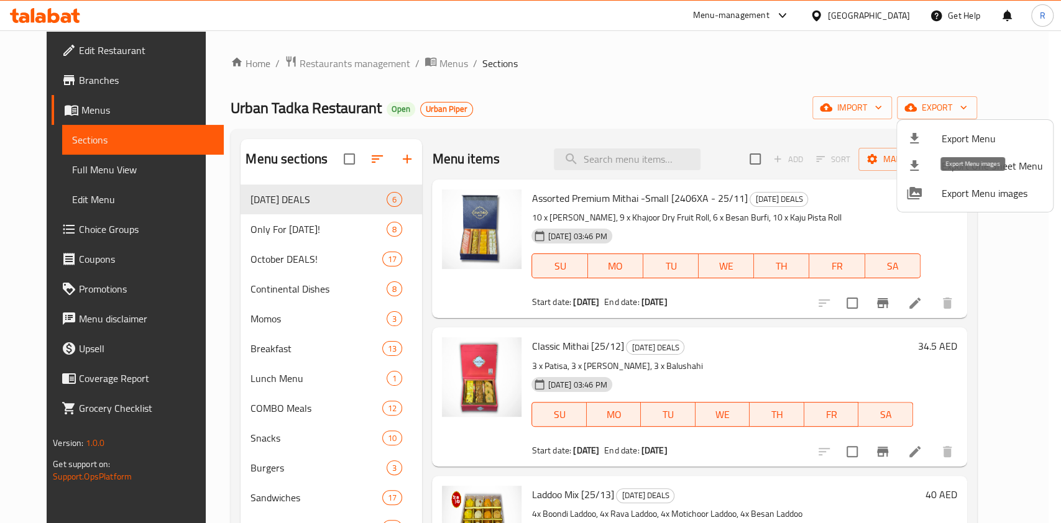
click at [963, 186] on span "Export Menu images" at bounding box center [992, 193] width 101 height 15
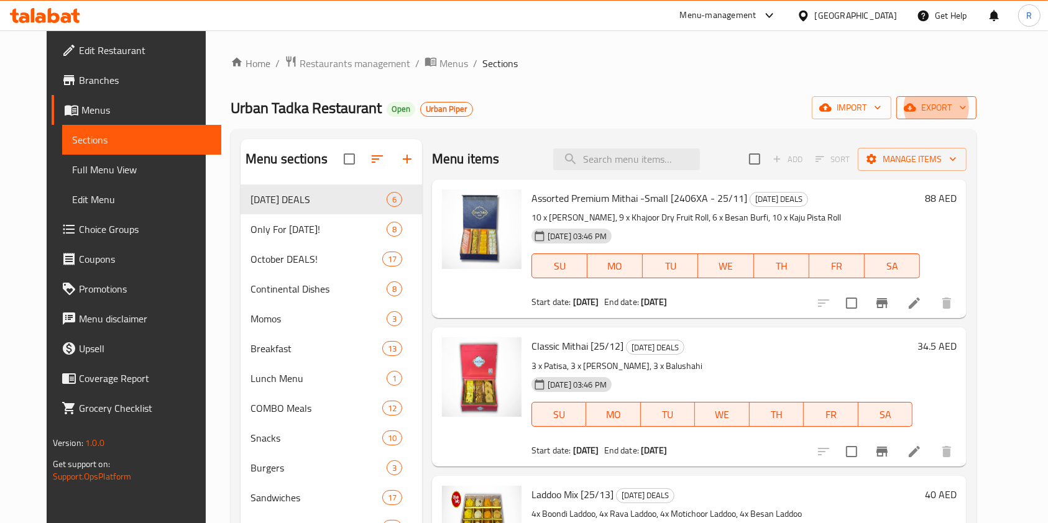
click at [966, 101] on span "export" at bounding box center [936, 108] width 60 height 16
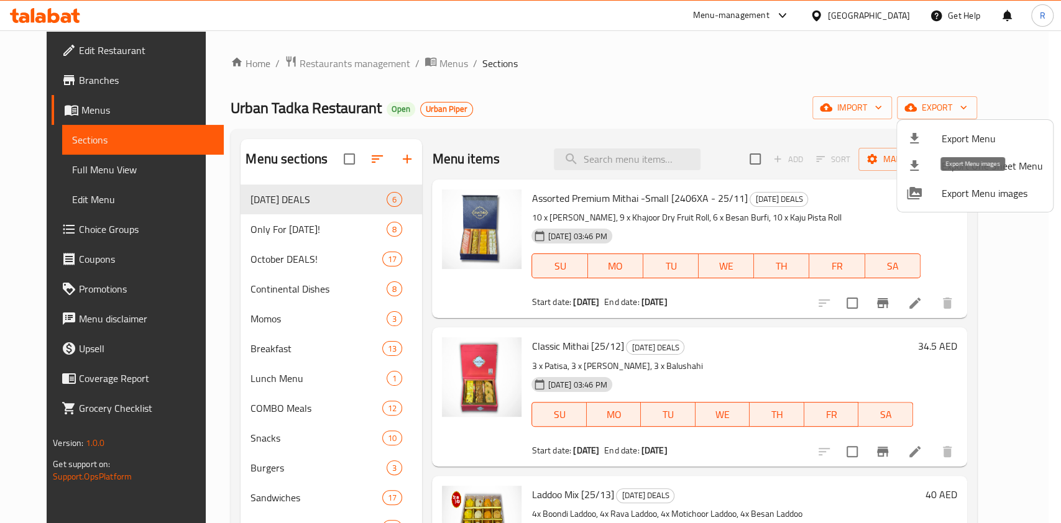
click at [953, 193] on span "Export Menu images" at bounding box center [992, 193] width 101 height 15
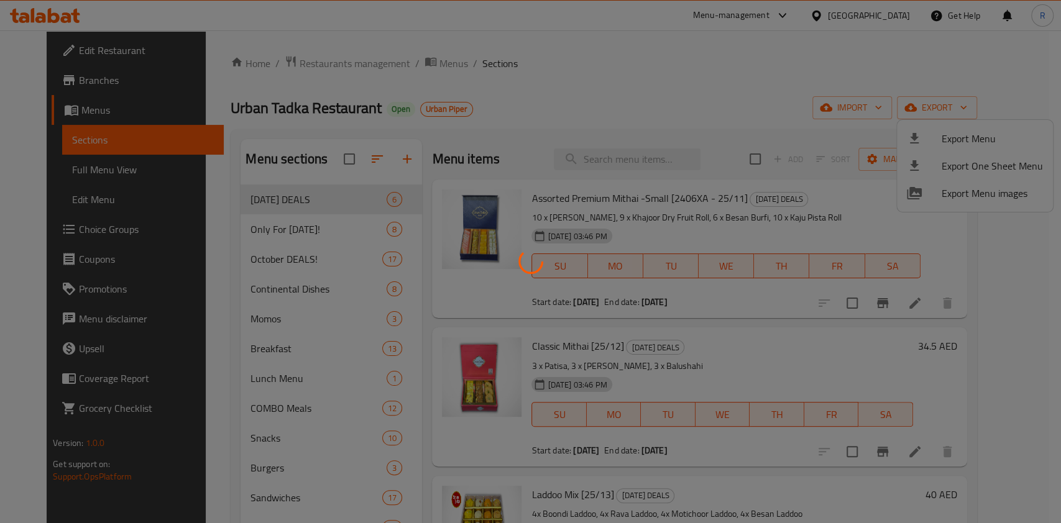
click at [722, 77] on div at bounding box center [530, 261] width 1061 height 523
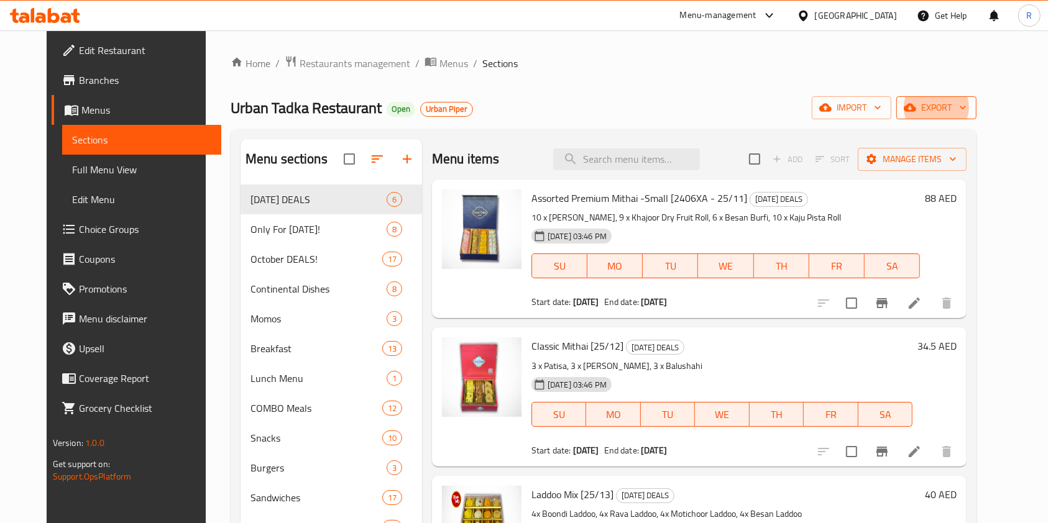
click at [965, 107] on span "export" at bounding box center [936, 108] width 60 height 16
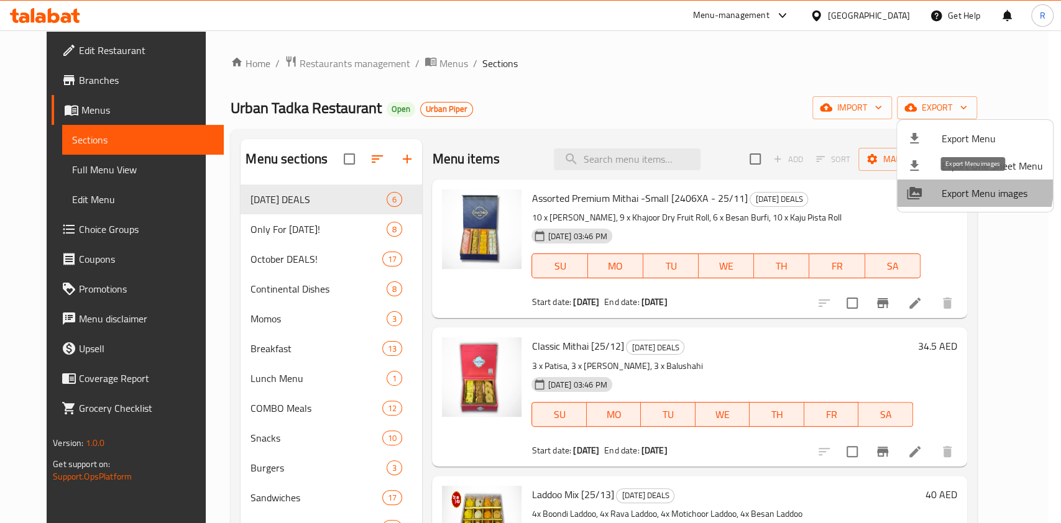
click at [947, 186] on span "Export Menu images" at bounding box center [992, 193] width 101 height 15
